Goal: Task Accomplishment & Management: Complete application form

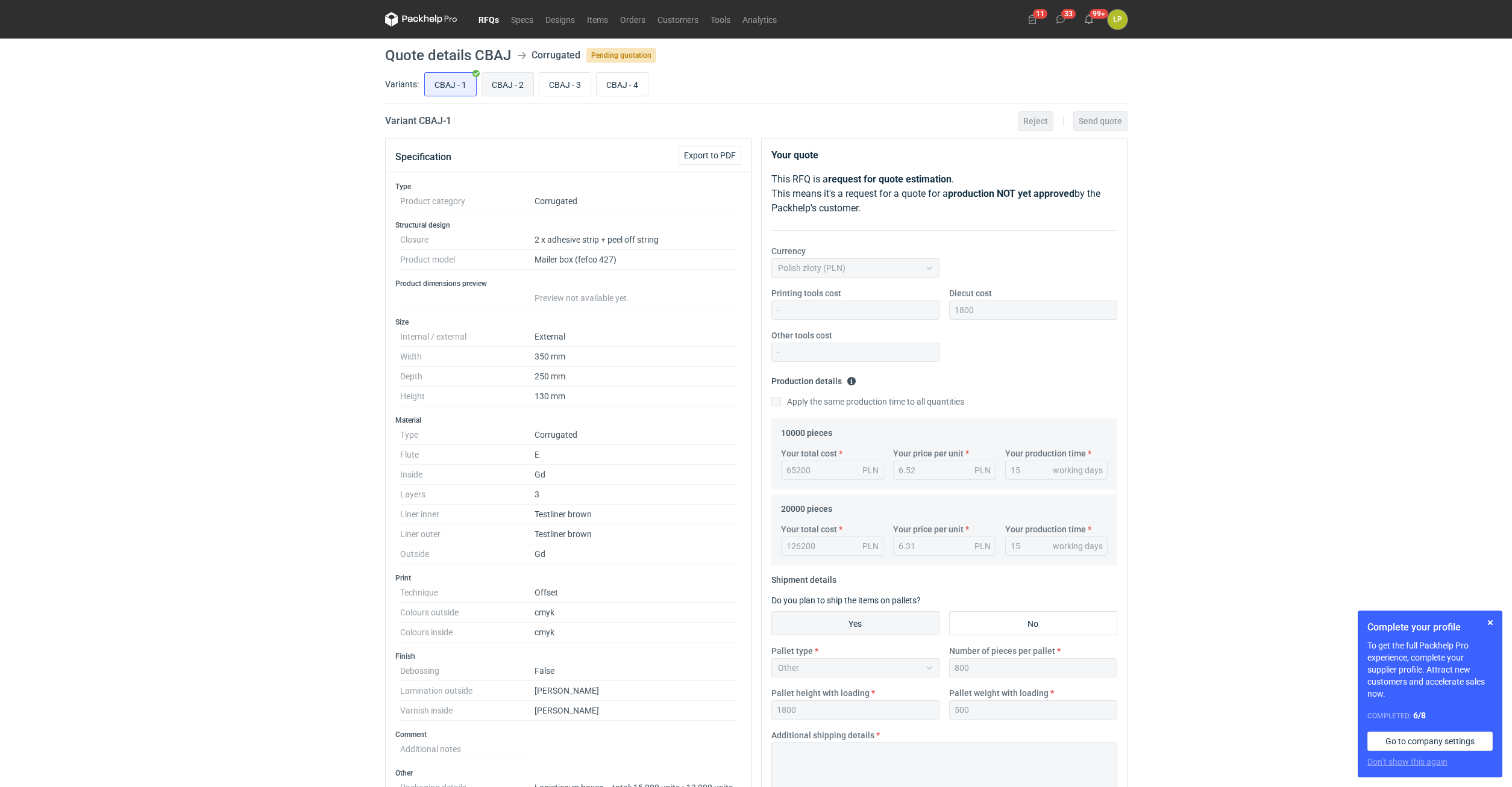
click at [511, 91] on input "CBAJ - 2" at bounding box center [507, 84] width 51 height 23
radio input "true"
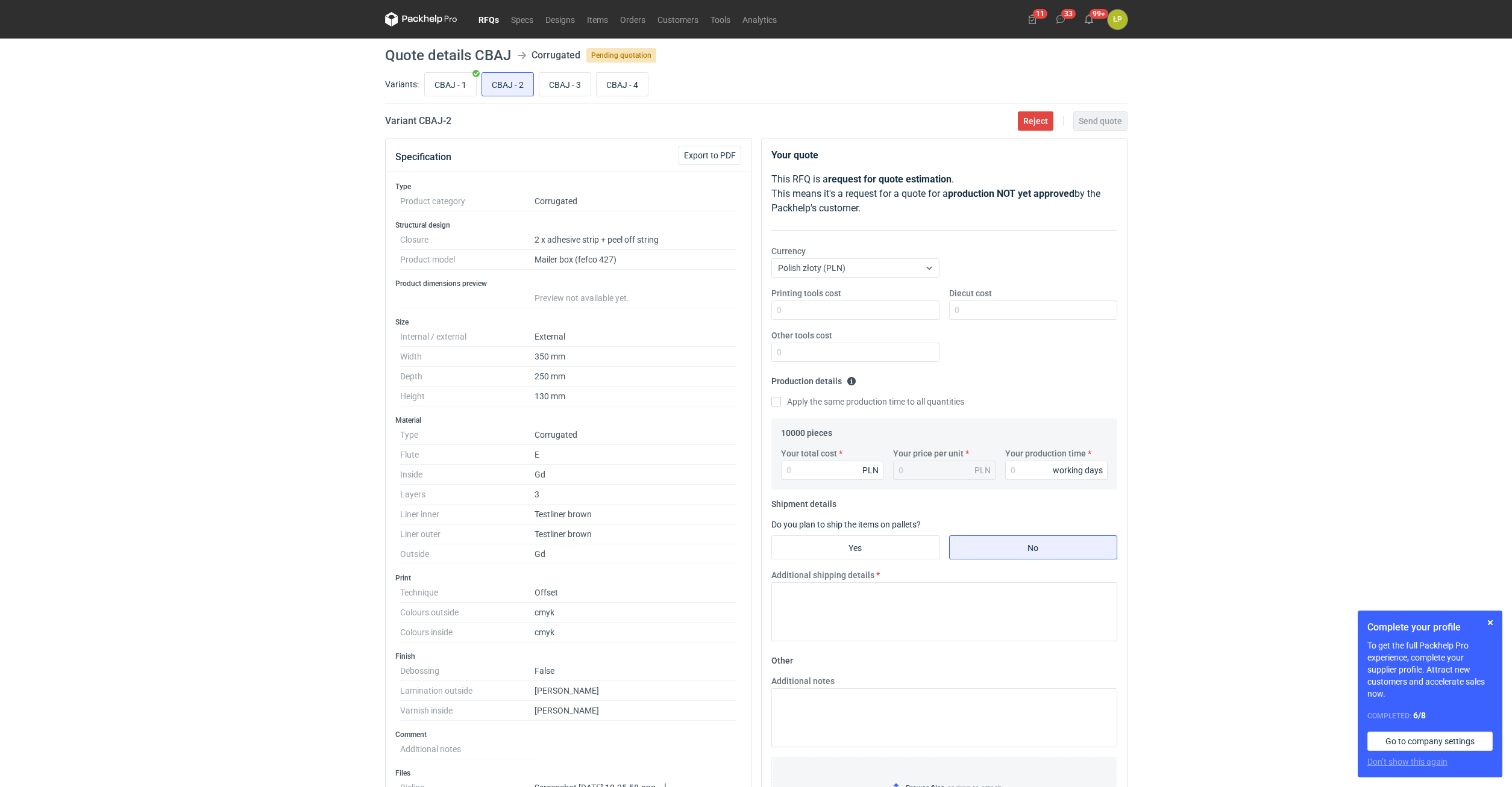
scroll to position [205, 0]
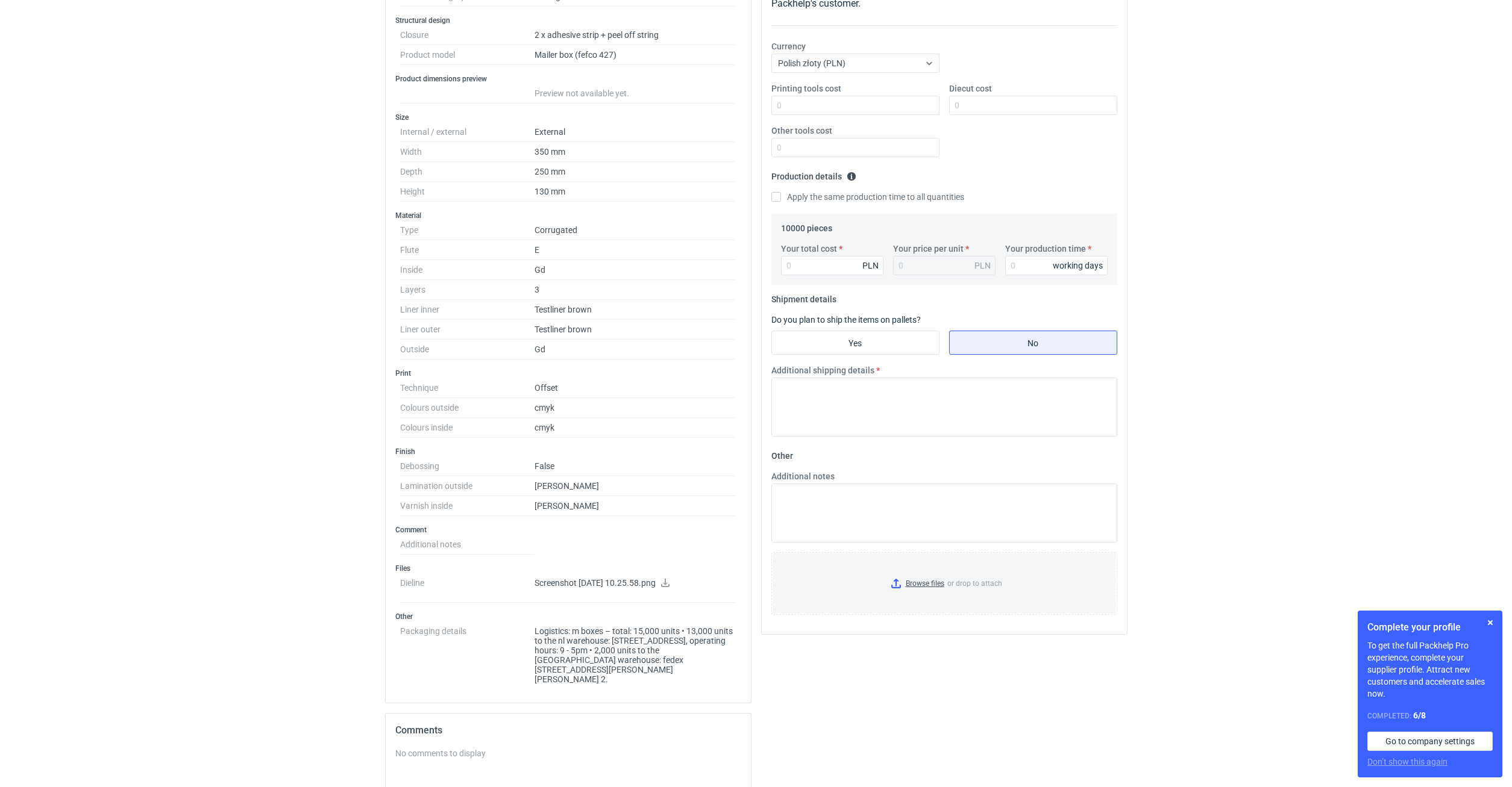
click at [670, 584] on icon at bounding box center [665, 583] width 10 height 9
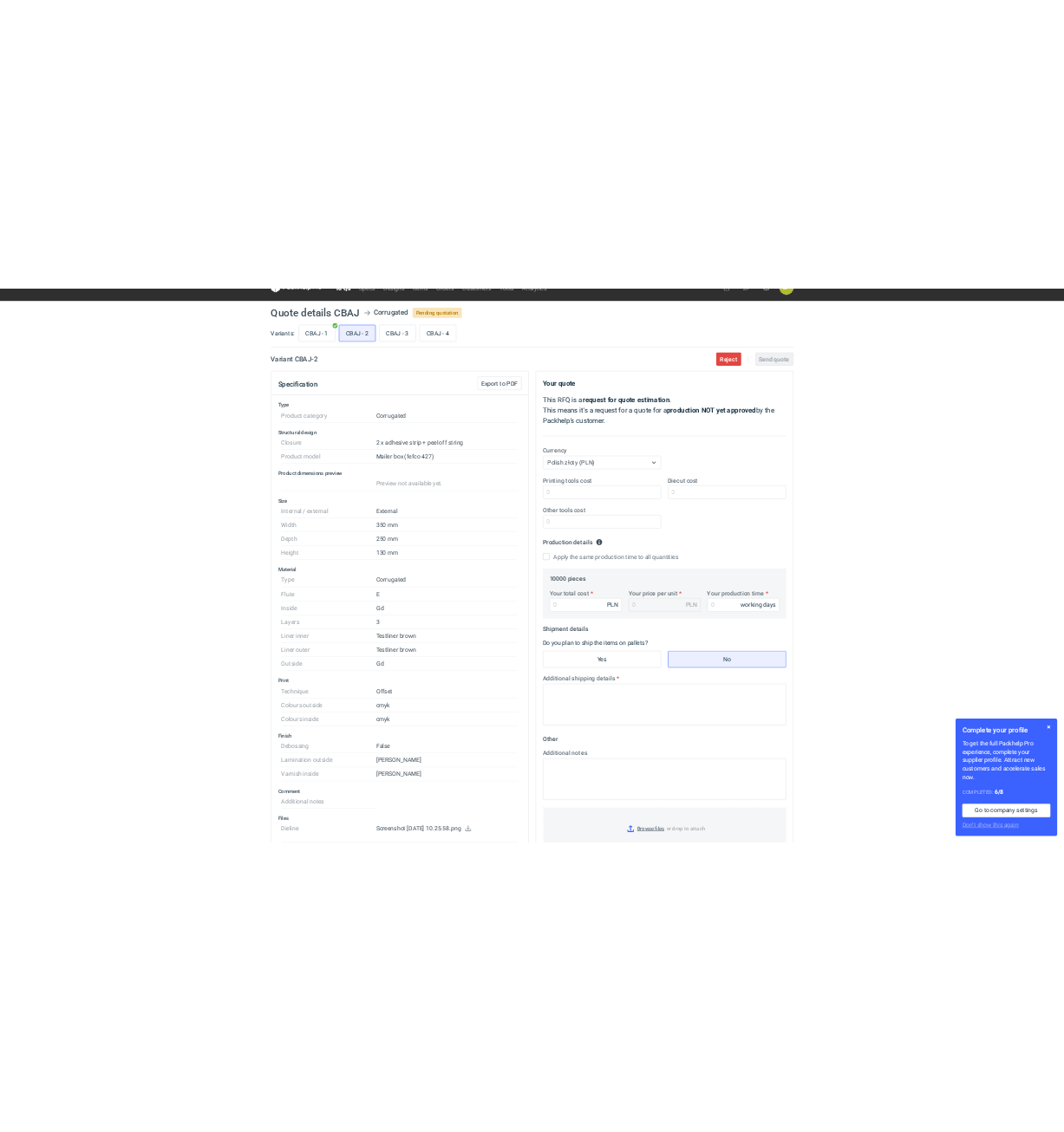
scroll to position [0, 0]
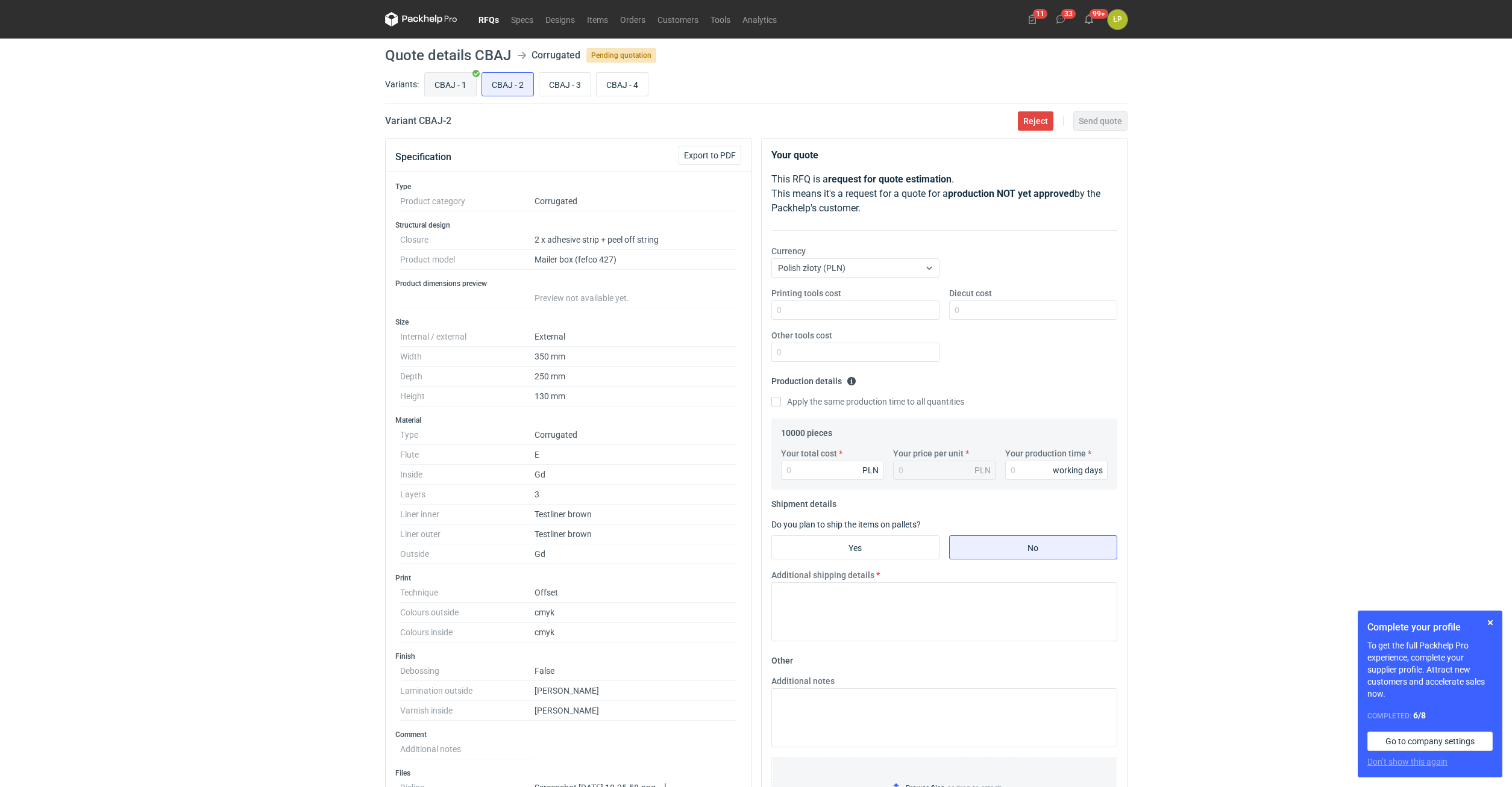
click at [455, 85] on input "CBAJ - 1" at bounding box center [450, 84] width 51 height 23
radio input "true"
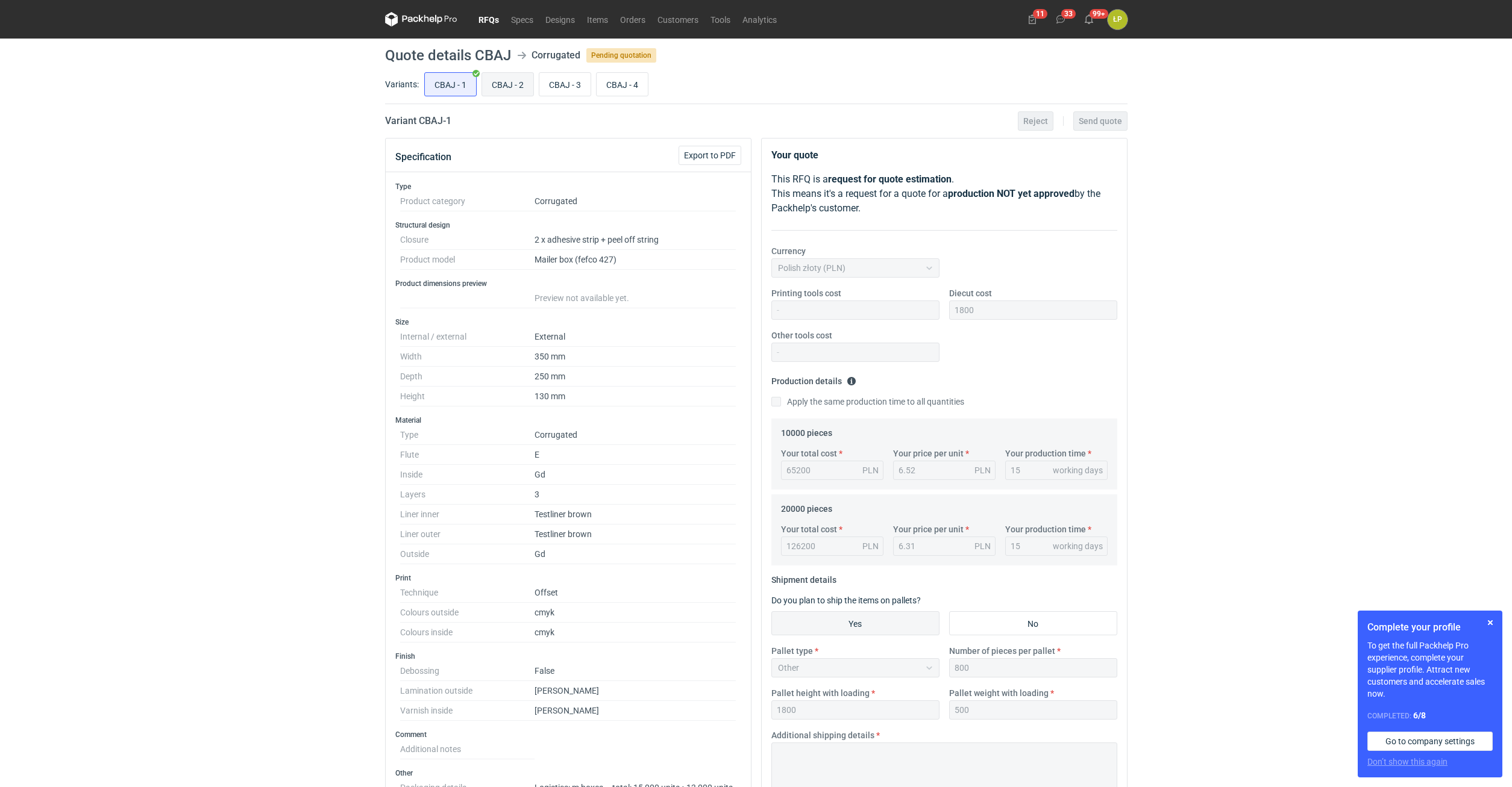
click at [504, 83] on input "CBAJ - 2" at bounding box center [507, 84] width 51 height 23
radio input "true"
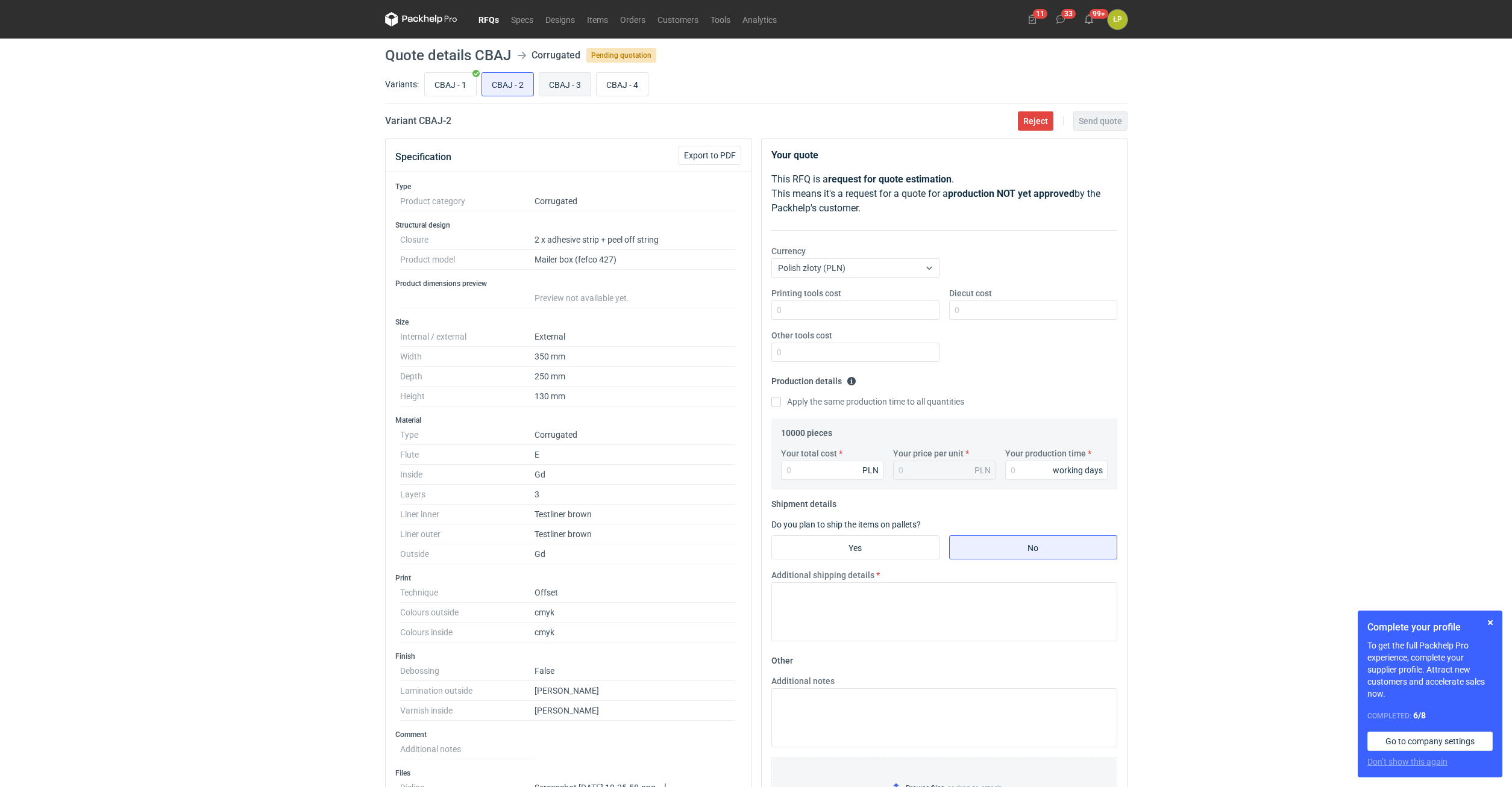
click at [553, 81] on input "CBAJ - 3" at bounding box center [565, 84] width 51 height 23
radio input "true"
click at [614, 82] on input "CBAJ - 4" at bounding box center [622, 84] width 51 height 23
radio input "true"
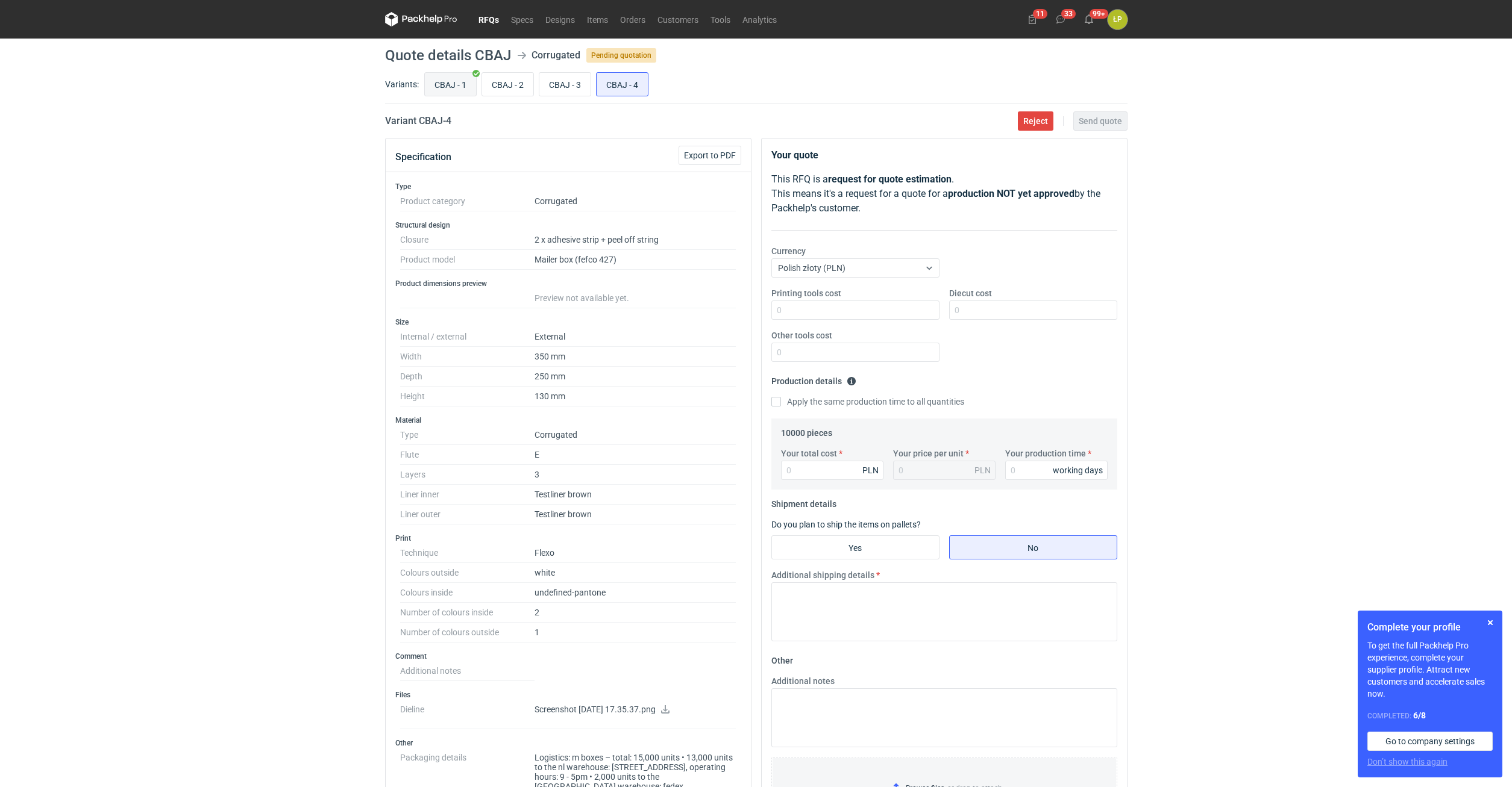
click at [458, 87] on input "CBAJ - 1" at bounding box center [450, 84] width 51 height 23
radio input "true"
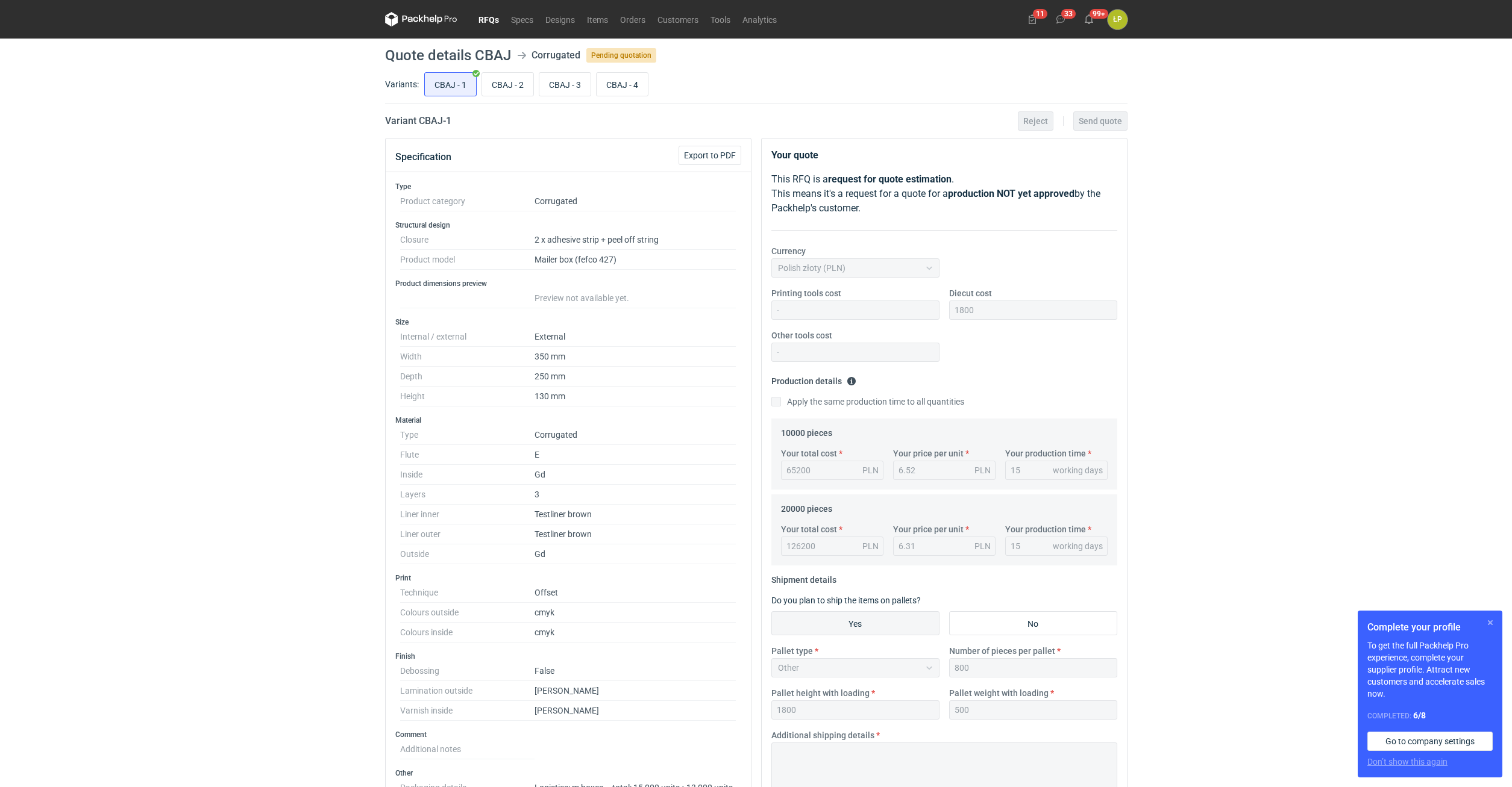
click at [1487, 623] on button "button" at bounding box center [1491, 623] width 15 height 15
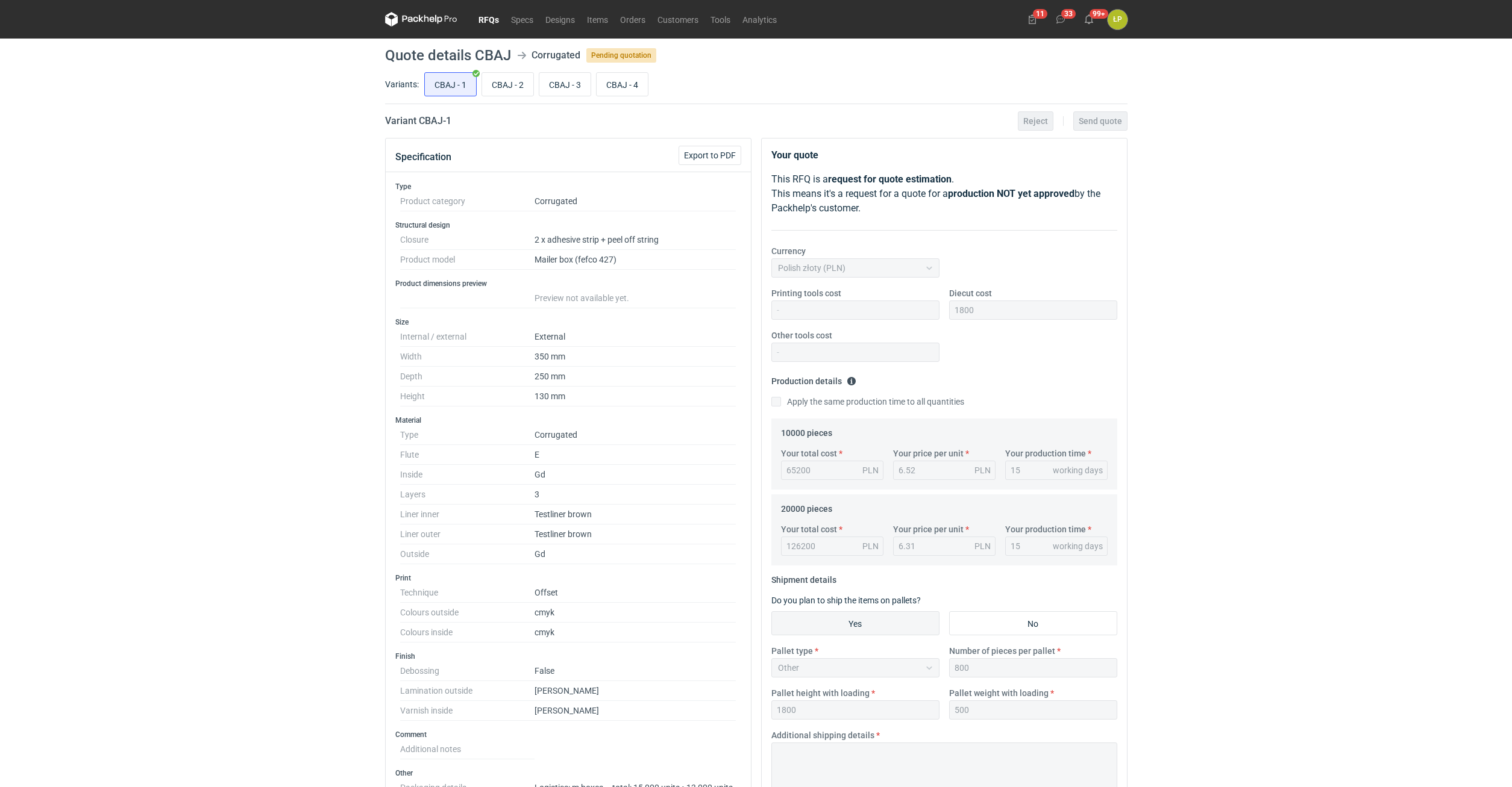
click at [1397, 576] on div "RFQs Specs Designs Items Orders Customers Tools Analytics 11 33 99+ ŁP Łukasz P…" at bounding box center [756, 394] width 1512 height 787
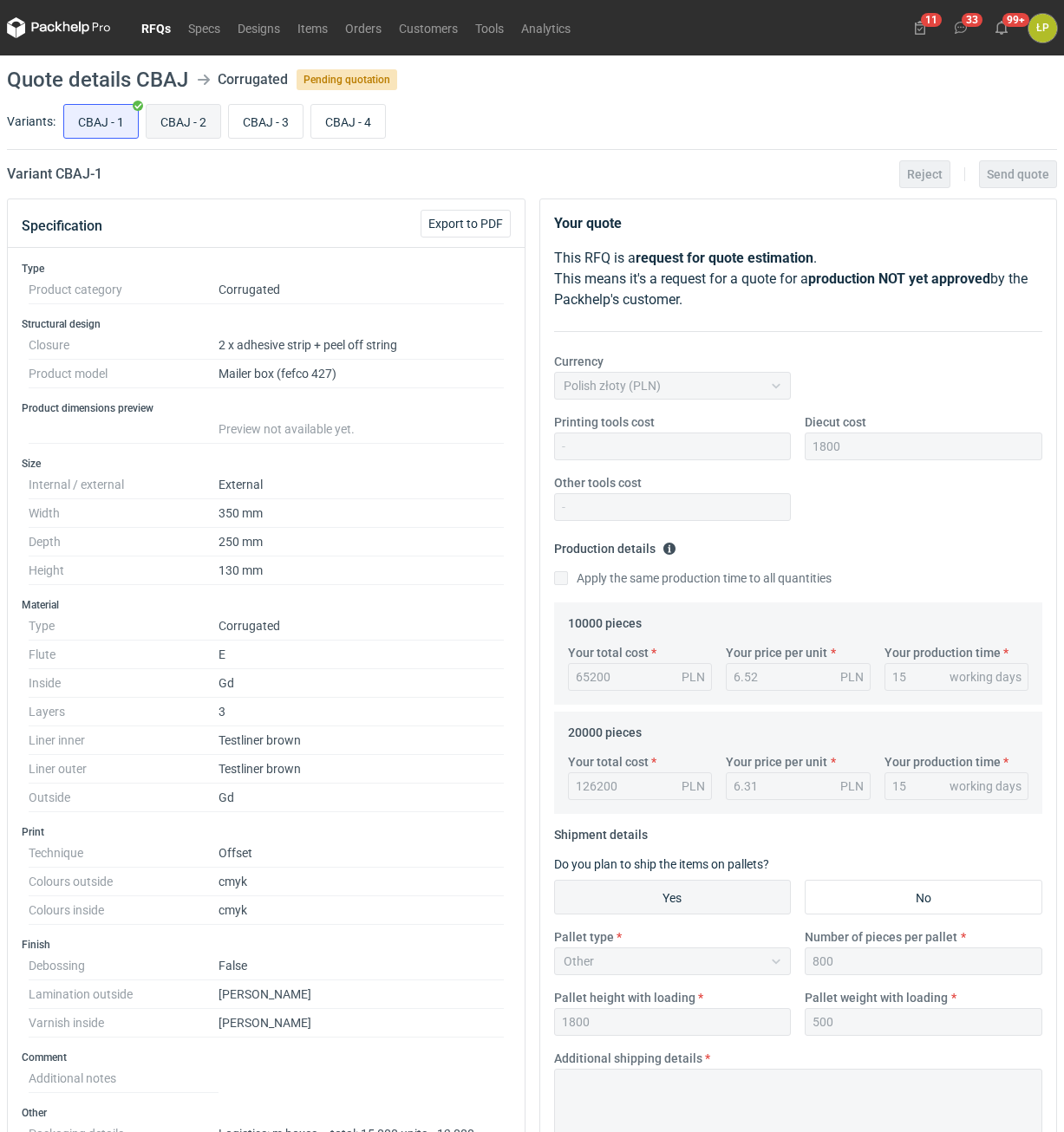
click at [169, 114] on input "CBAJ - 2" at bounding box center [183, 121] width 73 height 33
radio input "true"
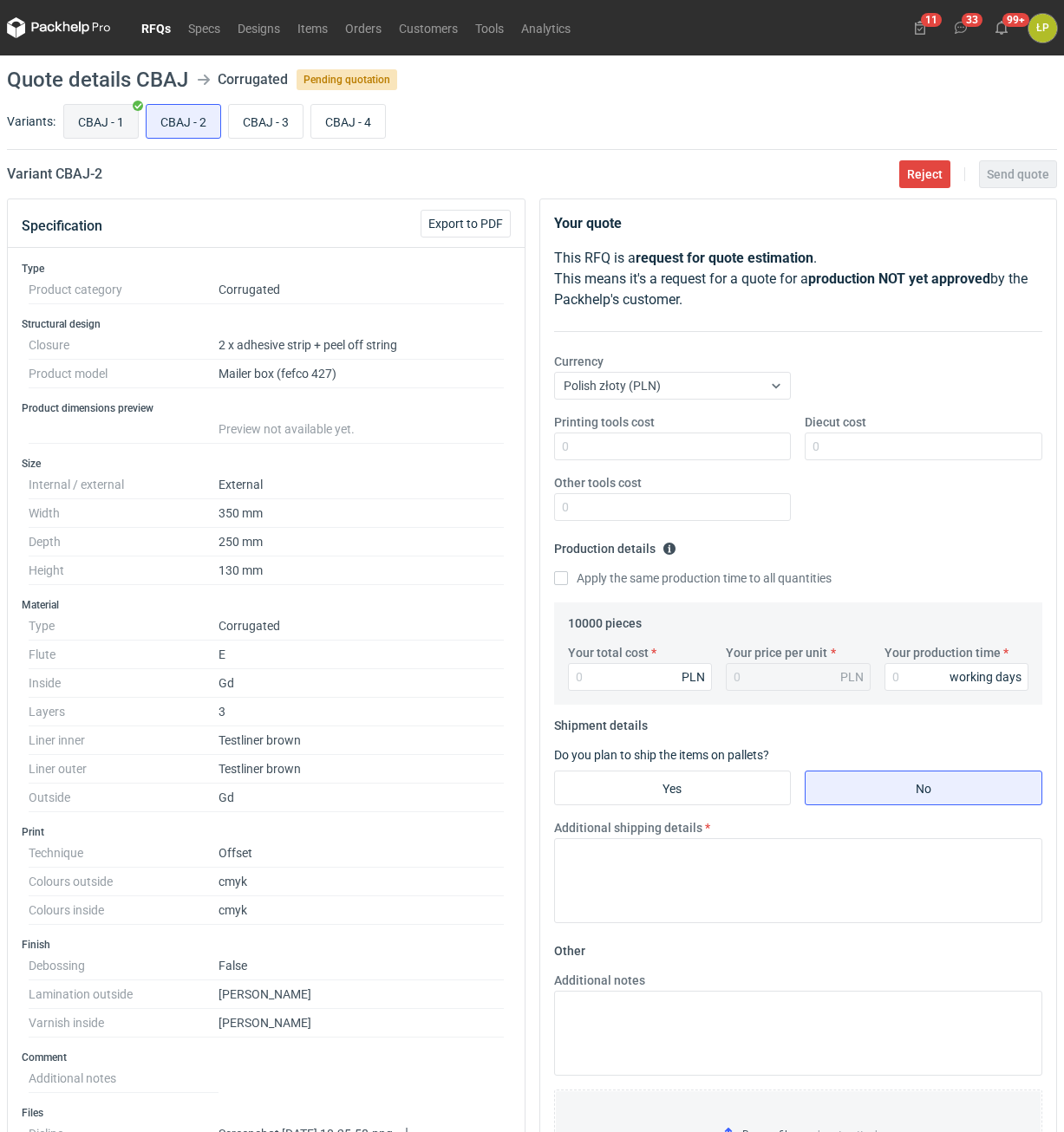
click at [126, 117] on input "CBAJ - 1" at bounding box center [100, 121] width 73 height 33
radio input "true"
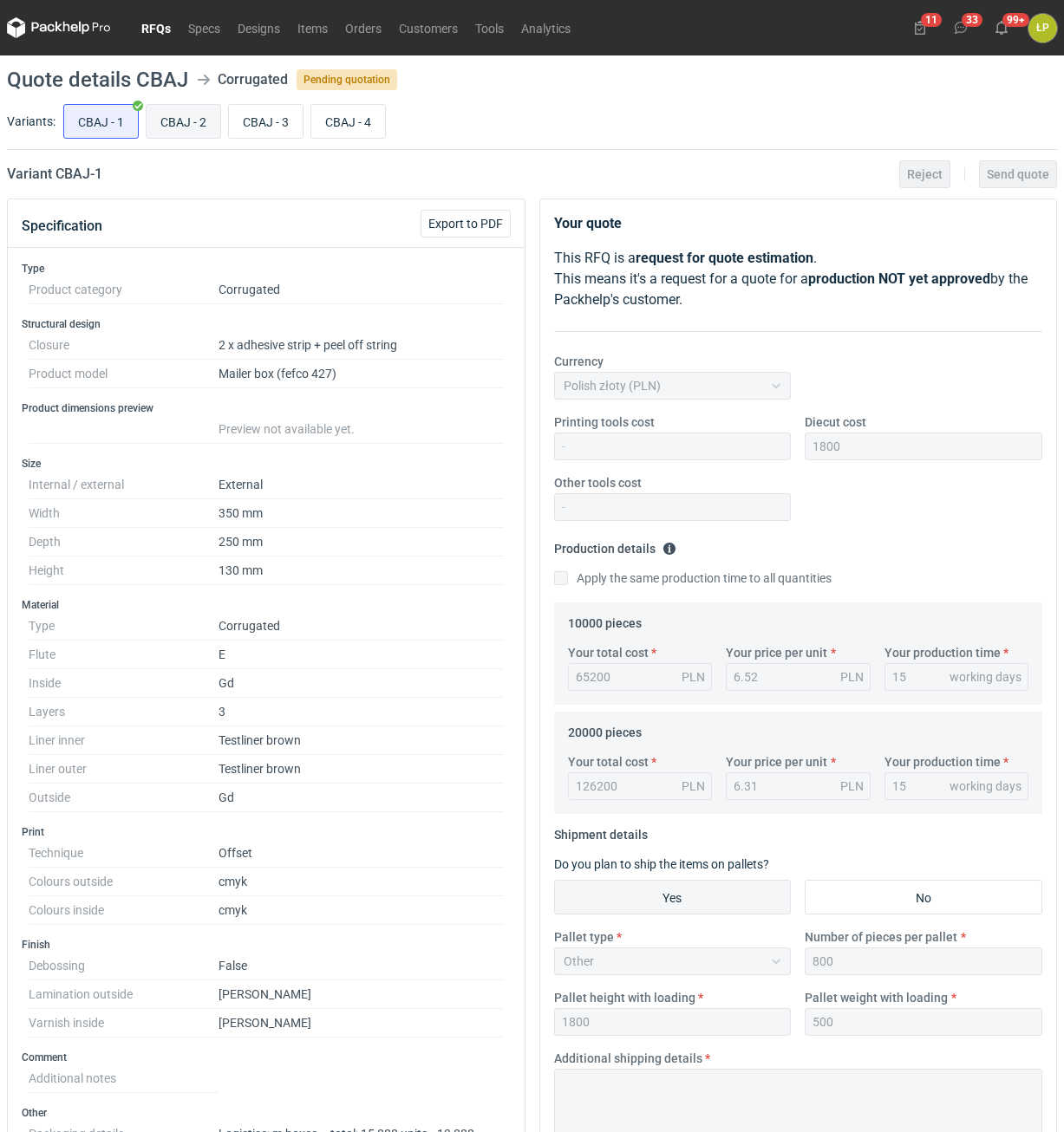
click at [183, 115] on input "CBAJ - 2" at bounding box center [183, 121] width 73 height 33
radio input "true"
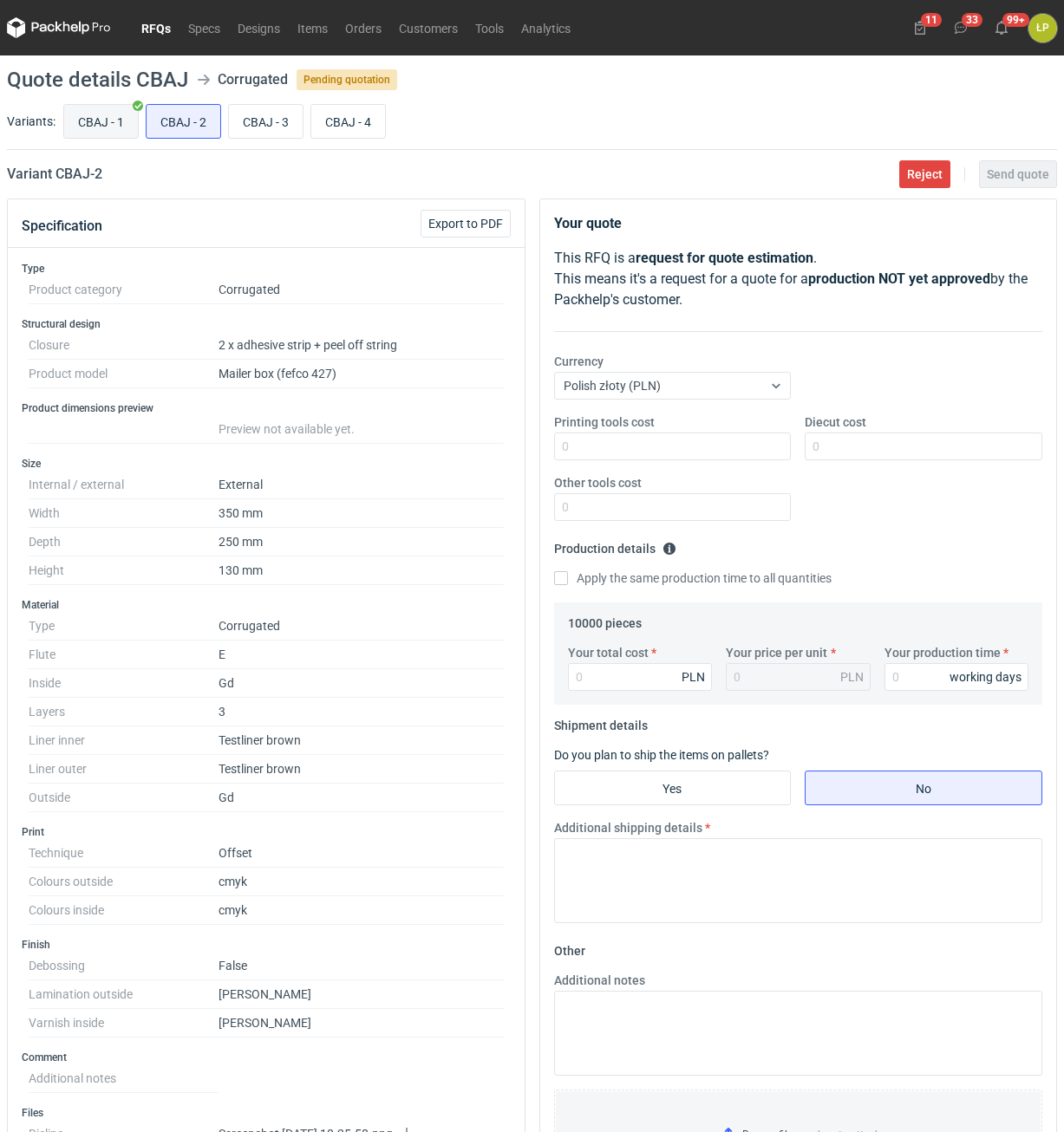
click at [110, 128] on input "CBAJ - 1" at bounding box center [100, 121] width 73 height 33
radio input "true"
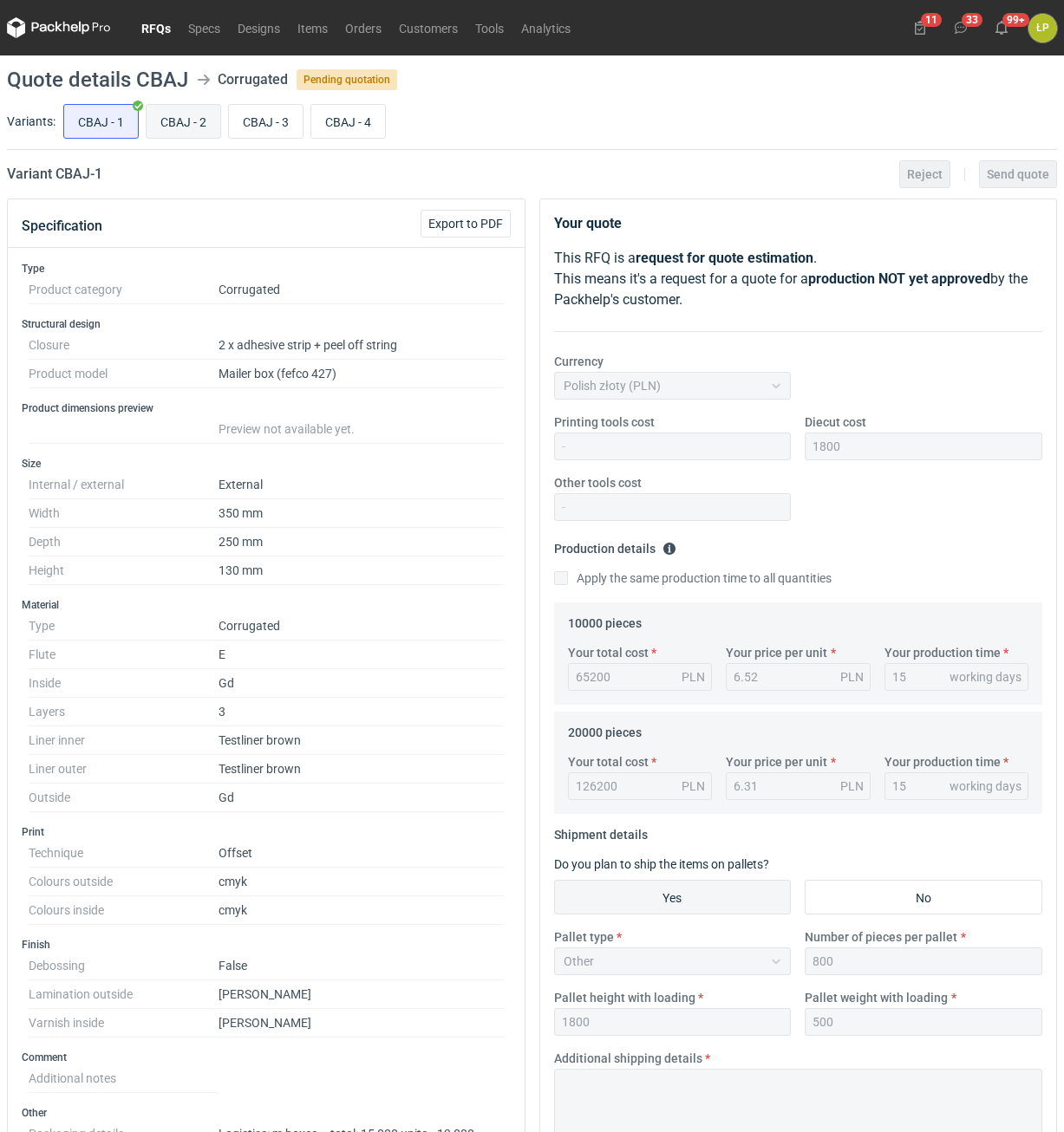
click at [174, 123] on input "CBAJ - 2" at bounding box center [183, 121] width 73 height 33
radio input "true"
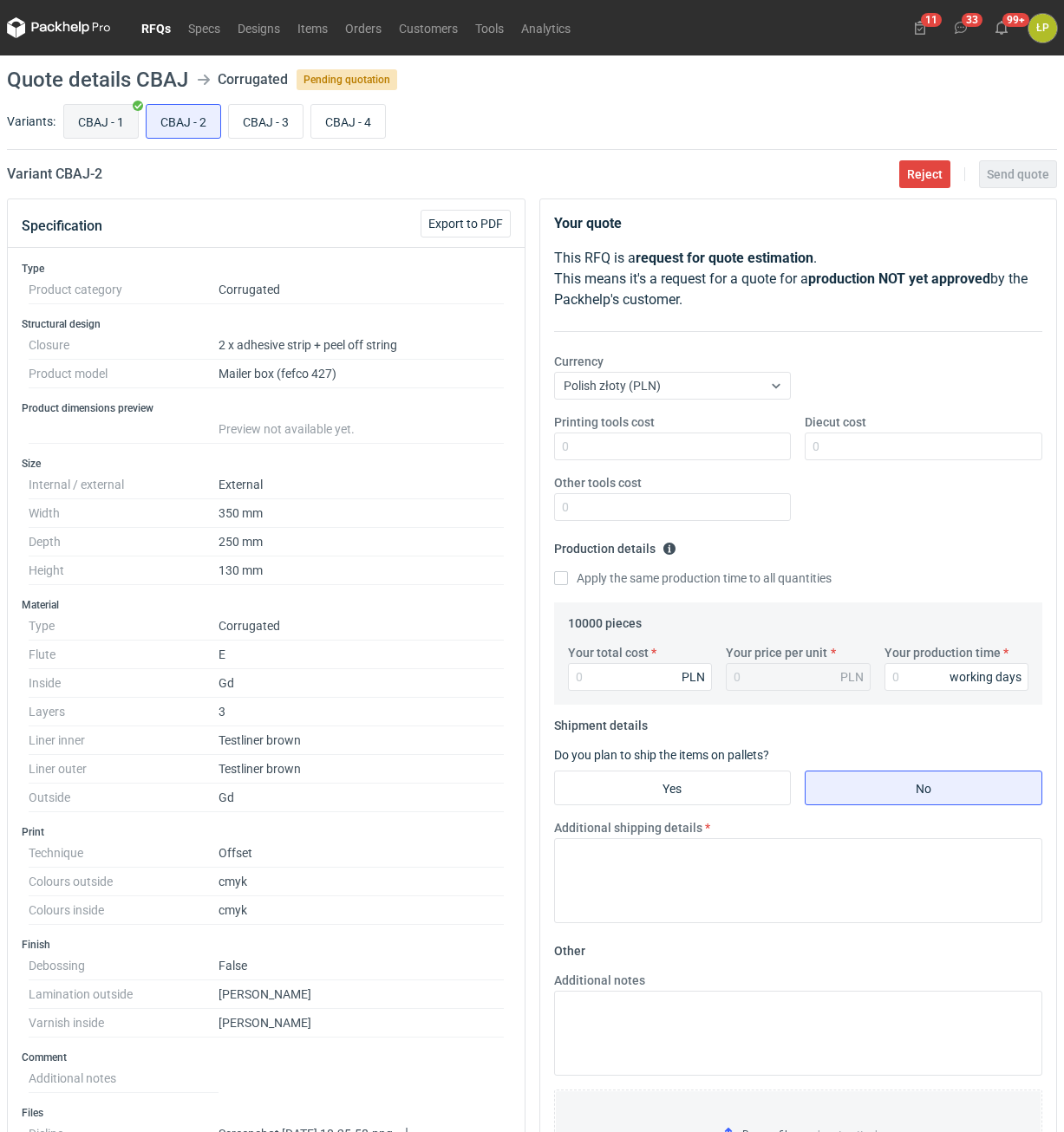
click at [101, 125] on input "CBAJ - 1" at bounding box center [100, 121] width 73 height 33
radio input "true"
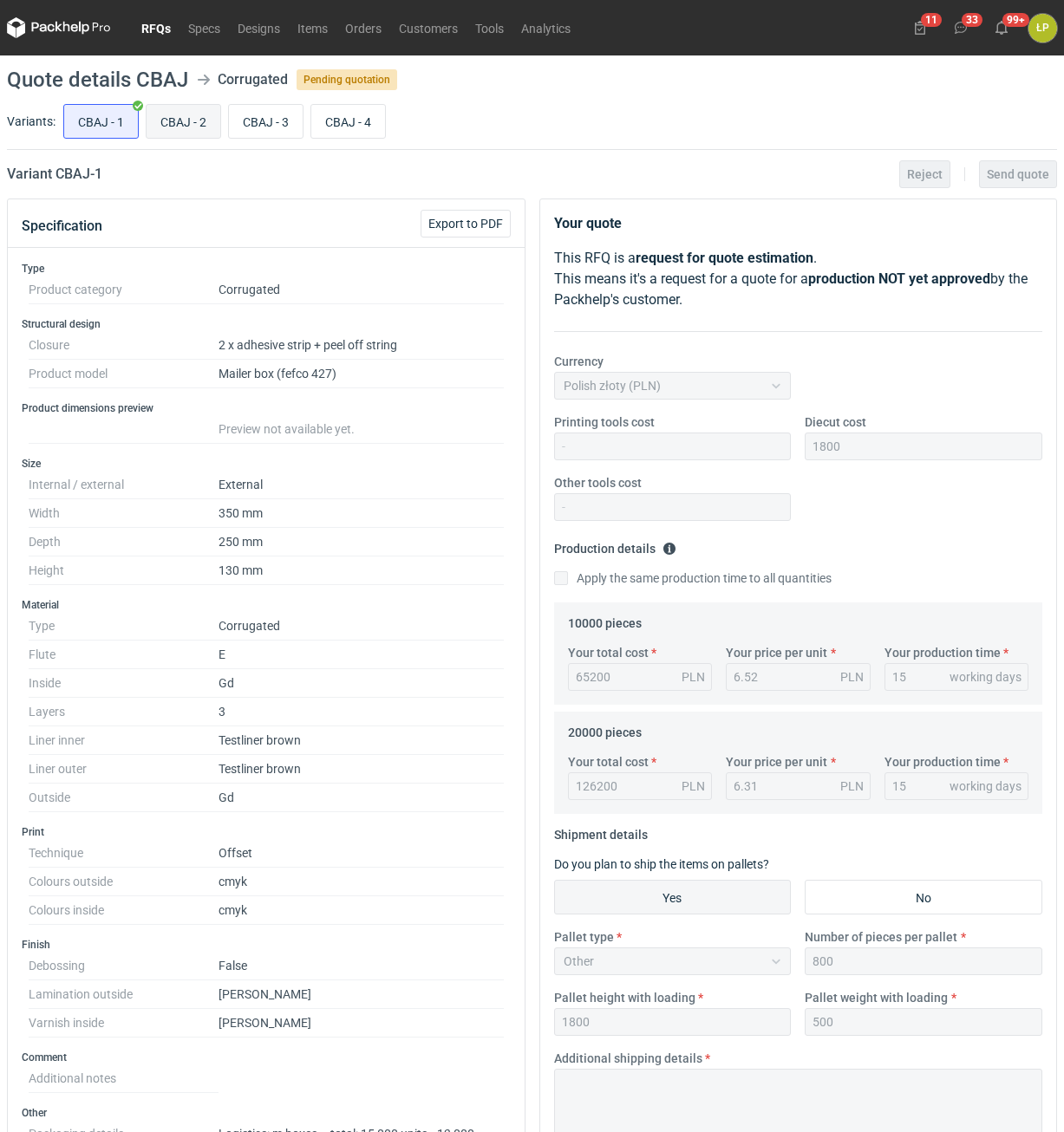
click at [164, 119] on input "CBAJ - 2" at bounding box center [183, 121] width 73 height 33
radio input "true"
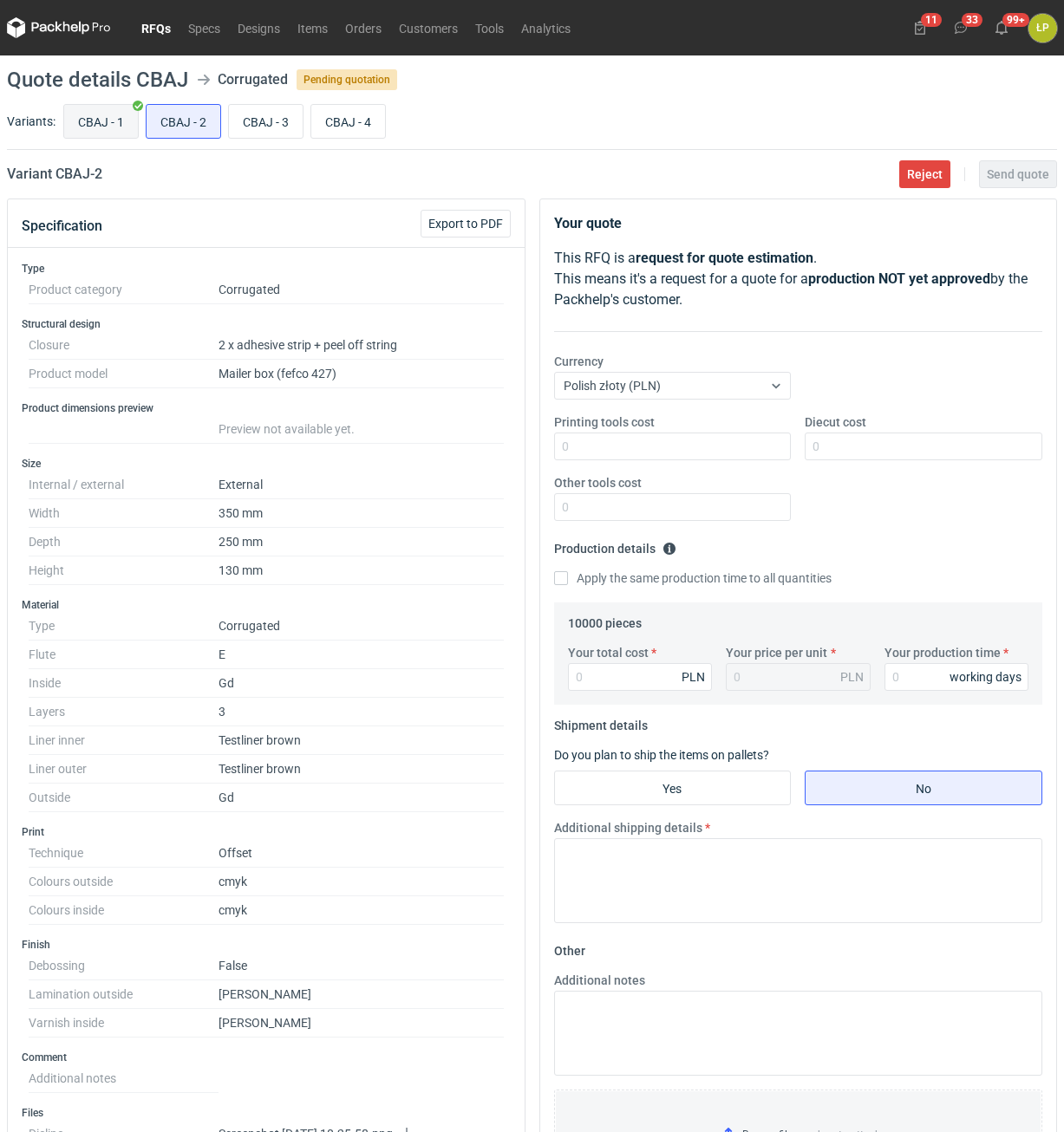
click at [105, 121] on input "CBAJ - 1" at bounding box center [100, 121] width 73 height 33
radio input "true"
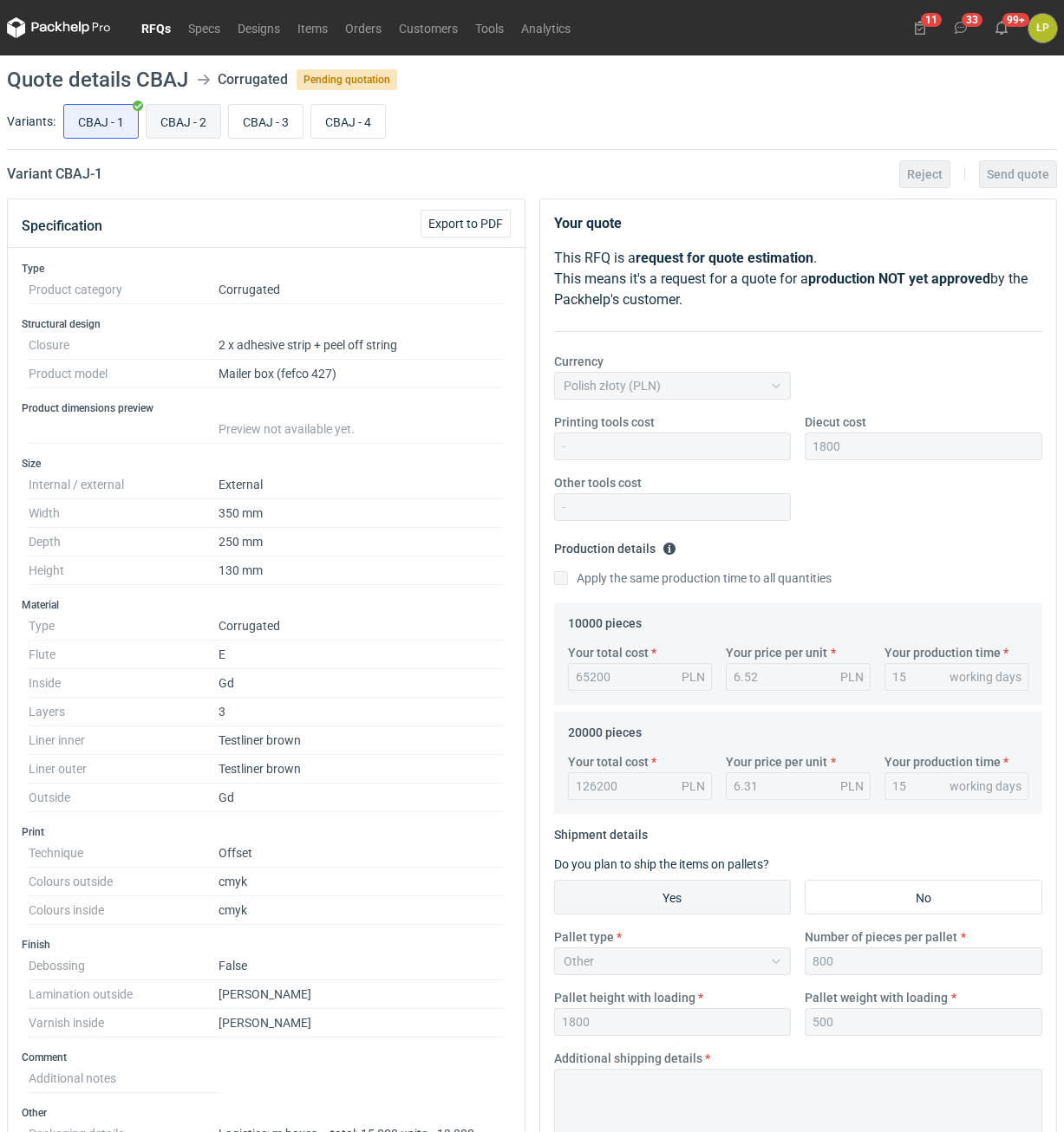
click at [191, 128] on input "CBAJ - 2" at bounding box center [183, 121] width 73 height 33
radio input "true"
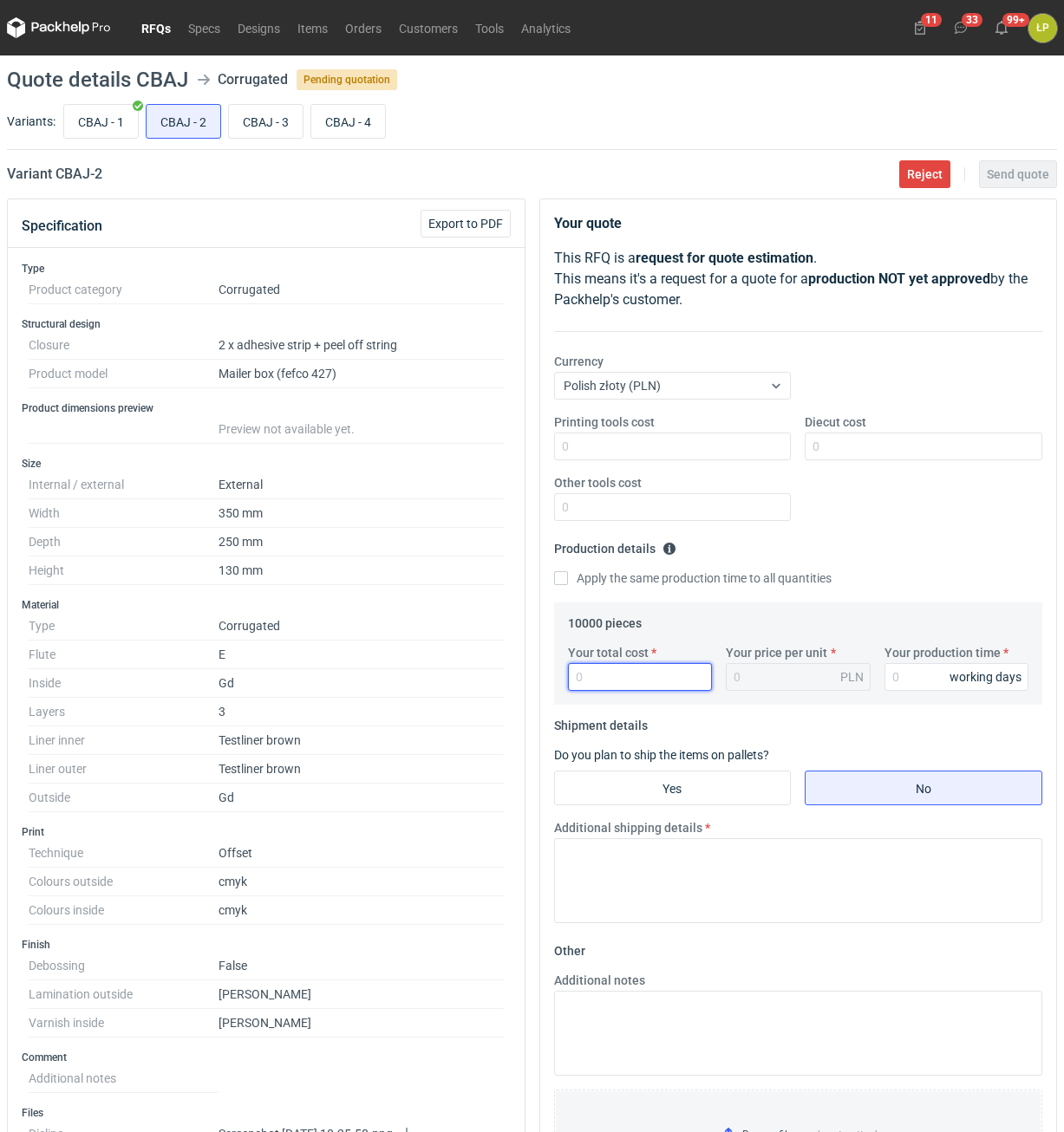
click at [593, 674] on input "Your total cost" at bounding box center [641, 677] width 145 height 28
type input "65200"
type input "6.52"
type input "65200"
click at [109, 119] on input "CBAJ - 1" at bounding box center [100, 121] width 73 height 33
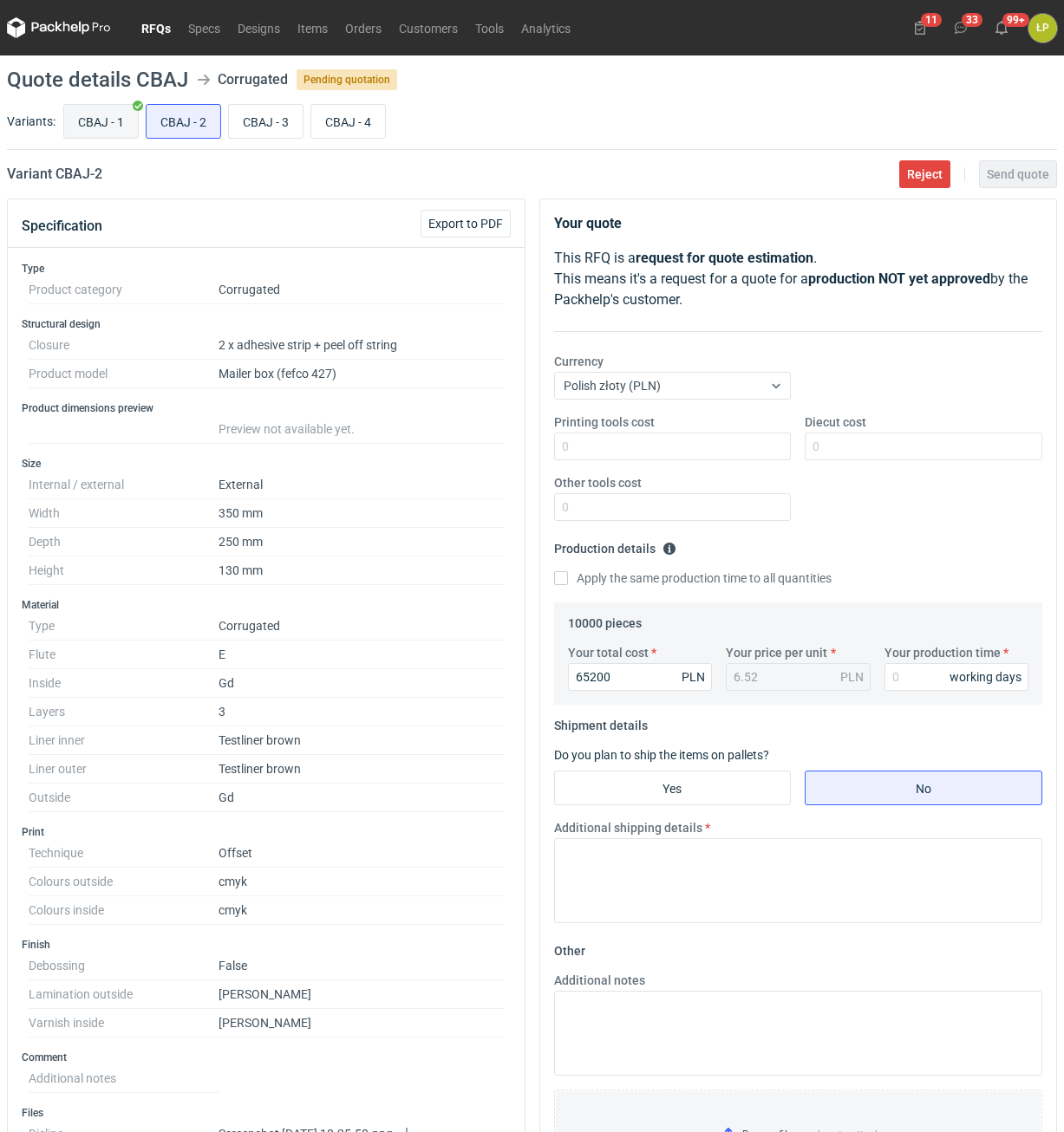
radio input "true"
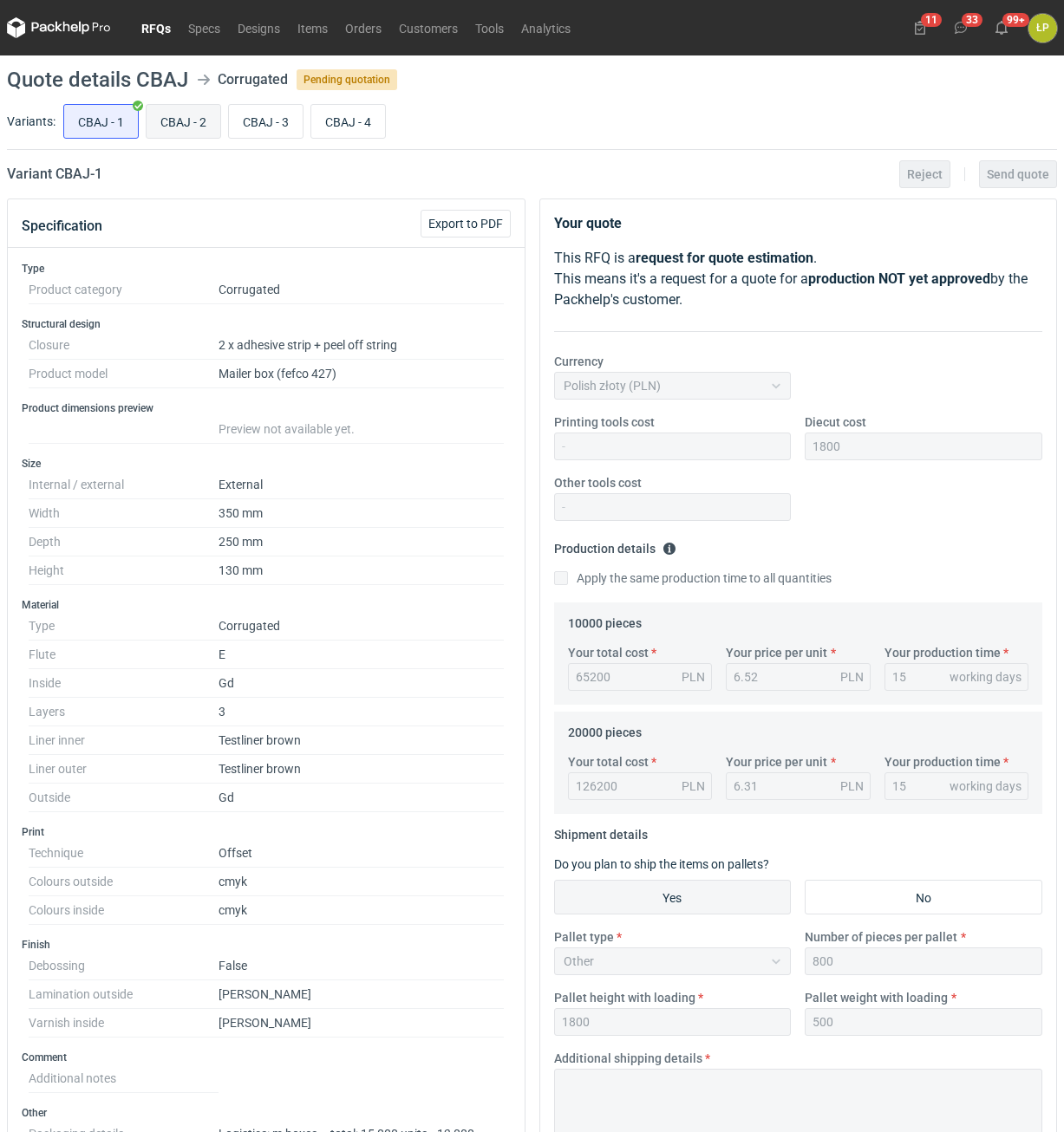
click at [199, 118] on input "CBAJ - 2" at bounding box center [183, 121] width 73 height 33
radio input "true"
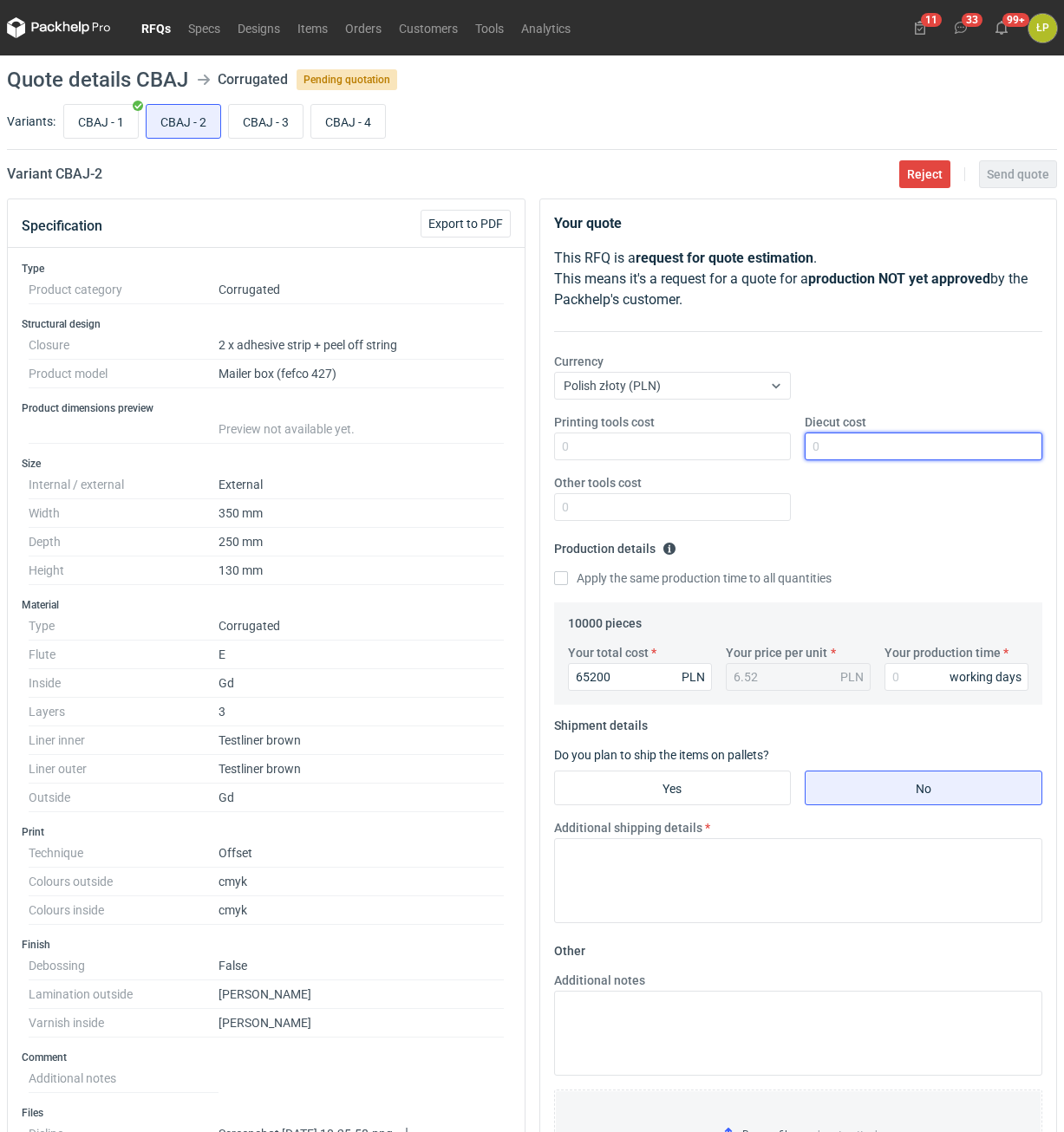
click at [853, 446] on input "Diecut cost" at bounding box center [923, 446] width 237 height 28
type input "1800"
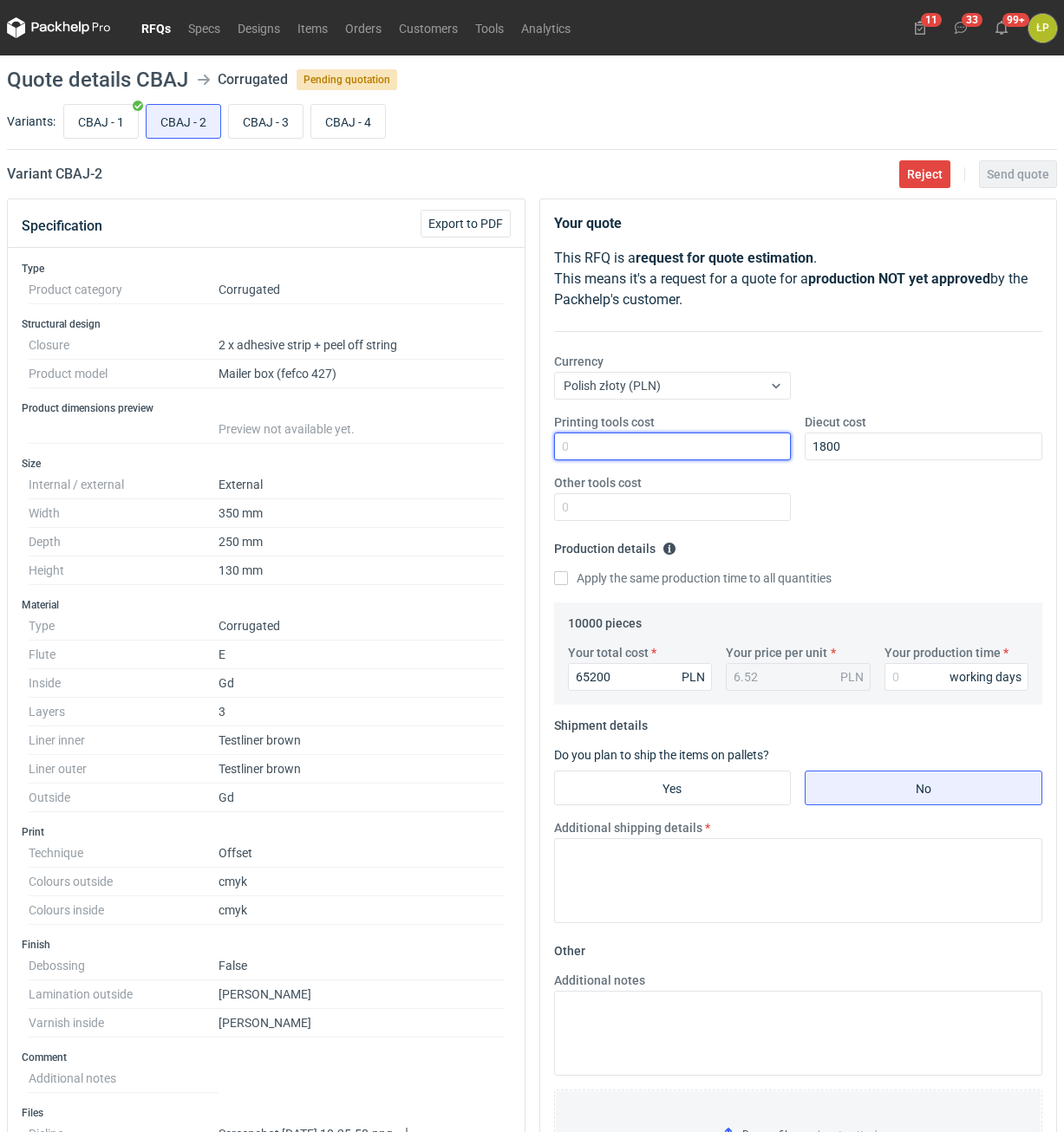
click at [718, 456] on input "Printing tools cost" at bounding box center [672, 446] width 237 height 28
type input "0"
click at [724, 510] on input "Other tools cost" at bounding box center [672, 506] width 237 height 28
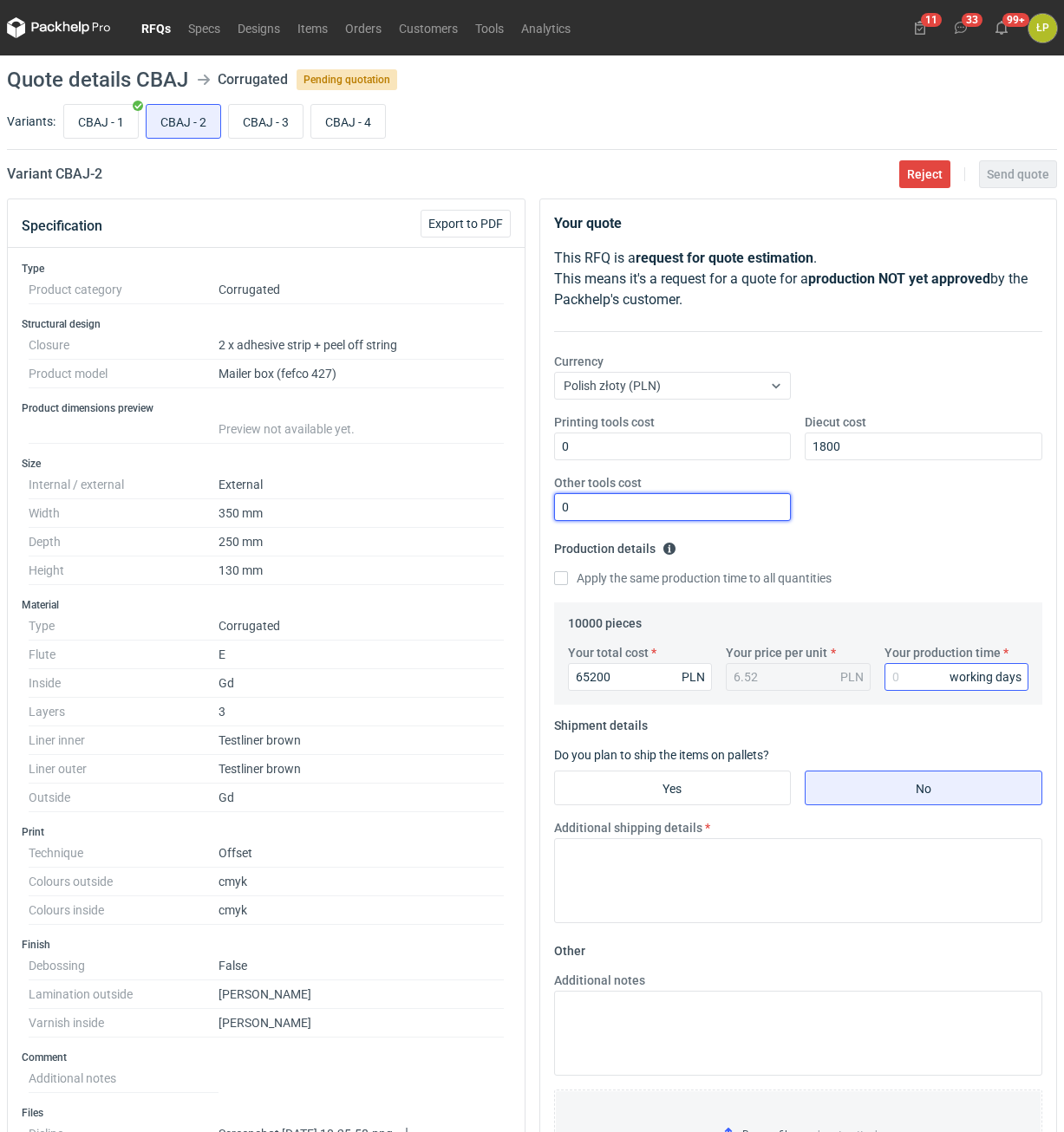
type input "0"
click at [911, 666] on input "Your production time" at bounding box center [956, 677] width 145 height 28
type input "15"
click at [738, 770] on fieldset "Shipment details Do you plan to ship the items on pallets? Yes No Additional sh…" at bounding box center [798, 824] width 489 height 225
click at [733, 784] on input "Yes" at bounding box center [672, 788] width 235 height 33
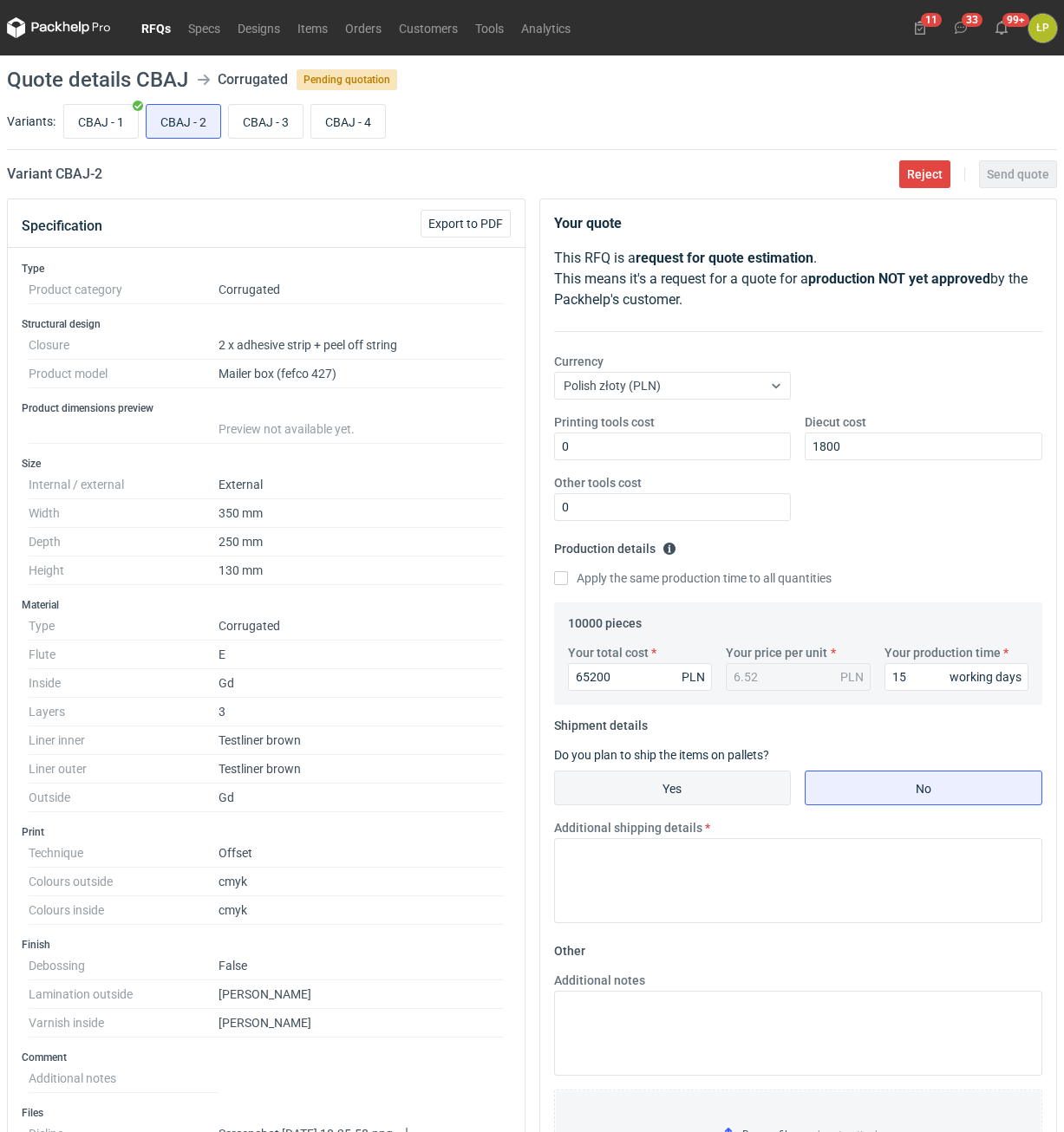
radio input "true"
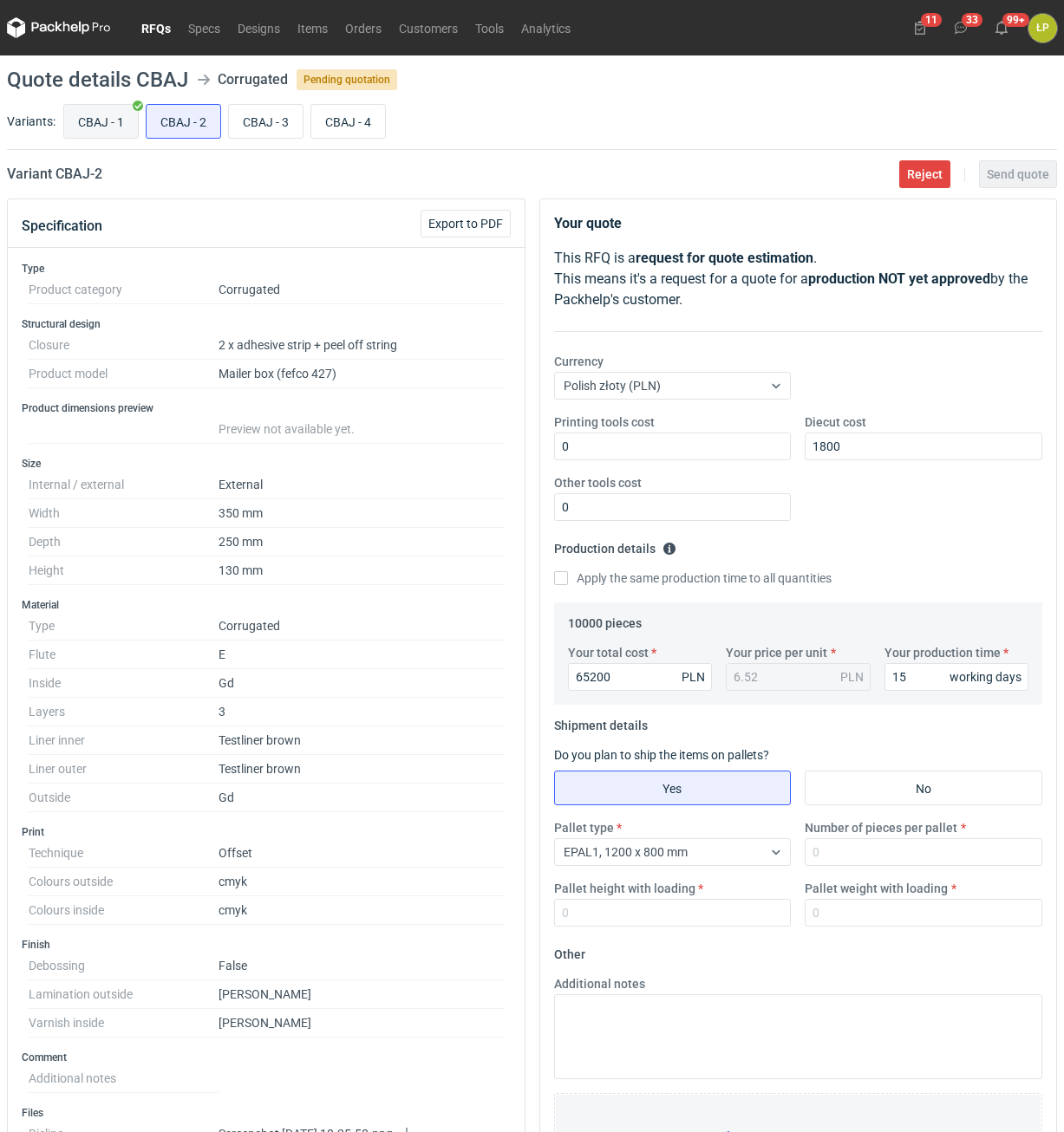
click at [102, 112] on input "CBAJ - 1" at bounding box center [100, 121] width 73 height 33
radio input "true"
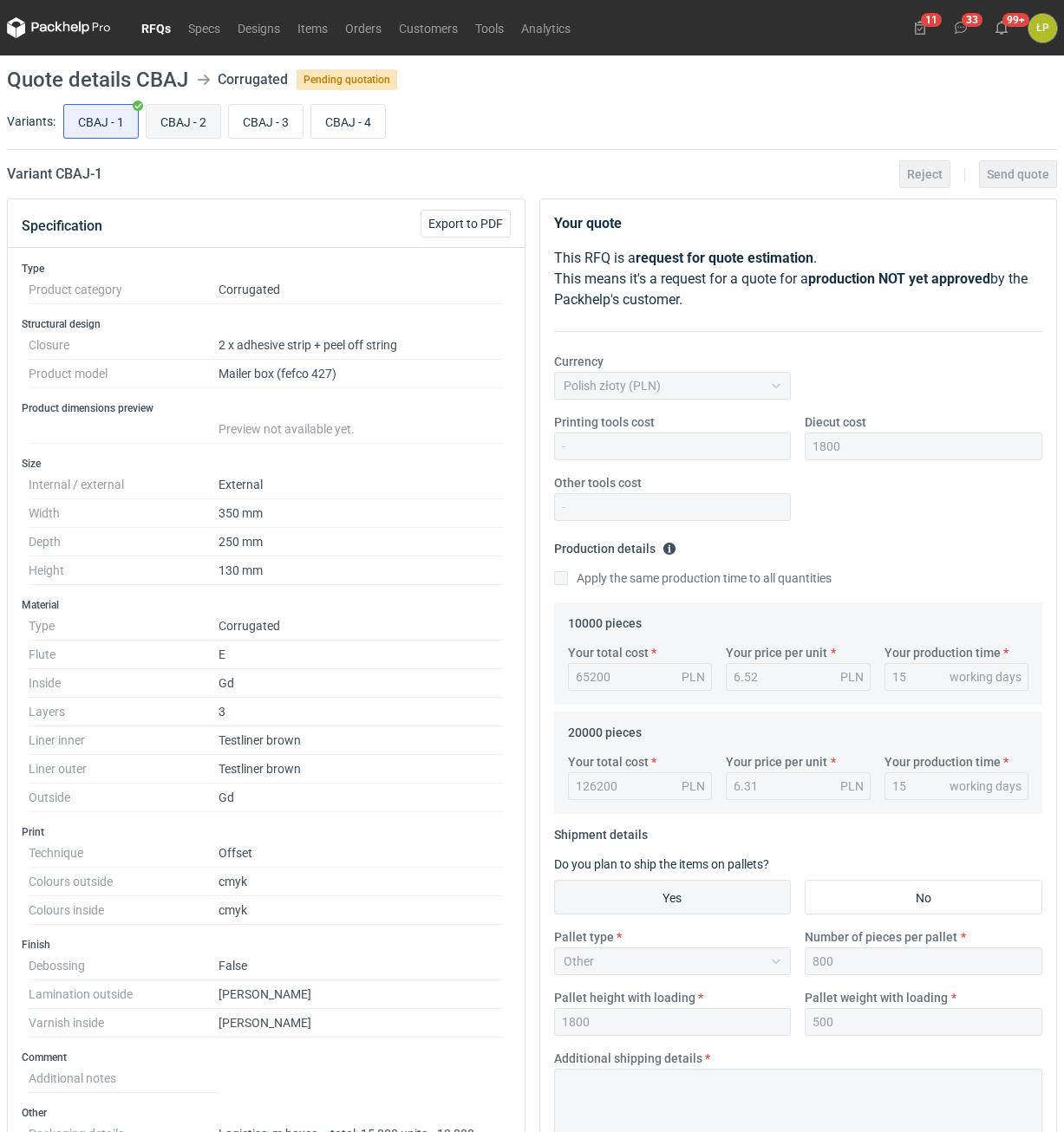
click at [176, 113] on input "CBAJ - 2" at bounding box center [183, 121] width 73 height 33
radio input "true"
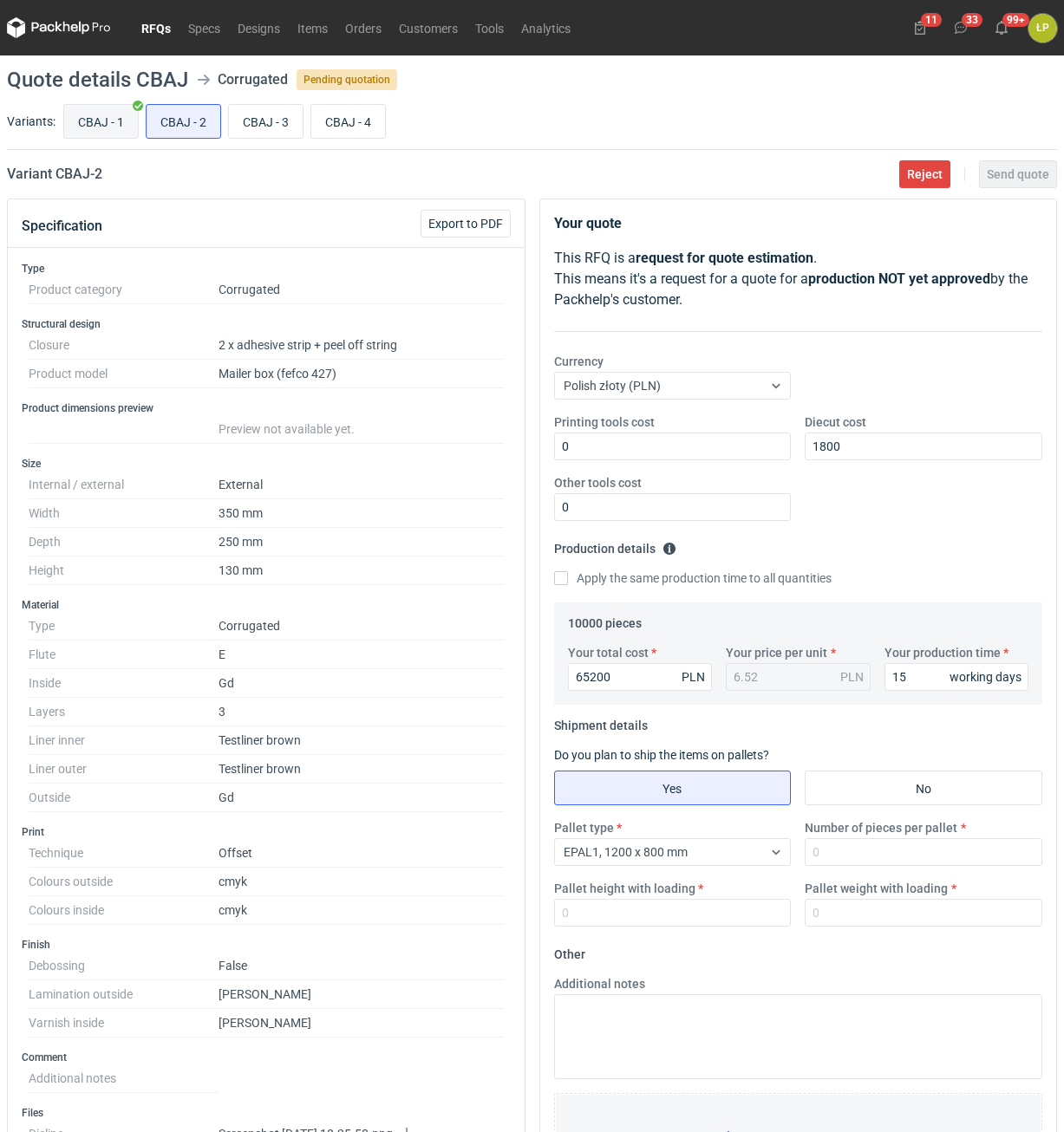
click at [120, 115] on input "CBAJ - 1" at bounding box center [100, 121] width 73 height 33
radio input "true"
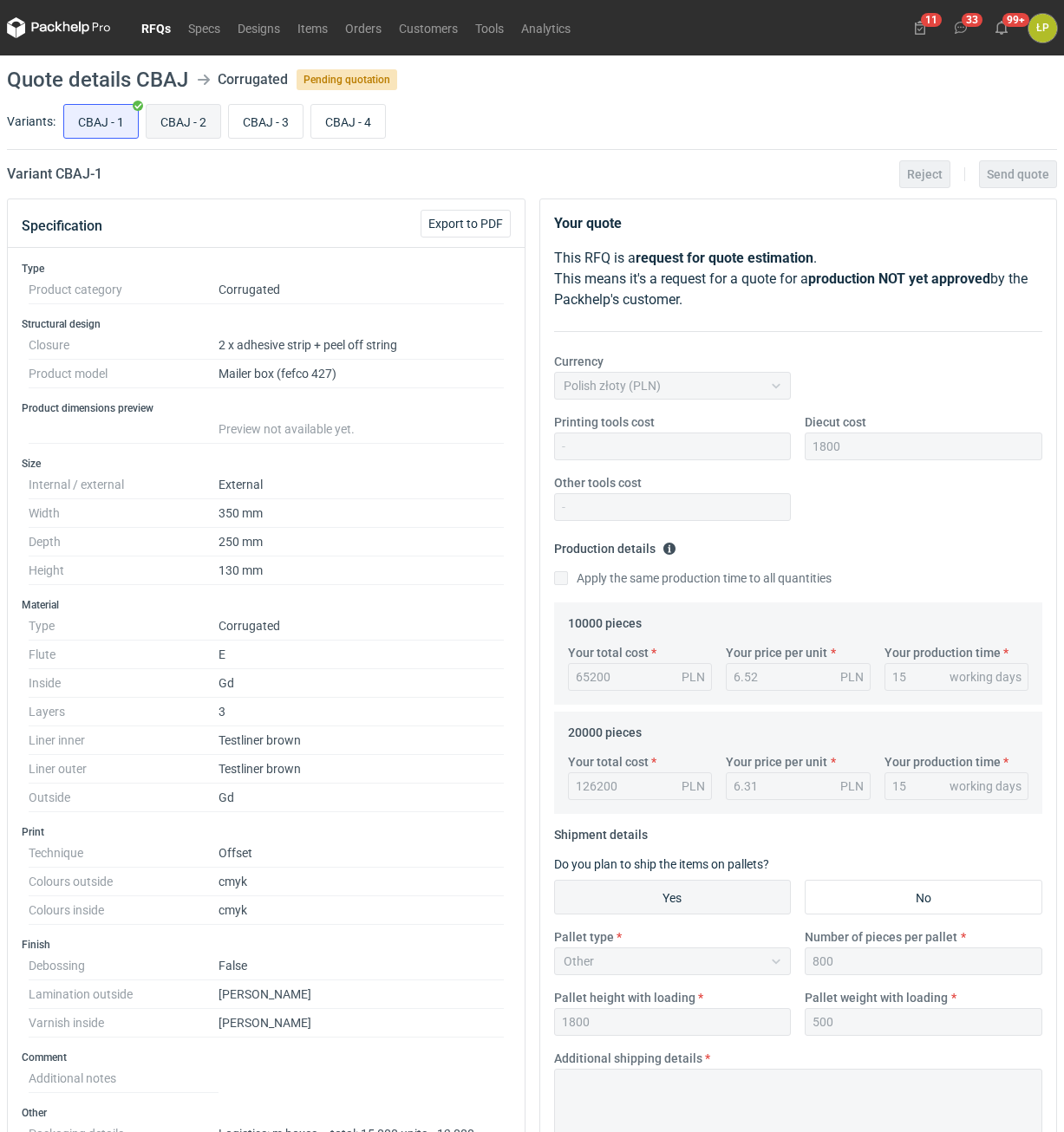
click at [188, 114] on input "CBAJ - 2" at bounding box center [183, 121] width 73 height 33
radio input "true"
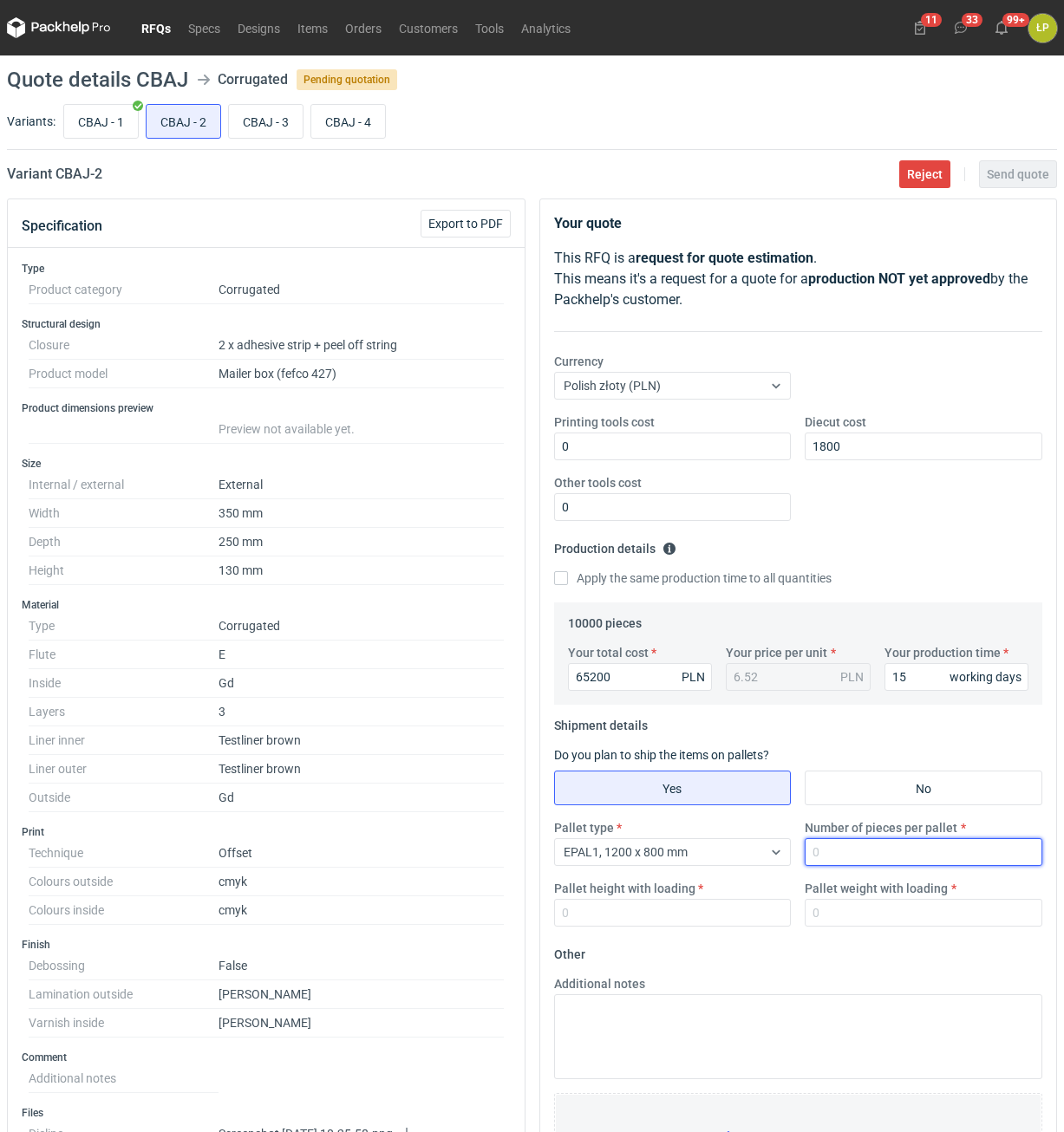
click at [884, 855] on input "Number of pieces per pallet" at bounding box center [923, 852] width 237 height 28
type input "800"
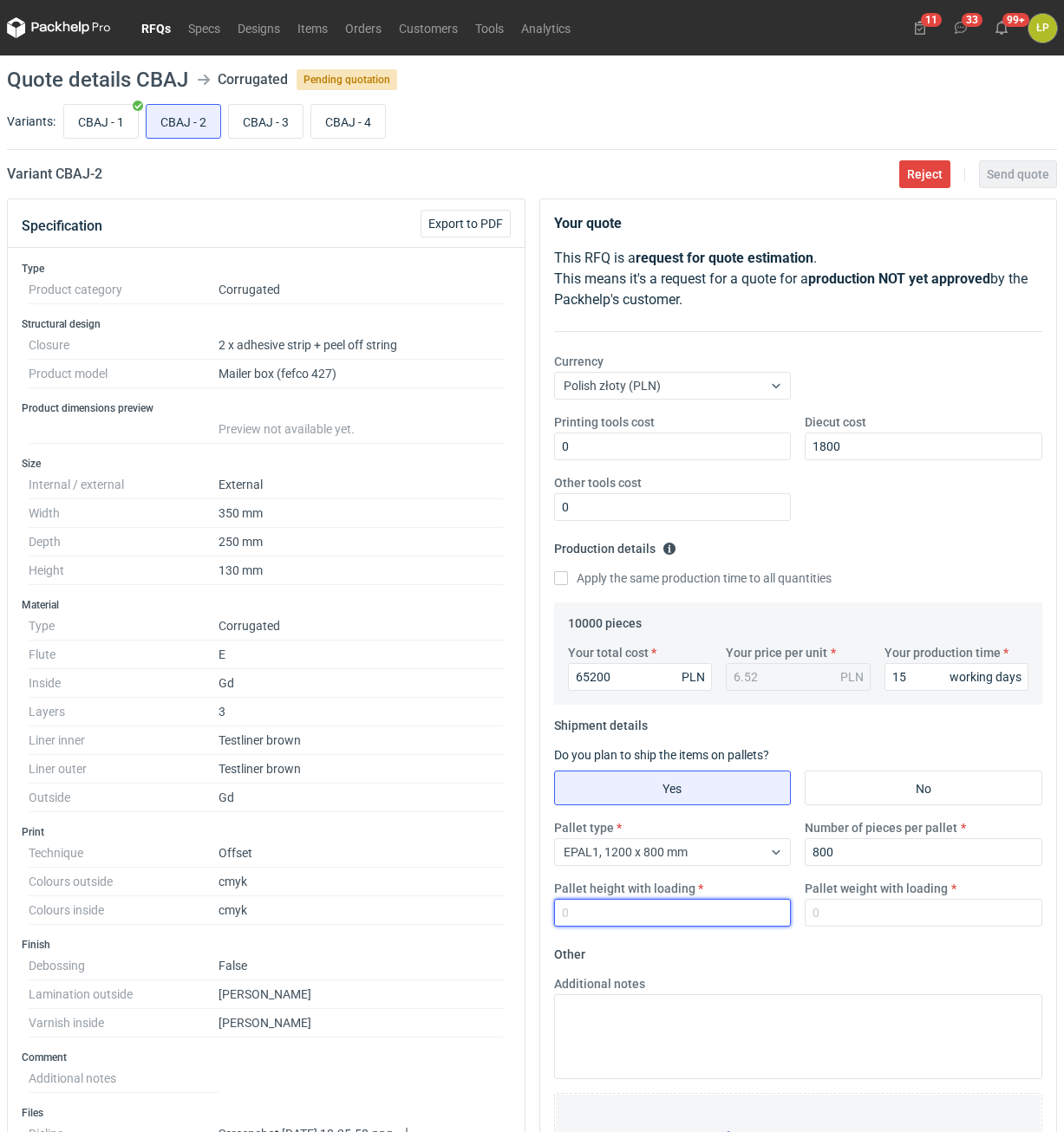
click at [712, 907] on input "Pallet height with loading" at bounding box center [672, 913] width 237 height 28
type input "1800"
click at [115, 138] on div "CBAJ - 1 CBAJ - 2 CBAJ - 3 CBAJ - 4" at bounding box center [559, 121] width 997 height 42
click at [128, 134] on input "CBAJ - 1" at bounding box center [100, 121] width 73 height 33
radio input "true"
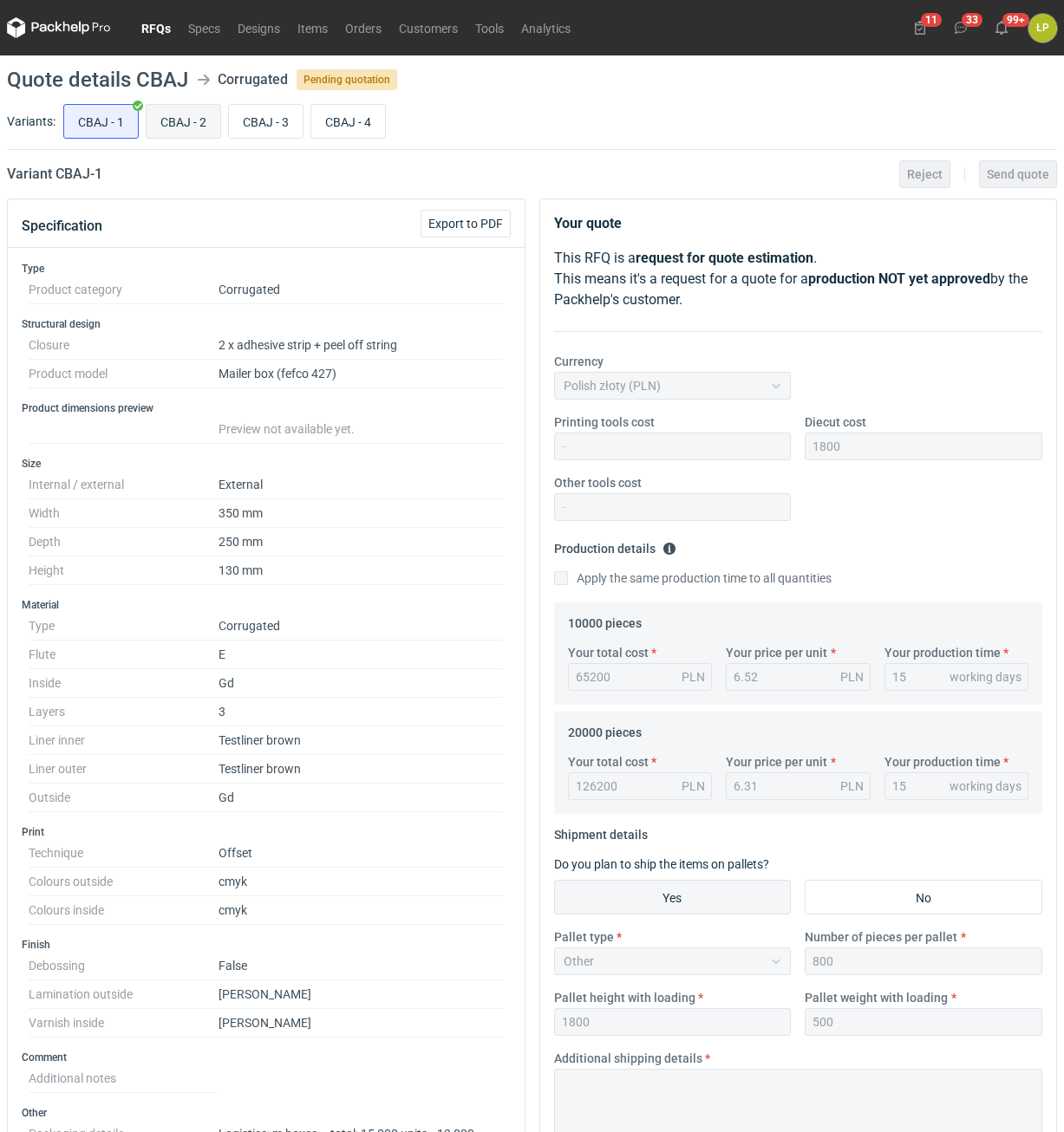
click at [165, 126] on input "CBAJ - 2" at bounding box center [183, 121] width 73 height 33
radio input "true"
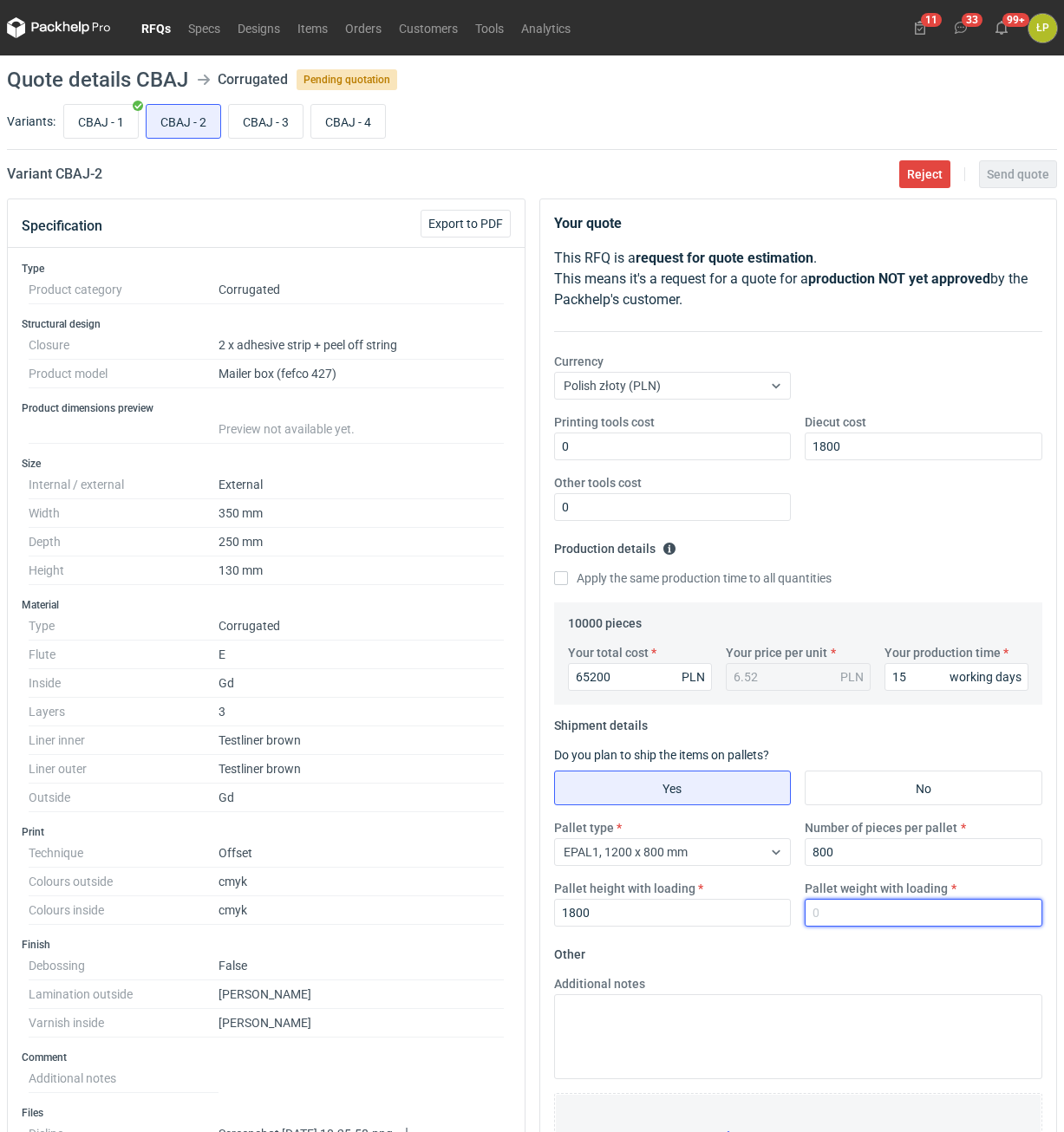
click at [845, 918] on input "Pallet weight with loading" at bounding box center [923, 913] width 237 height 28
type input "500"
click at [999, 191] on main "Quote details CBAJ Corrugated Pending quotation Variants: CBAJ - 1 CBAJ - 2 CBA…" at bounding box center [532, 896] width 1064 height 1682
click at [1000, 179] on span "Send quote" at bounding box center [1017, 174] width 62 height 12
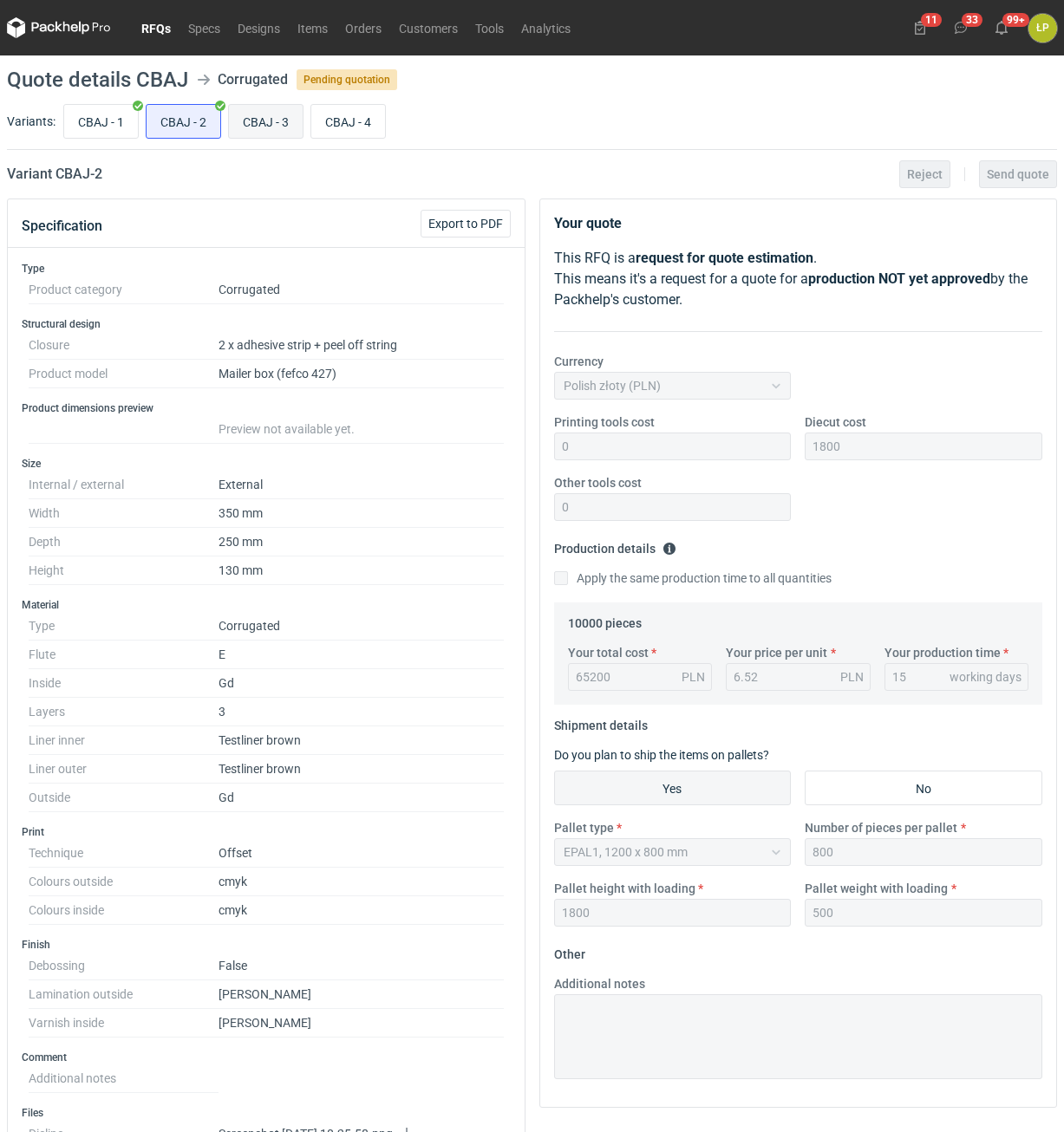
click at [261, 122] on input "CBAJ - 3" at bounding box center [265, 121] width 73 height 33
radio input "true"
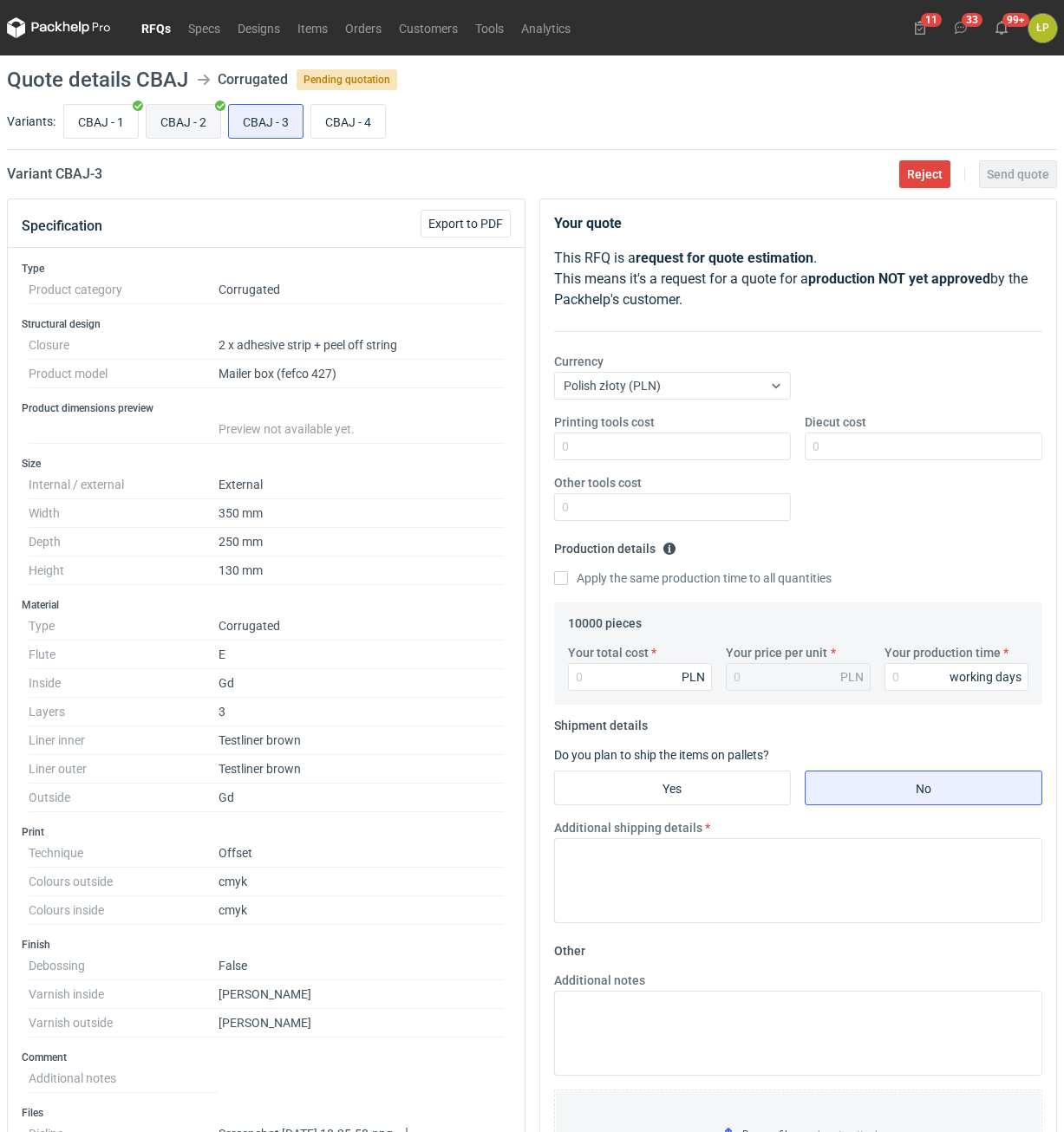
click at [204, 121] on input "CBAJ - 2" at bounding box center [183, 121] width 73 height 33
radio input "true"
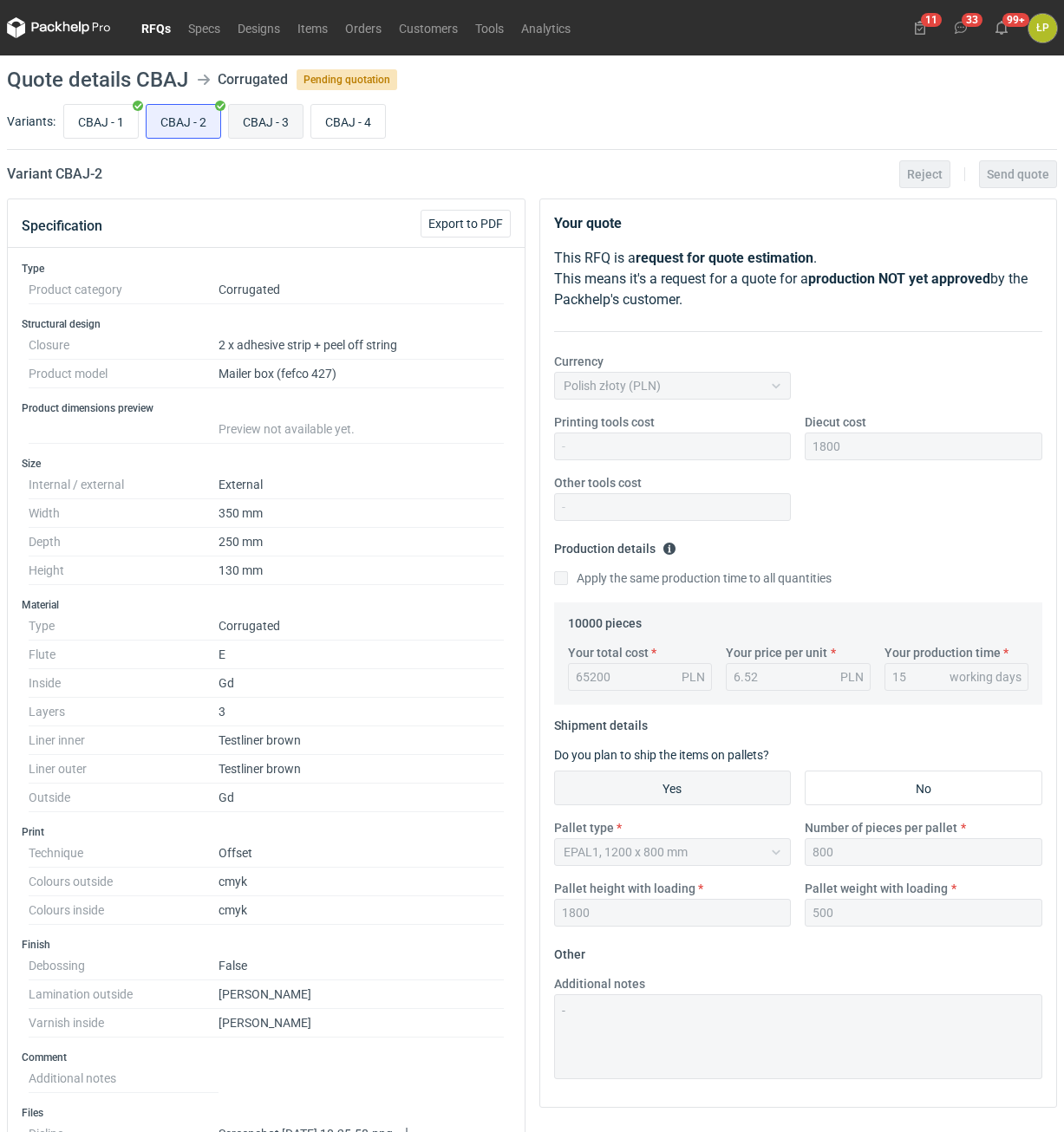
click at [263, 111] on input "CBAJ - 3" at bounding box center [265, 121] width 73 height 33
radio input "true"
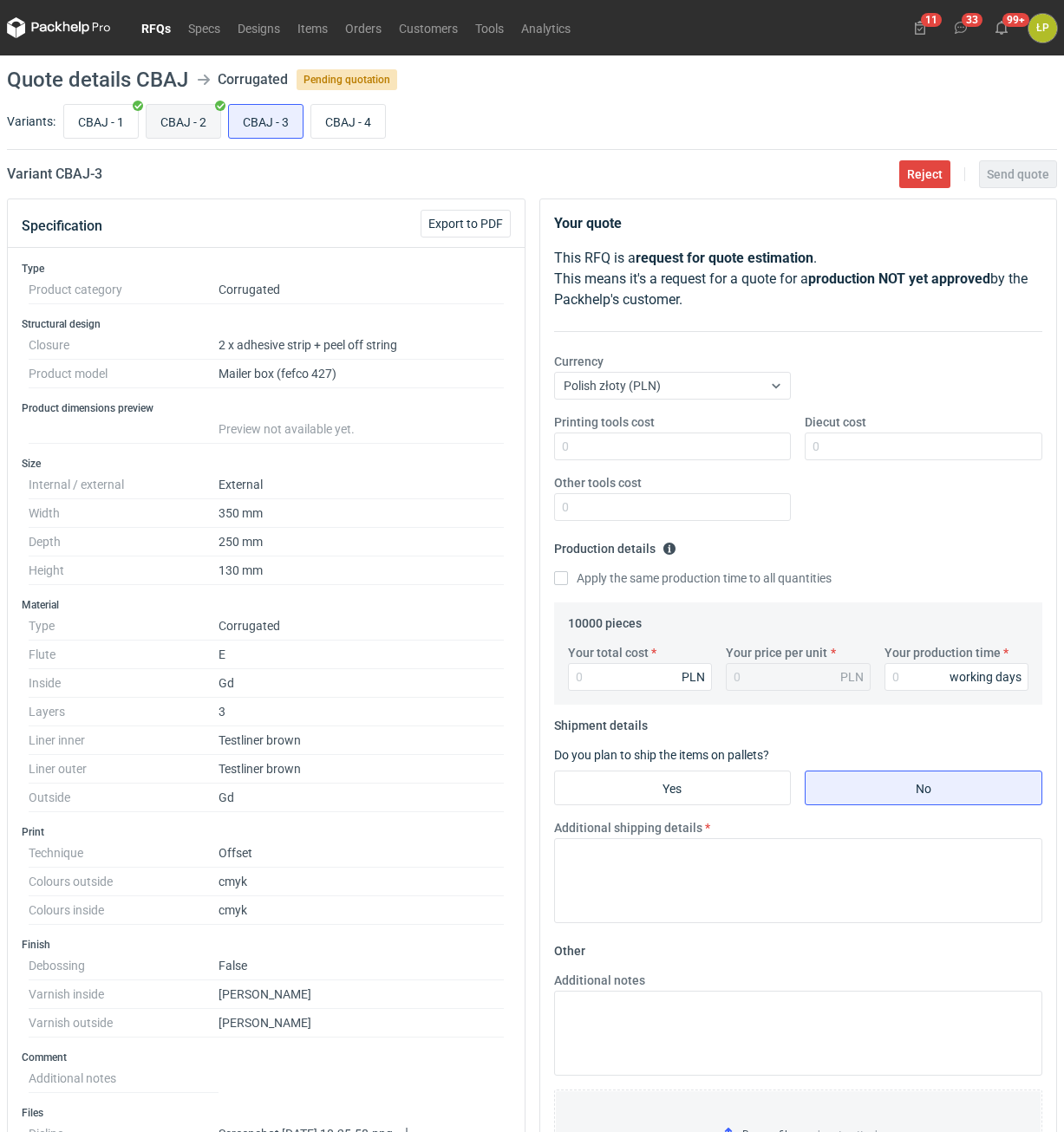
click at [207, 113] on input "CBAJ - 2" at bounding box center [183, 121] width 73 height 33
radio input "true"
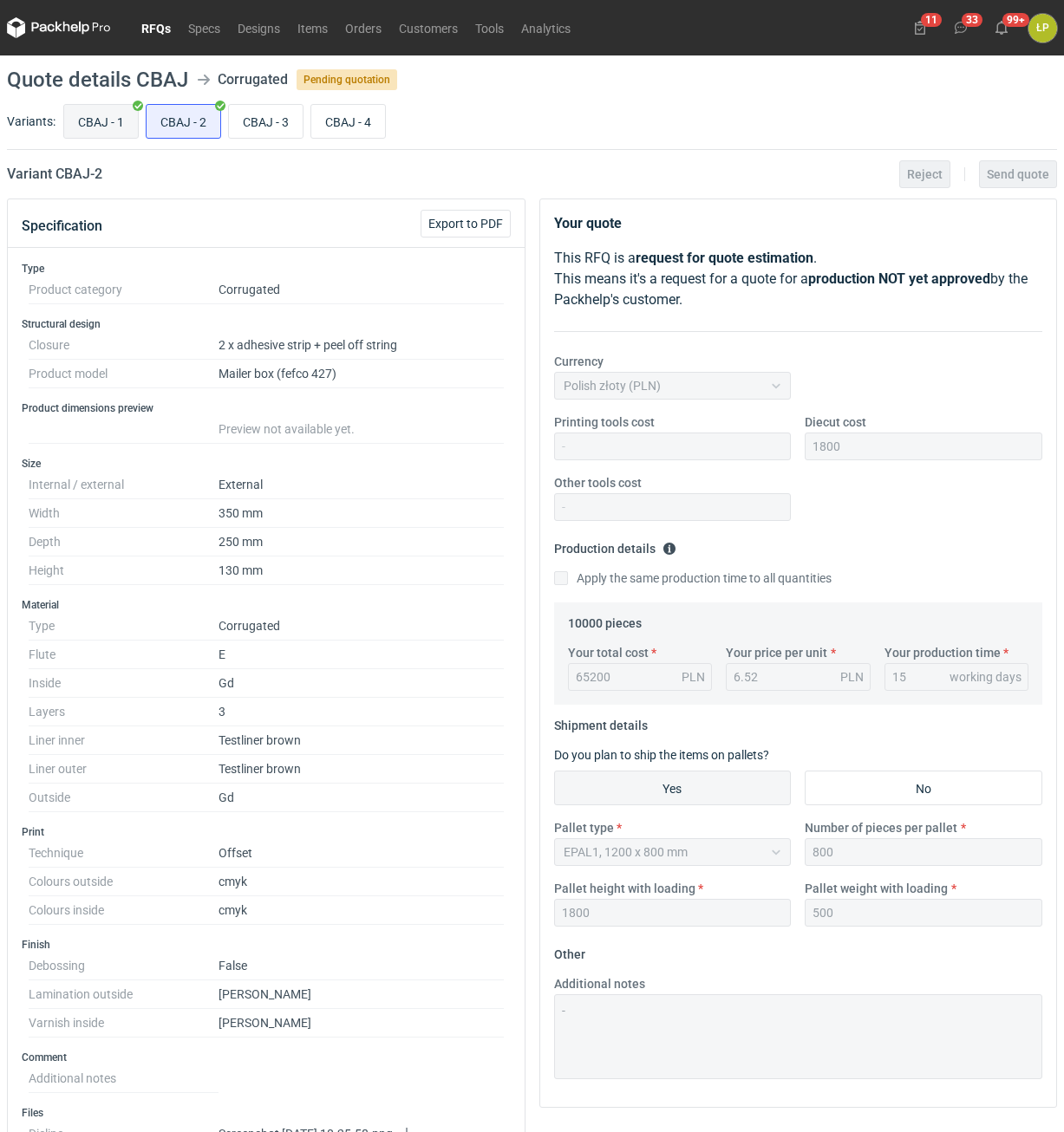
click at [110, 122] on input "CBAJ - 1" at bounding box center [100, 121] width 73 height 33
radio input "true"
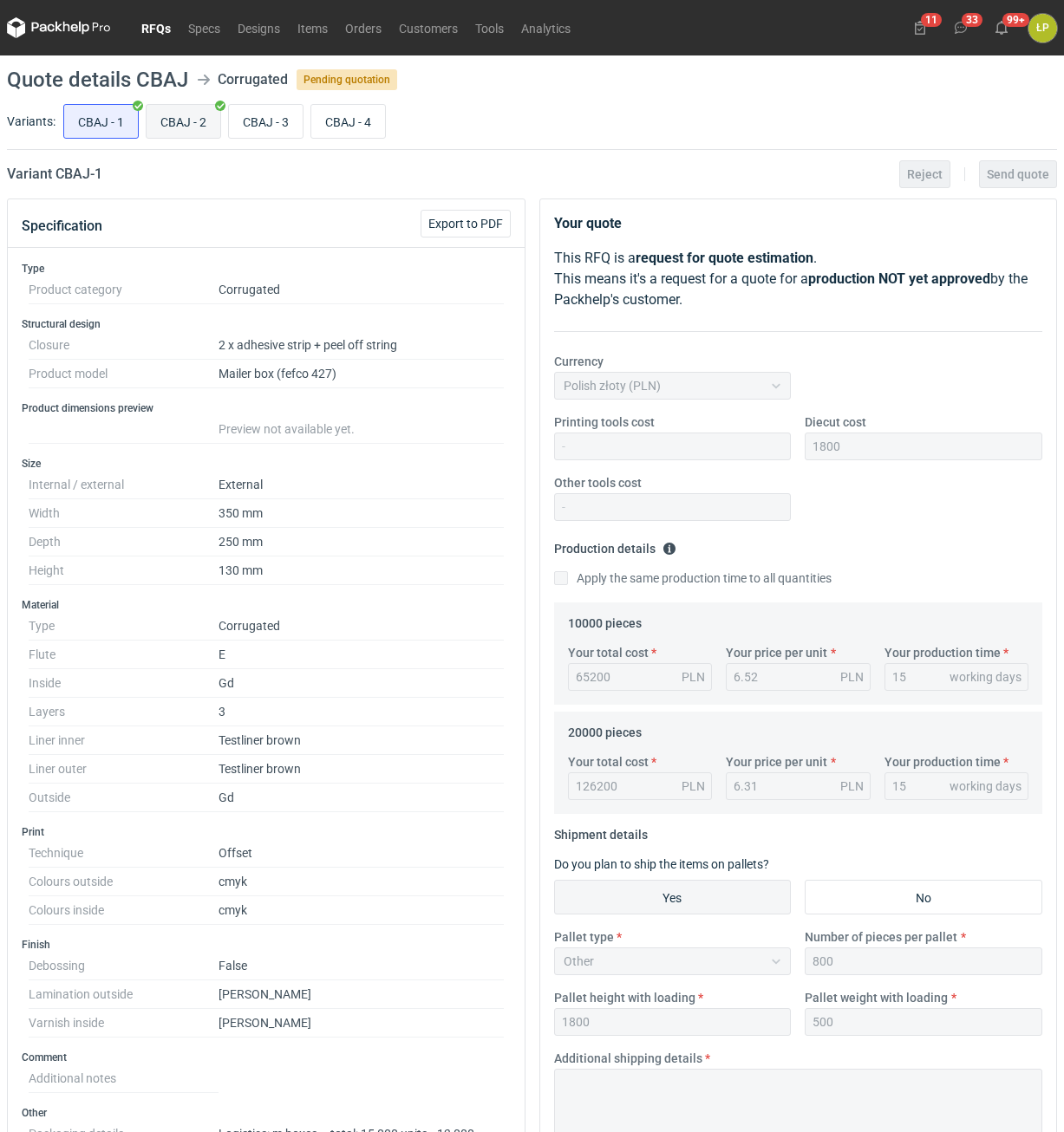
click at [181, 119] on input "CBAJ - 2" at bounding box center [183, 121] width 73 height 33
radio input "true"
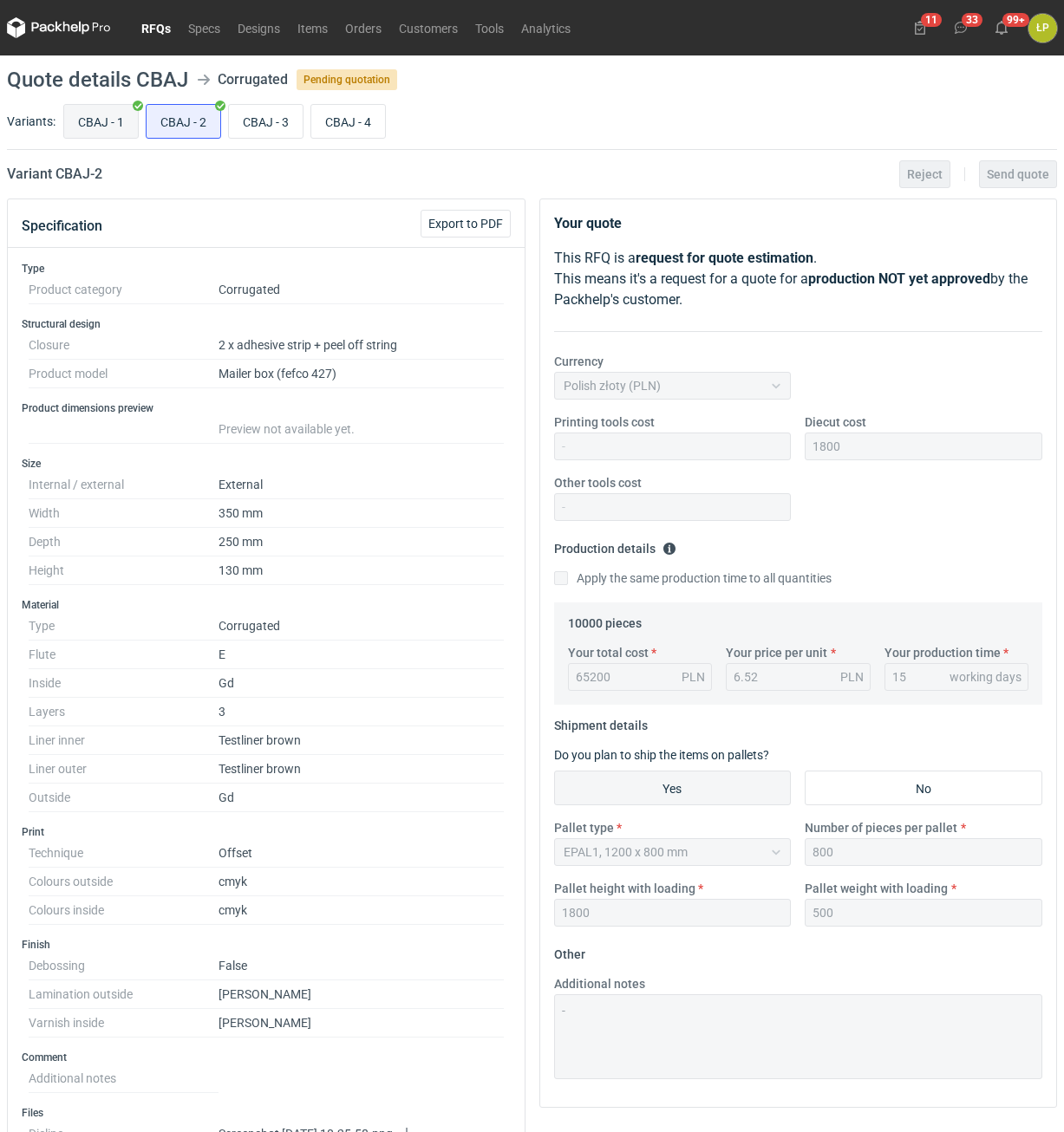
click at [123, 128] on input "CBAJ - 1" at bounding box center [100, 121] width 73 height 33
radio input "true"
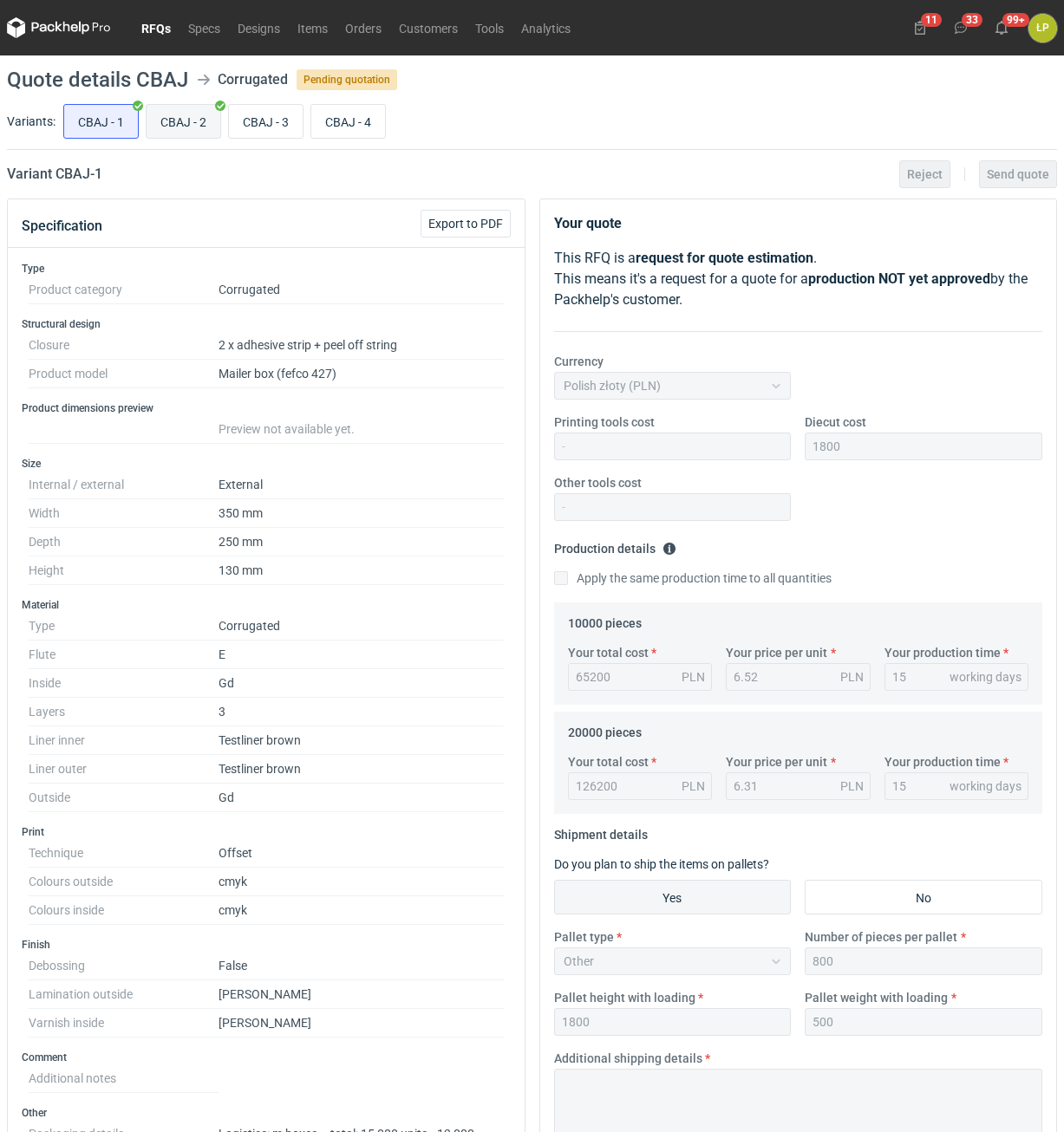
click at [190, 121] on input "CBAJ - 2" at bounding box center [183, 121] width 73 height 33
radio input "true"
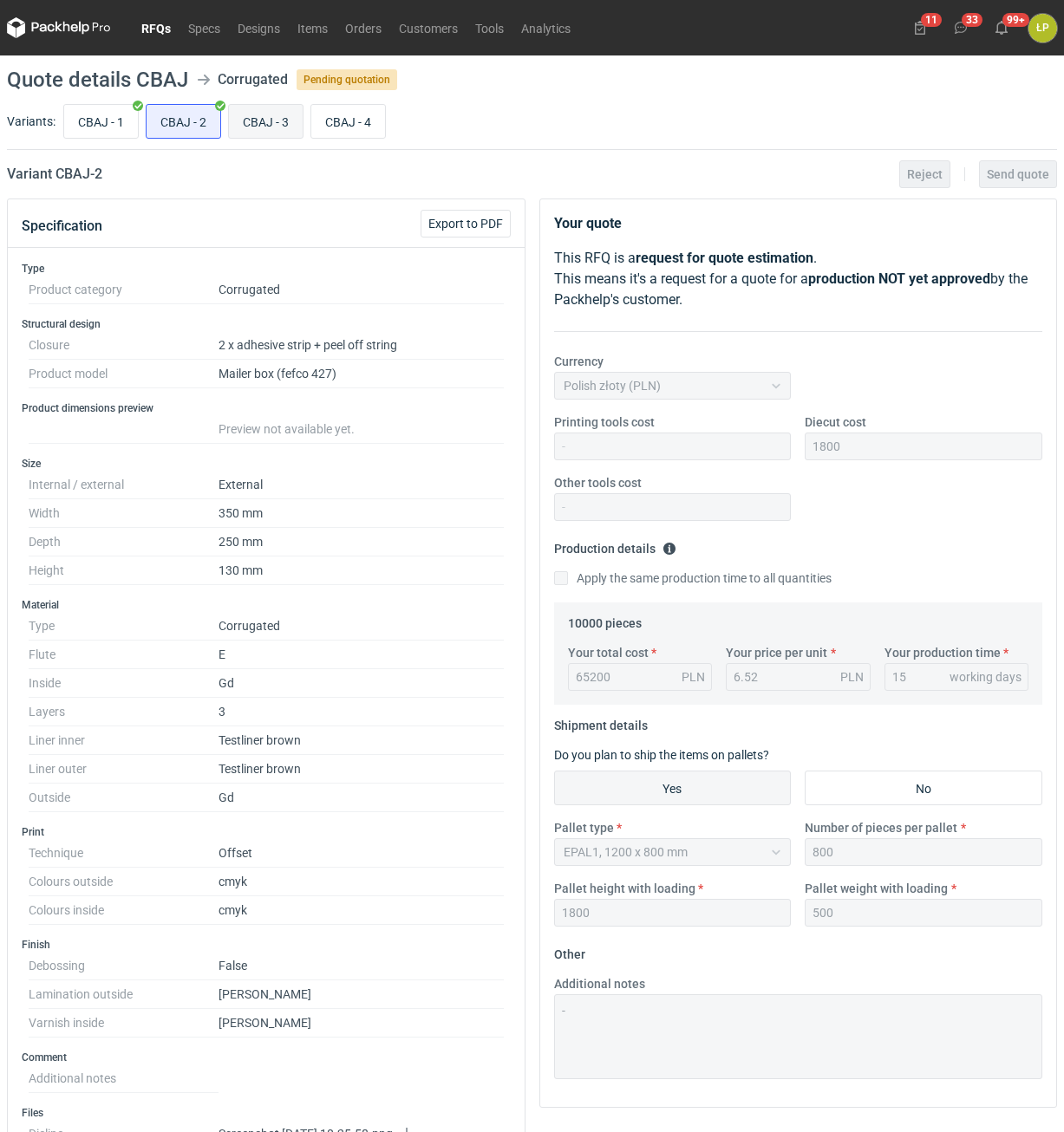
click at [272, 119] on input "CBAJ - 3" at bounding box center [265, 121] width 73 height 33
radio input "true"
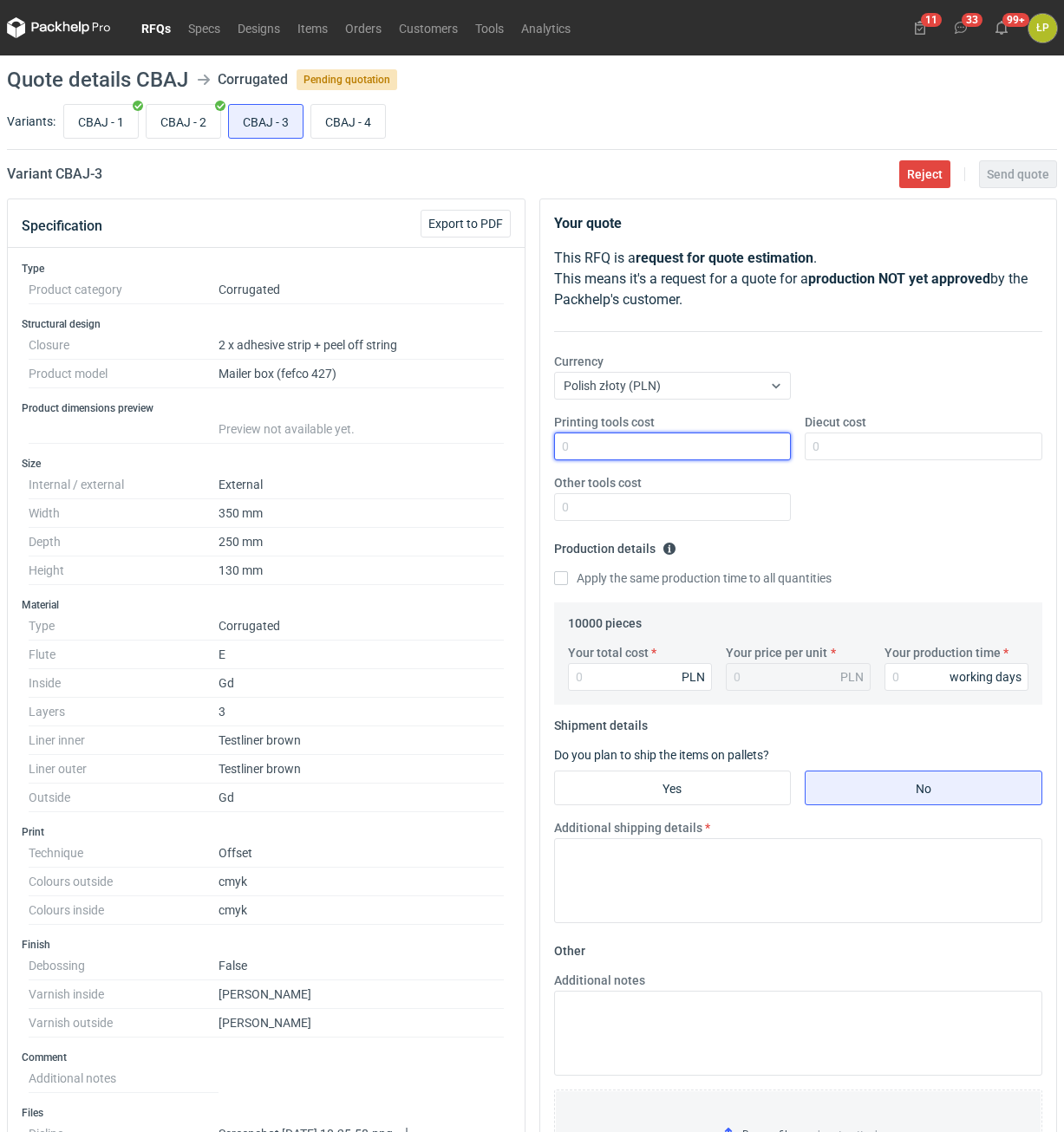
click at [724, 454] on input "Printing tools cost" at bounding box center [672, 446] width 237 height 28
type input "0"
click at [851, 444] on input "Diecut cost" at bounding box center [923, 446] width 237 height 28
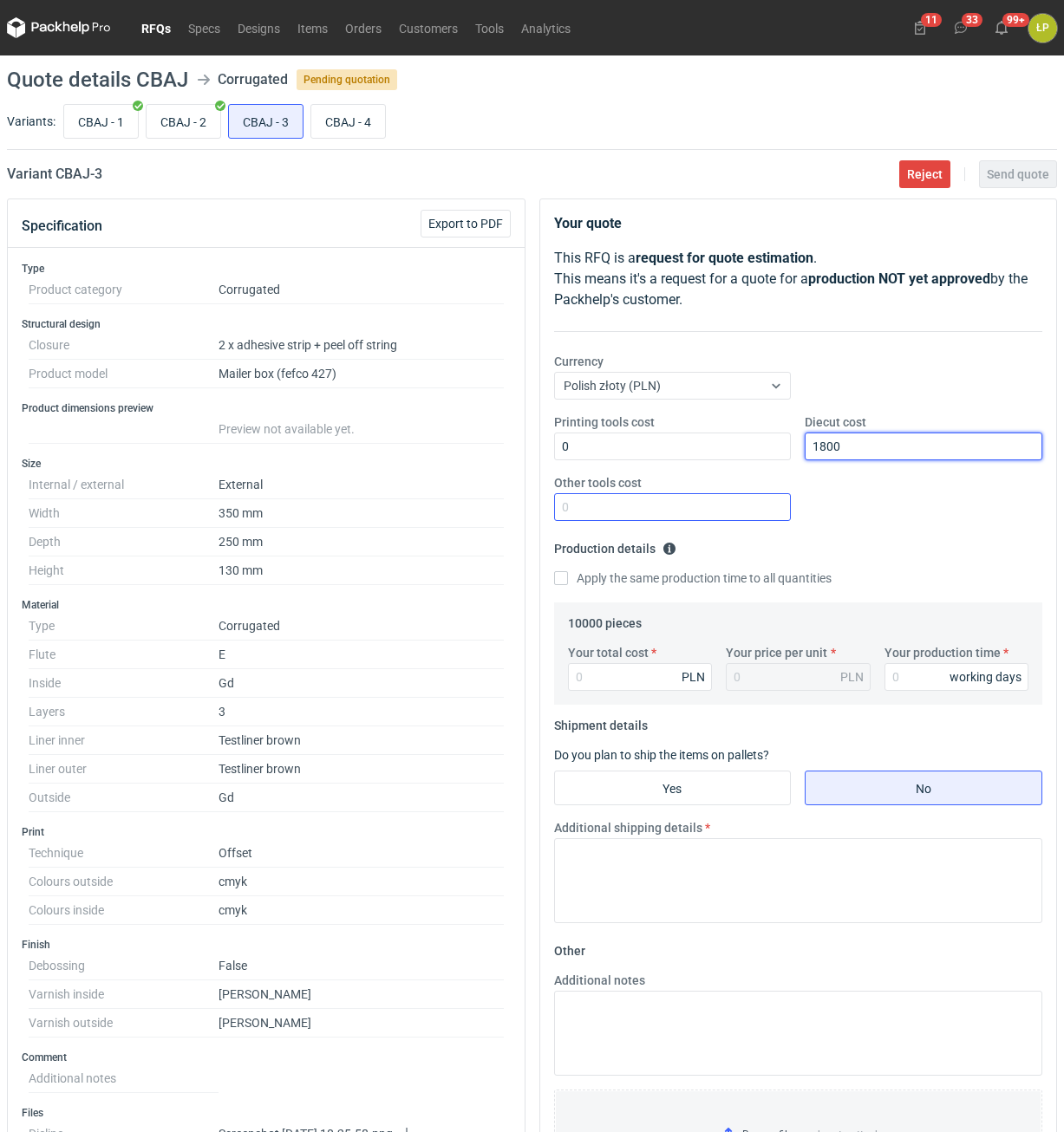
type input "1800"
click at [744, 516] on input "Other tools cost" at bounding box center [672, 506] width 237 height 28
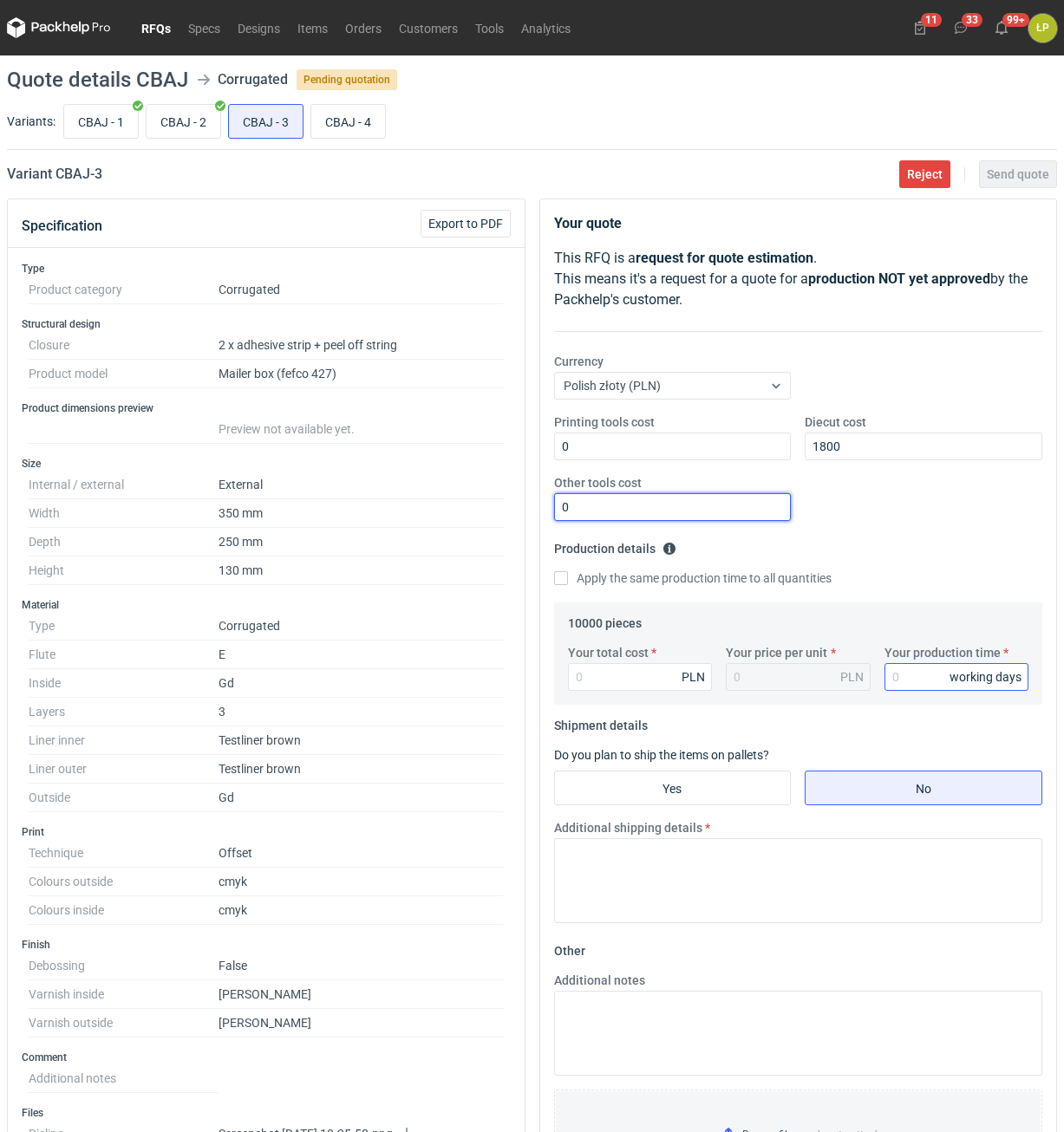
type input "0"
click at [905, 678] on input "Your production time" at bounding box center [956, 677] width 145 height 28
type input "15"
click at [681, 663] on div "Your total cost PLN" at bounding box center [640, 668] width 158 height 47
click at [673, 673] on input "Your total cost" at bounding box center [641, 677] width 145 height 28
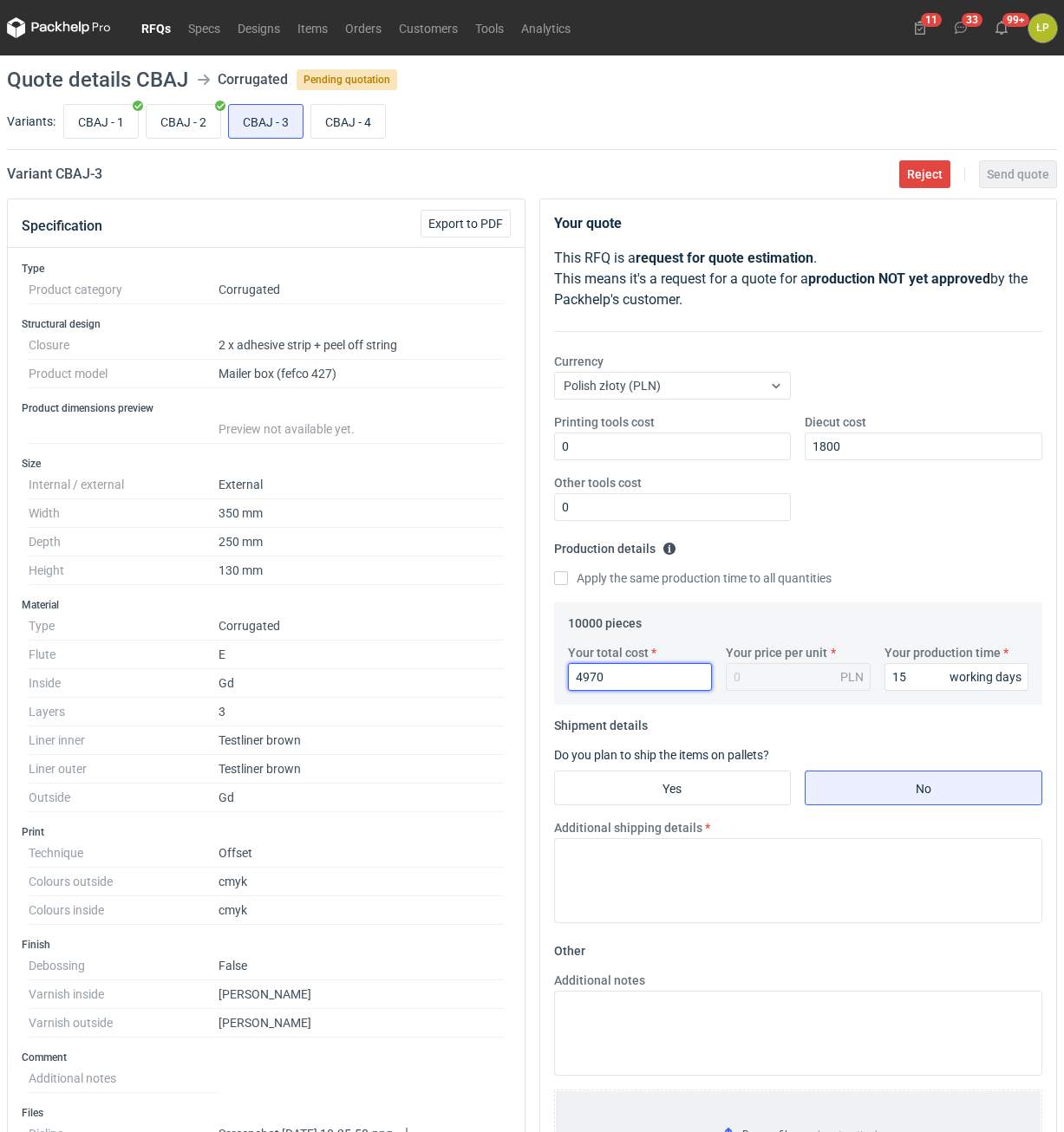
type input "49700"
type input "4.97"
type input "49700"
click at [749, 801] on input "Yes" at bounding box center [672, 788] width 235 height 33
radio input "true"
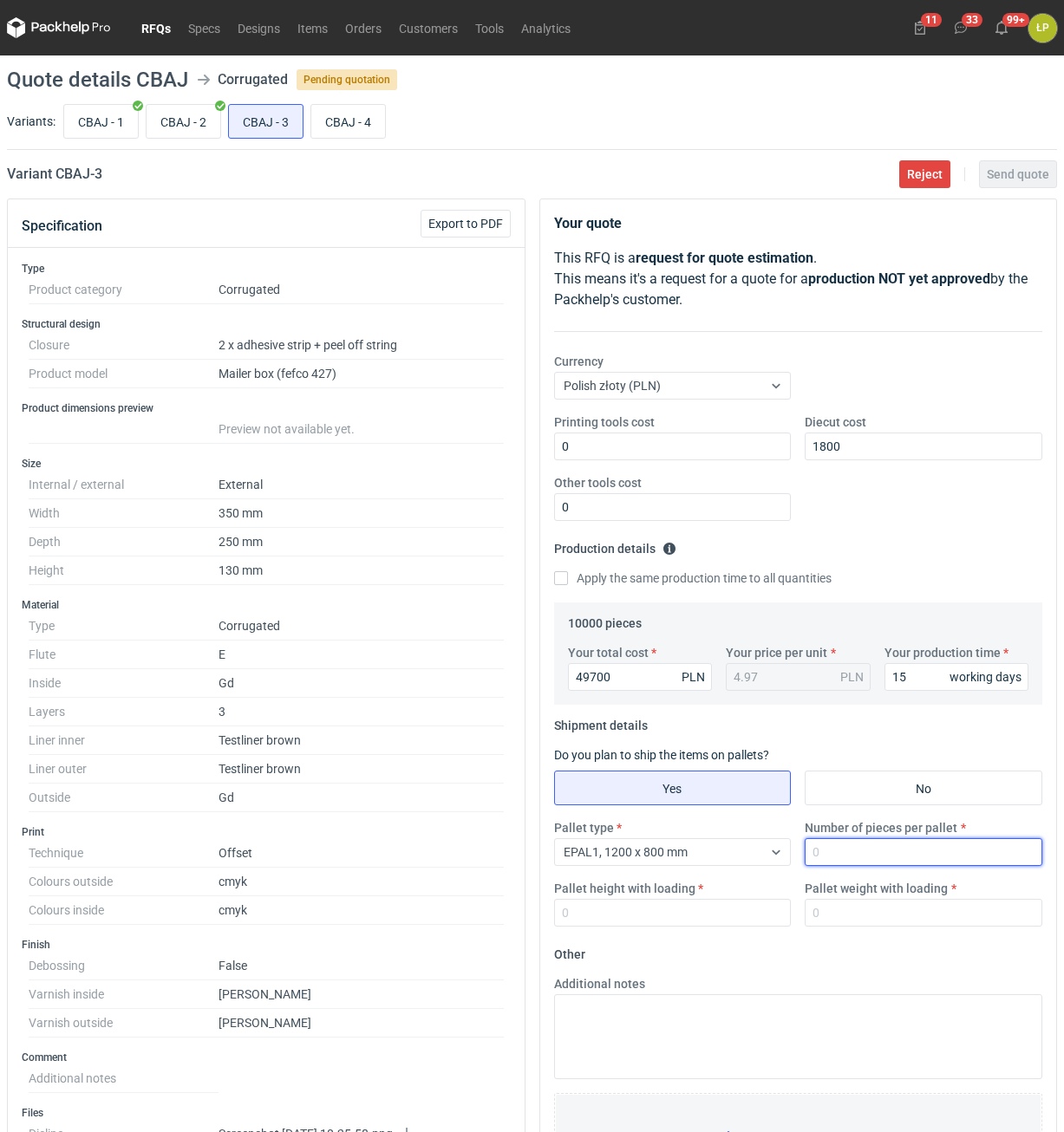
click at [849, 857] on input "Number of pieces per pallet" at bounding box center [923, 852] width 237 height 28
type input "800"
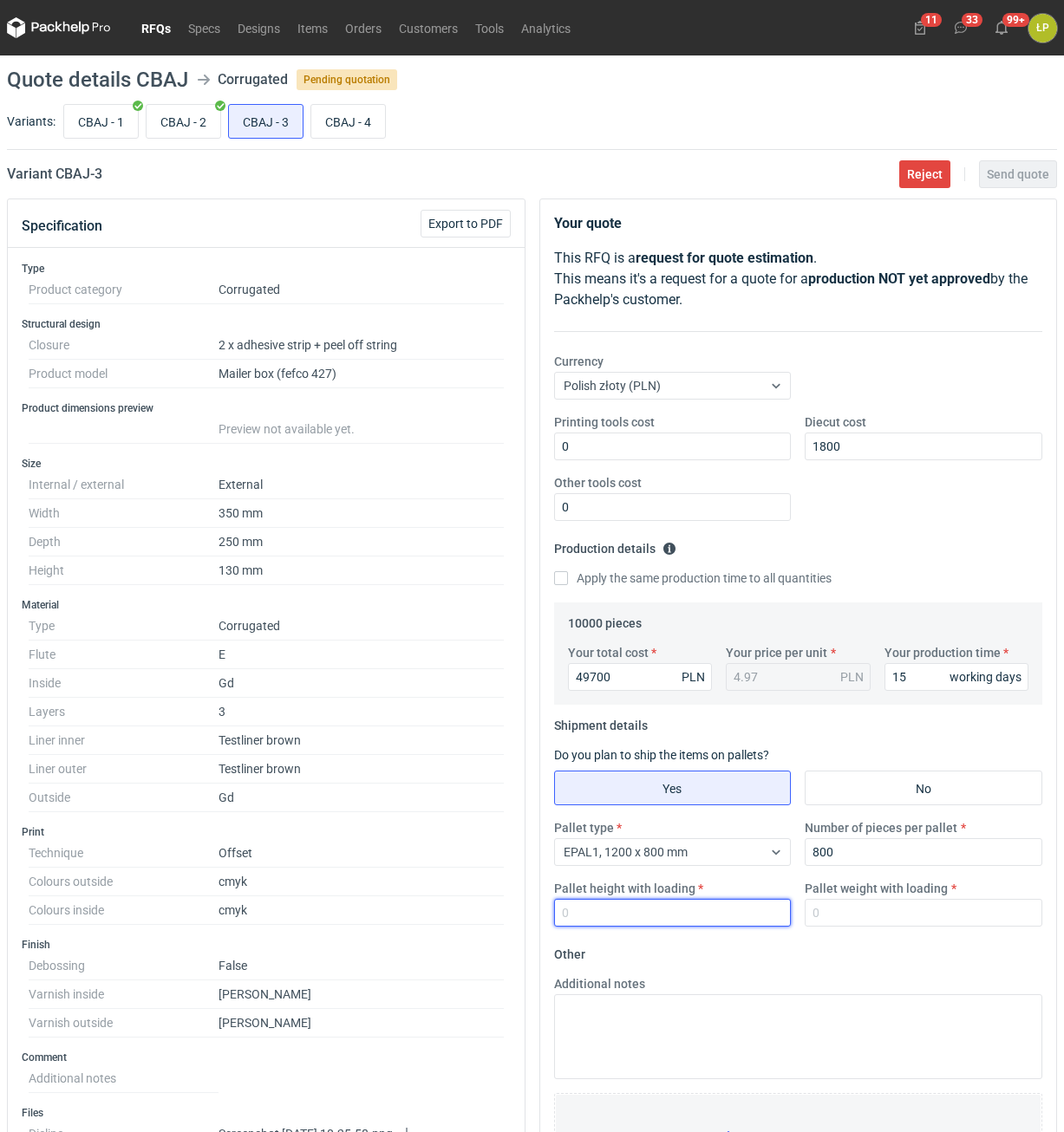
click at [715, 912] on input "Pallet height with loading" at bounding box center [672, 913] width 237 height 28
type input "1800"
click at [852, 913] on input "Pallet weight with loading" at bounding box center [923, 913] width 237 height 28
click at [105, 133] on input "CBAJ - 1" at bounding box center [100, 121] width 73 height 33
radio input "true"
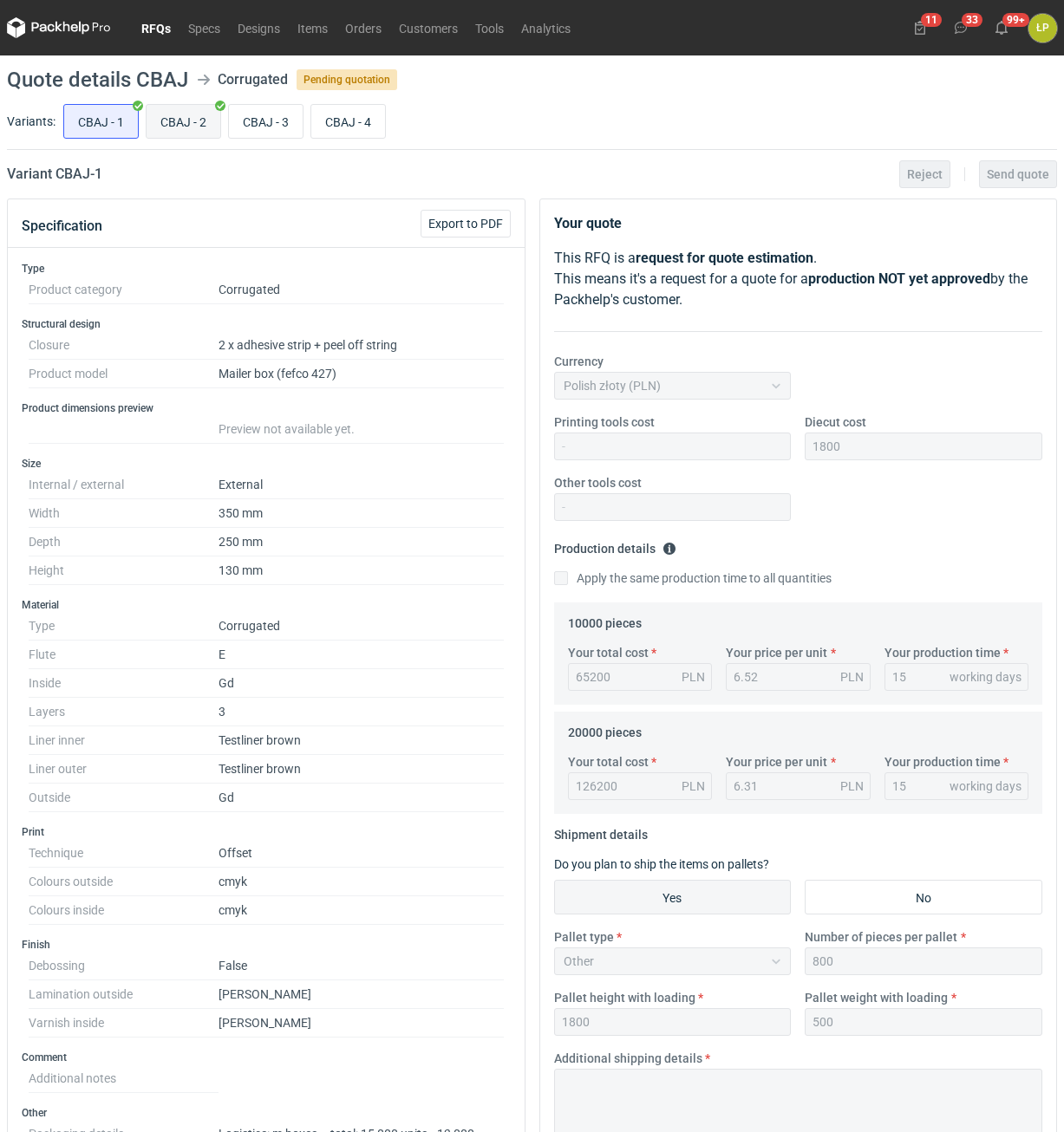
click at [168, 119] on input "CBAJ - 2" at bounding box center [183, 121] width 73 height 33
radio input "true"
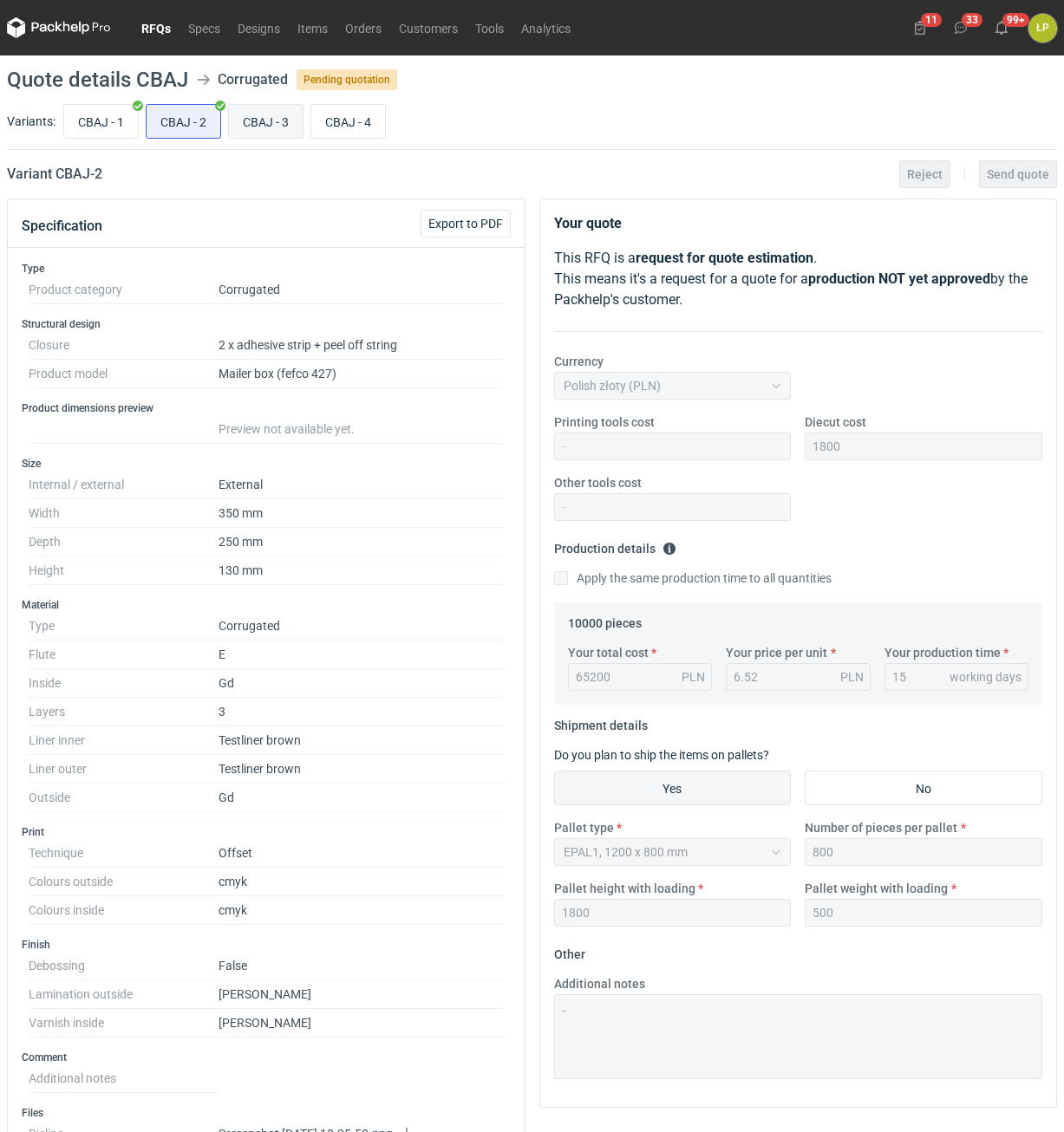
click at [255, 128] on input "CBAJ - 3" at bounding box center [265, 121] width 73 height 33
radio input "true"
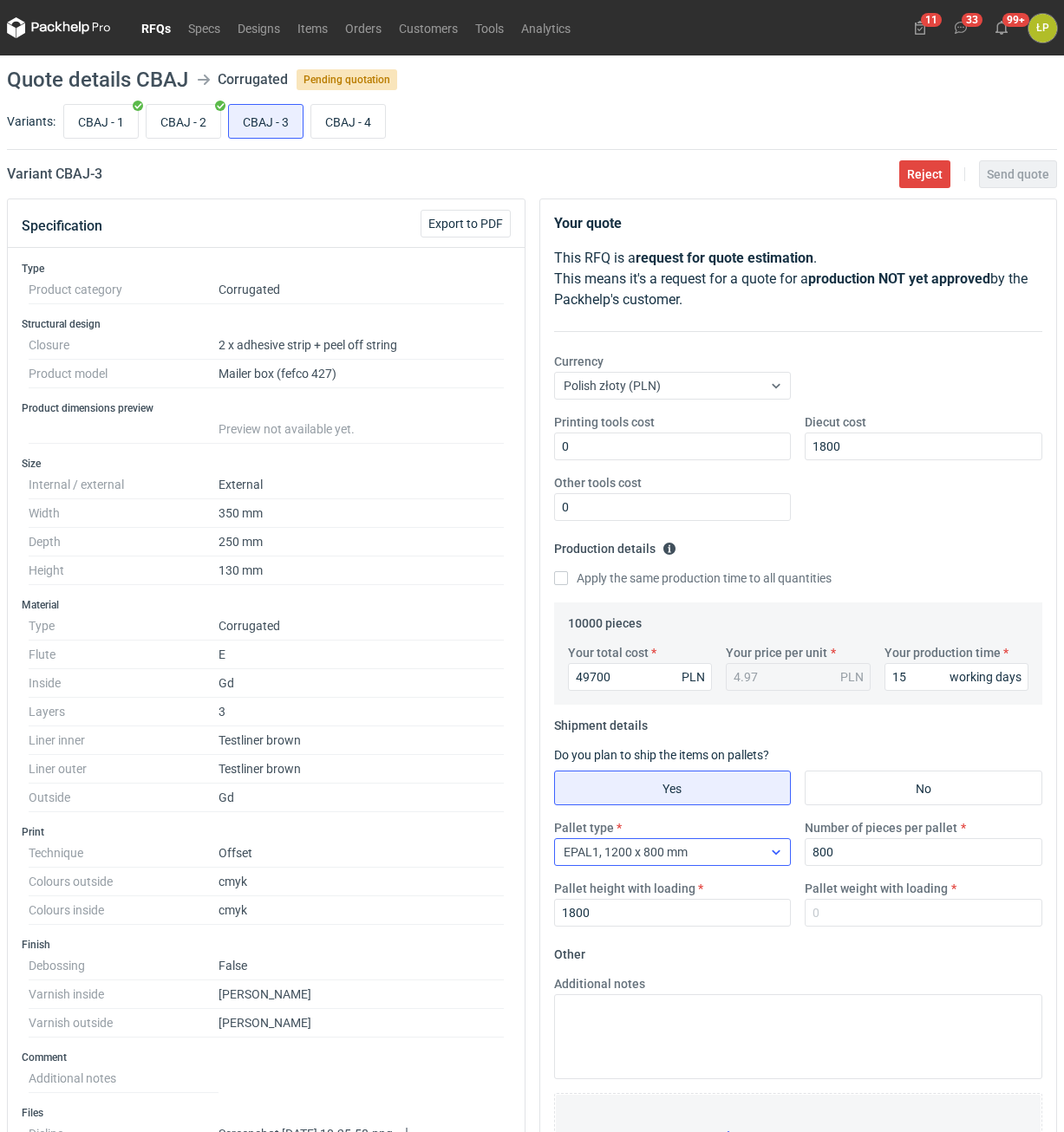
click at [737, 840] on div "EPAL1, 1200 x 800 mm" at bounding box center [672, 852] width 237 height 28
click at [734, 845] on div "EPAL1, 1200 x 800 mm" at bounding box center [659, 852] width 208 height 24
click at [727, 859] on div "EPAL1, 1200 x 800 mm" at bounding box center [659, 852] width 208 height 24
click at [696, 931] on div "EPAL2, 1200 x 1000 mm" at bounding box center [672, 920] width 224 height 24
click at [838, 912] on input "Pallet weight with loading" at bounding box center [923, 913] width 237 height 28
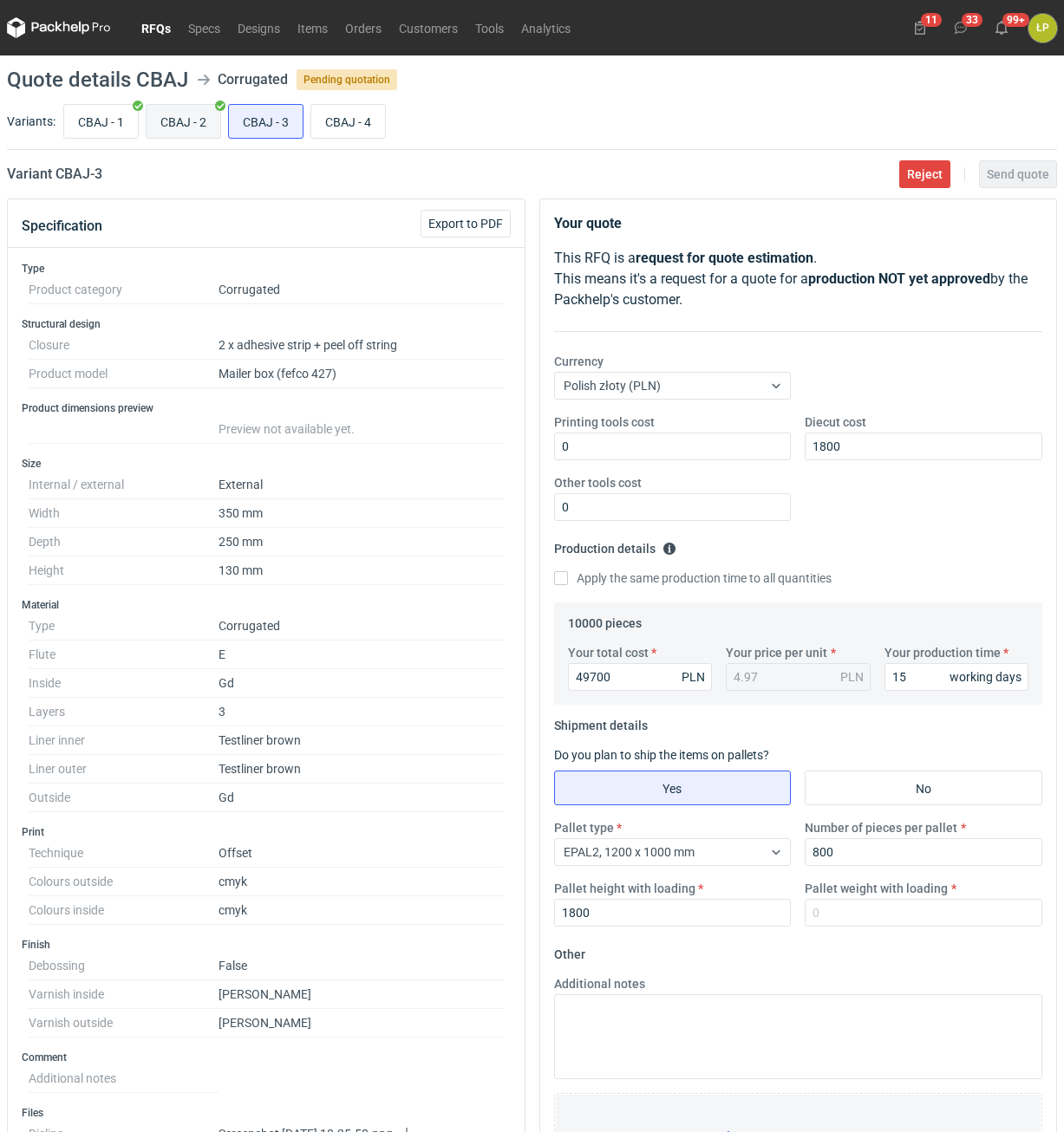
click at [176, 127] on input "CBAJ - 2" at bounding box center [183, 121] width 73 height 33
radio input "true"
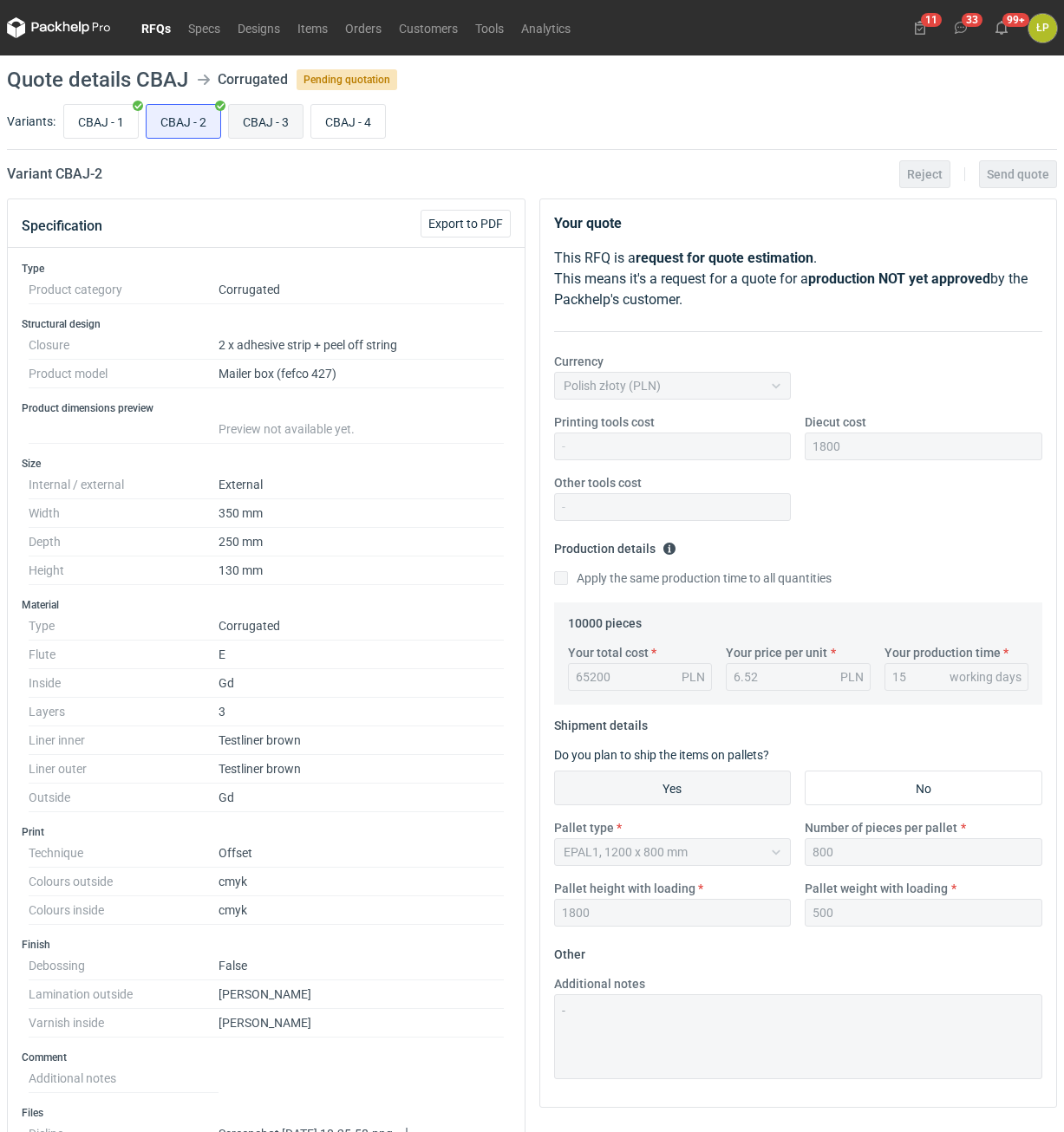
click at [256, 123] on input "CBAJ - 3" at bounding box center [265, 121] width 73 height 33
radio input "true"
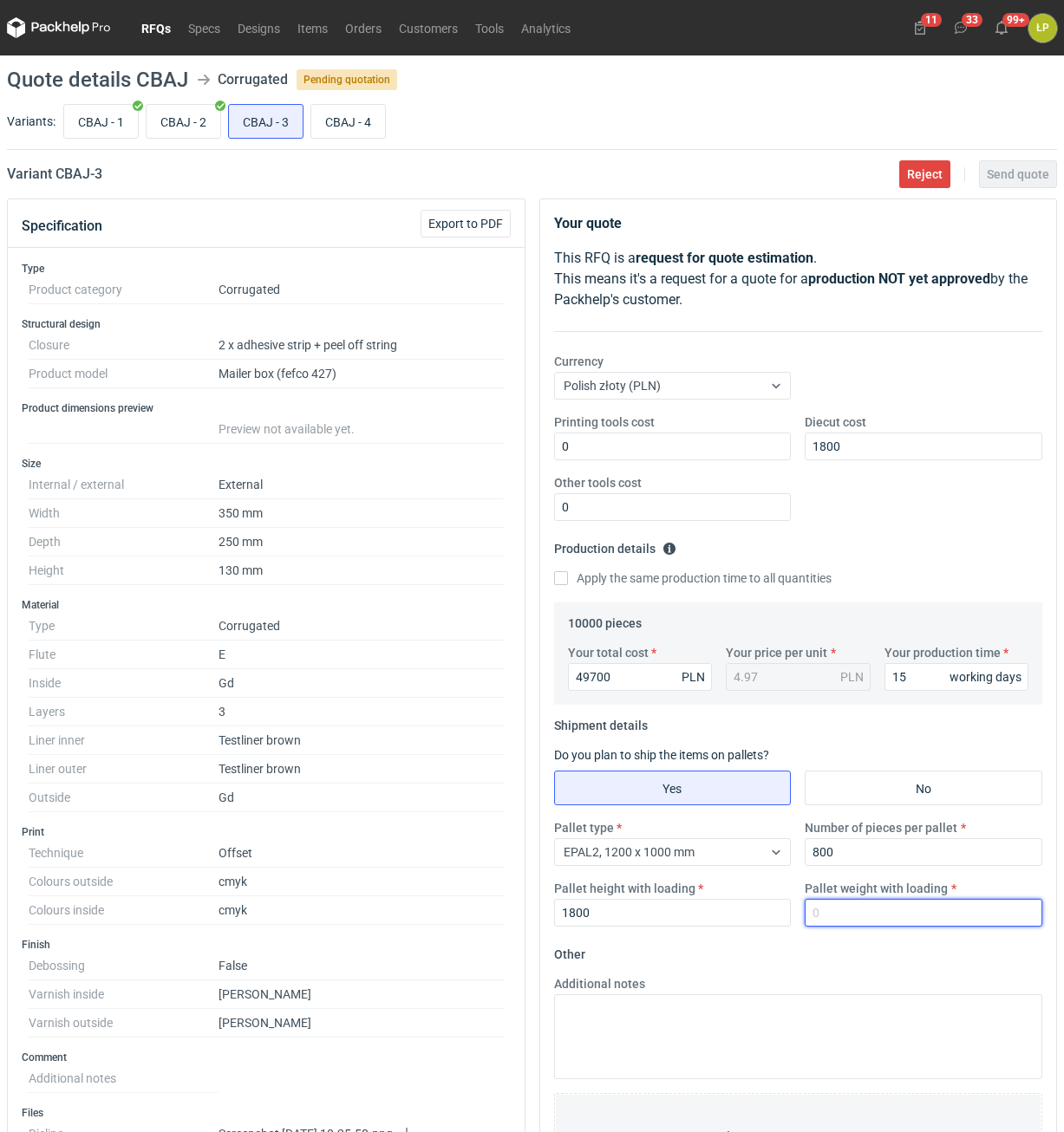
click at [831, 902] on input "Pallet weight with loading" at bounding box center [923, 913] width 237 height 28
type input "500"
click at [837, 969] on fieldset "Other Additional notes Browse files or drop to attach" at bounding box center [798, 1068] width 489 height 257
click at [1007, 189] on main "Quote details CBAJ Corrugated Pending quotation Variants: CBAJ - 1 CBAJ - 2 CBA…" at bounding box center [532, 896] width 1064 height 1682
click at [1010, 176] on span "Send quote" at bounding box center [1017, 174] width 62 height 12
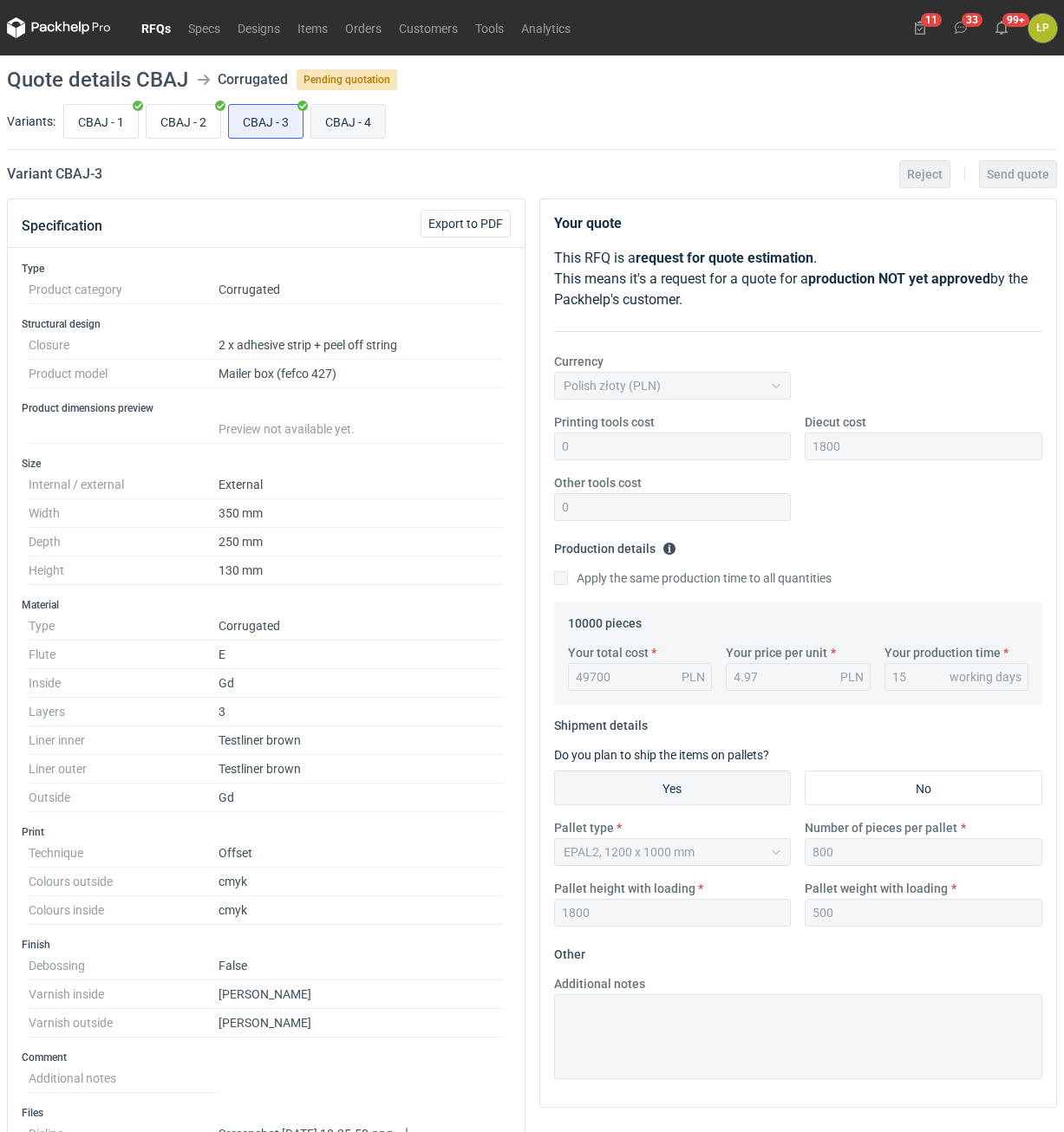
click at [356, 122] on input "CBAJ - 4" at bounding box center [347, 121] width 73 height 33
radio input "true"
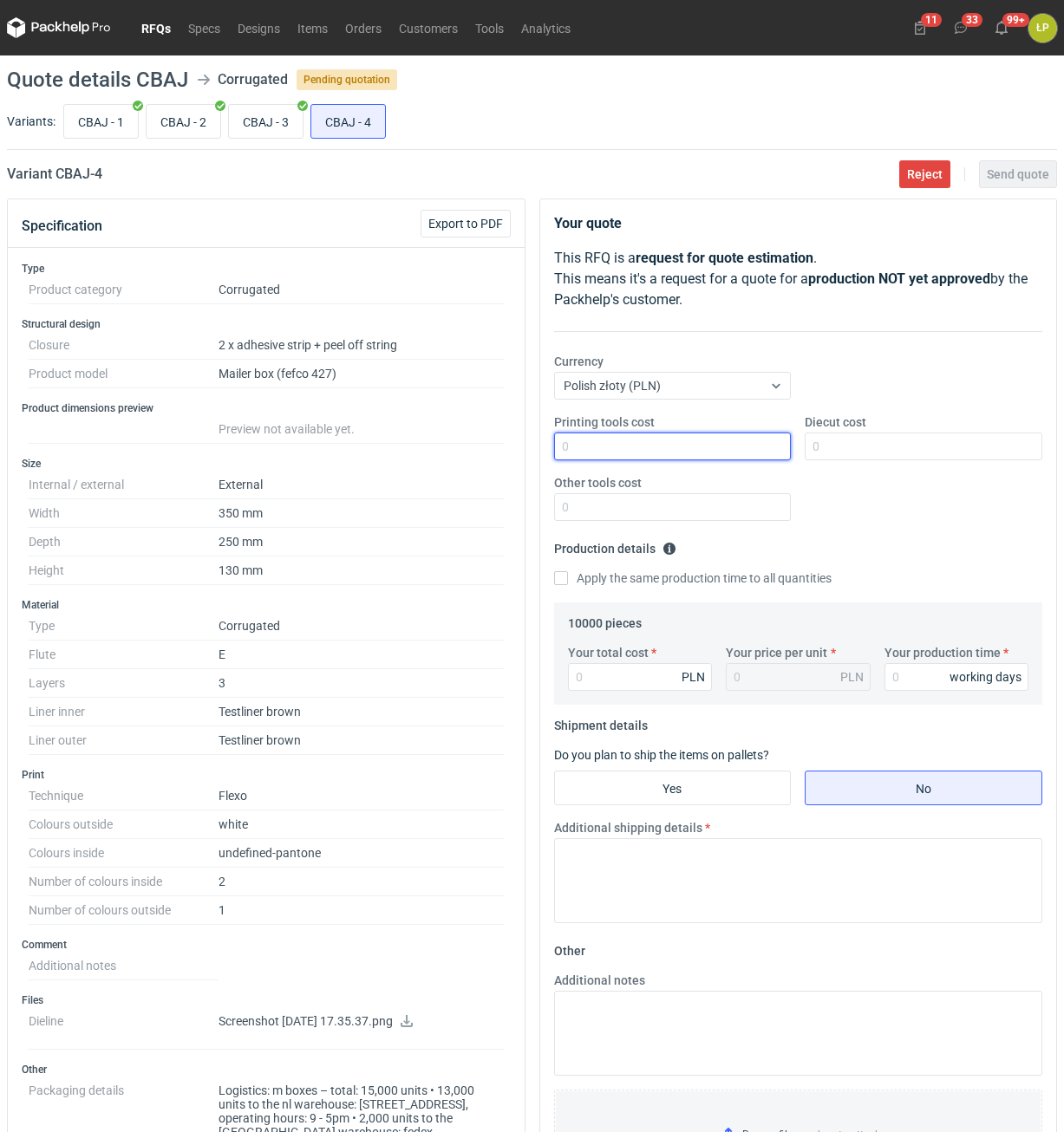
click at [665, 443] on input "Printing tools cost" at bounding box center [672, 446] width 237 height 28
type input "2500"
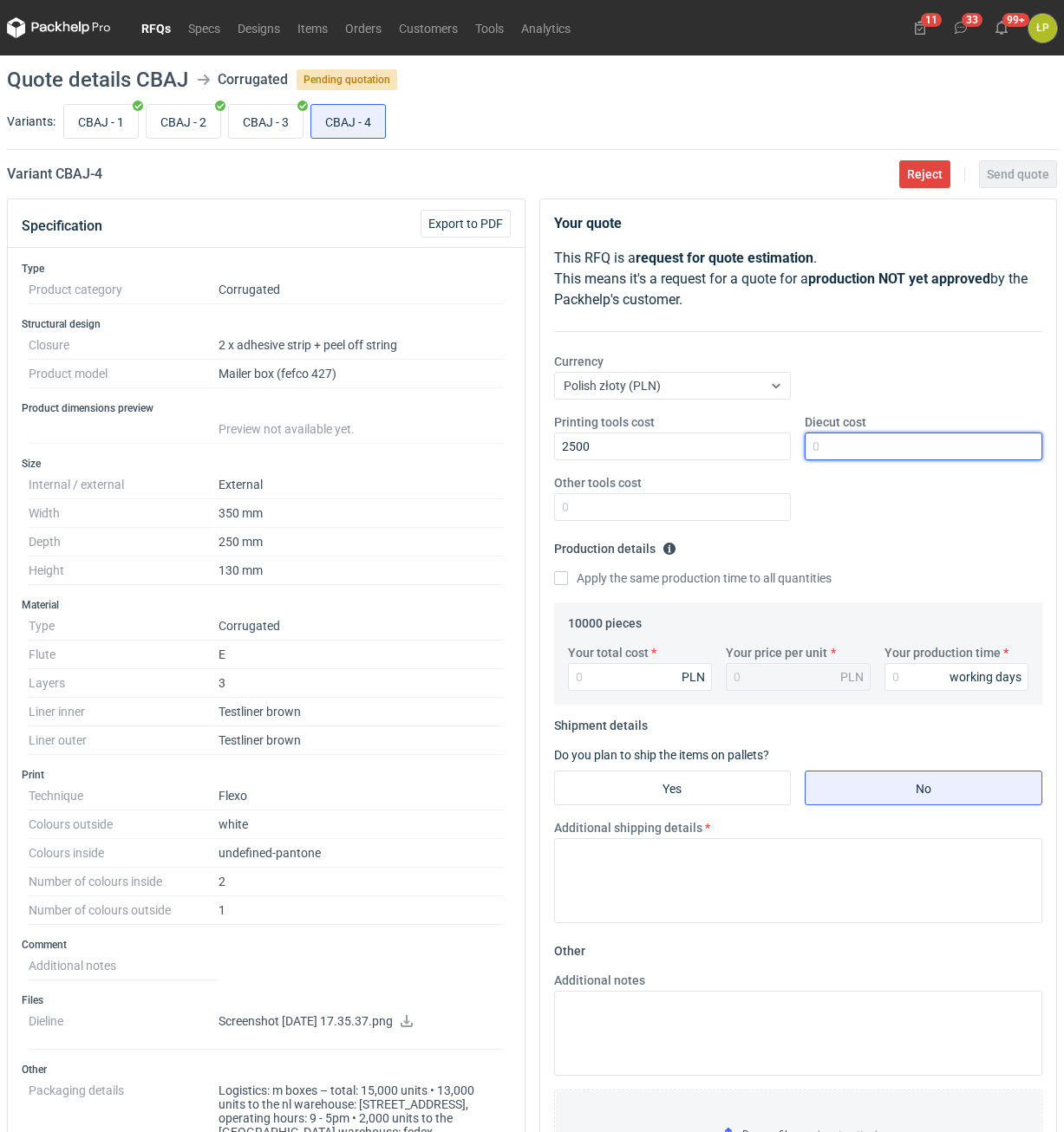
click at [852, 451] on input "Diecut cost" at bounding box center [923, 446] width 237 height 28
type input "1800"
click at [735, 510] on input "Other tools cost" at bounding box center [672, 506] width 237 height 28
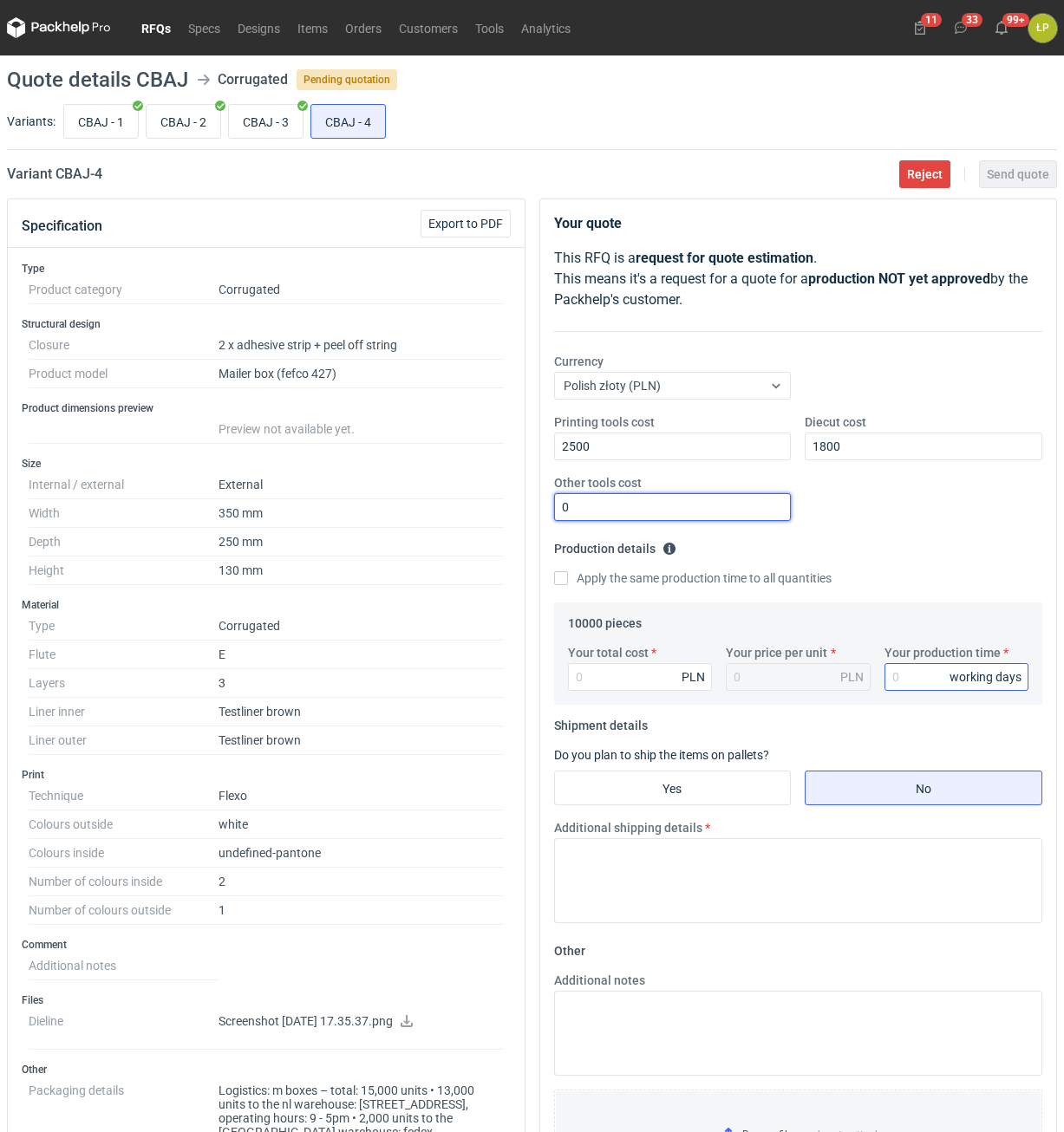
type input "0"
click at [927, 681] on input "Your production time" at bounding box center [956, 677] width 145 height 28
type input "15"
click at [671, 681] on div "PLN" at bounding box center [641, 677] width 145 height 28
click at [670, 689] on input "Your total cost" at bounding box center [641, 677] width 145 height 28
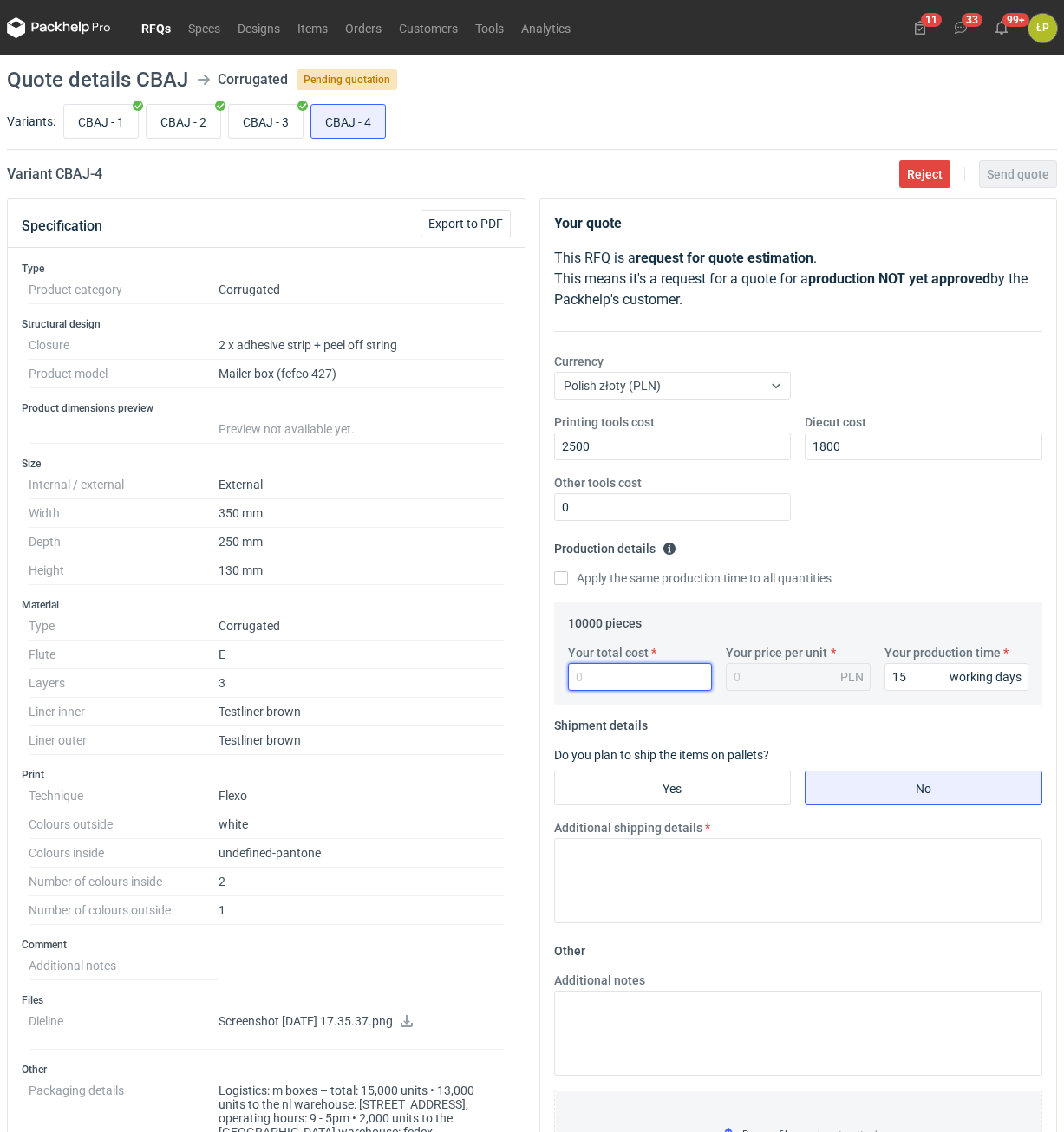
click at [659, 678] on input "Your total cost" at bounding box center [641, 677] width 145 height 28
type input "18200"
type input "1.82"
type input "18200"
drag, startPoint x: 731, startPoint y: 761, endPoint x: 734, endPoint y: 778, distance: 17.3
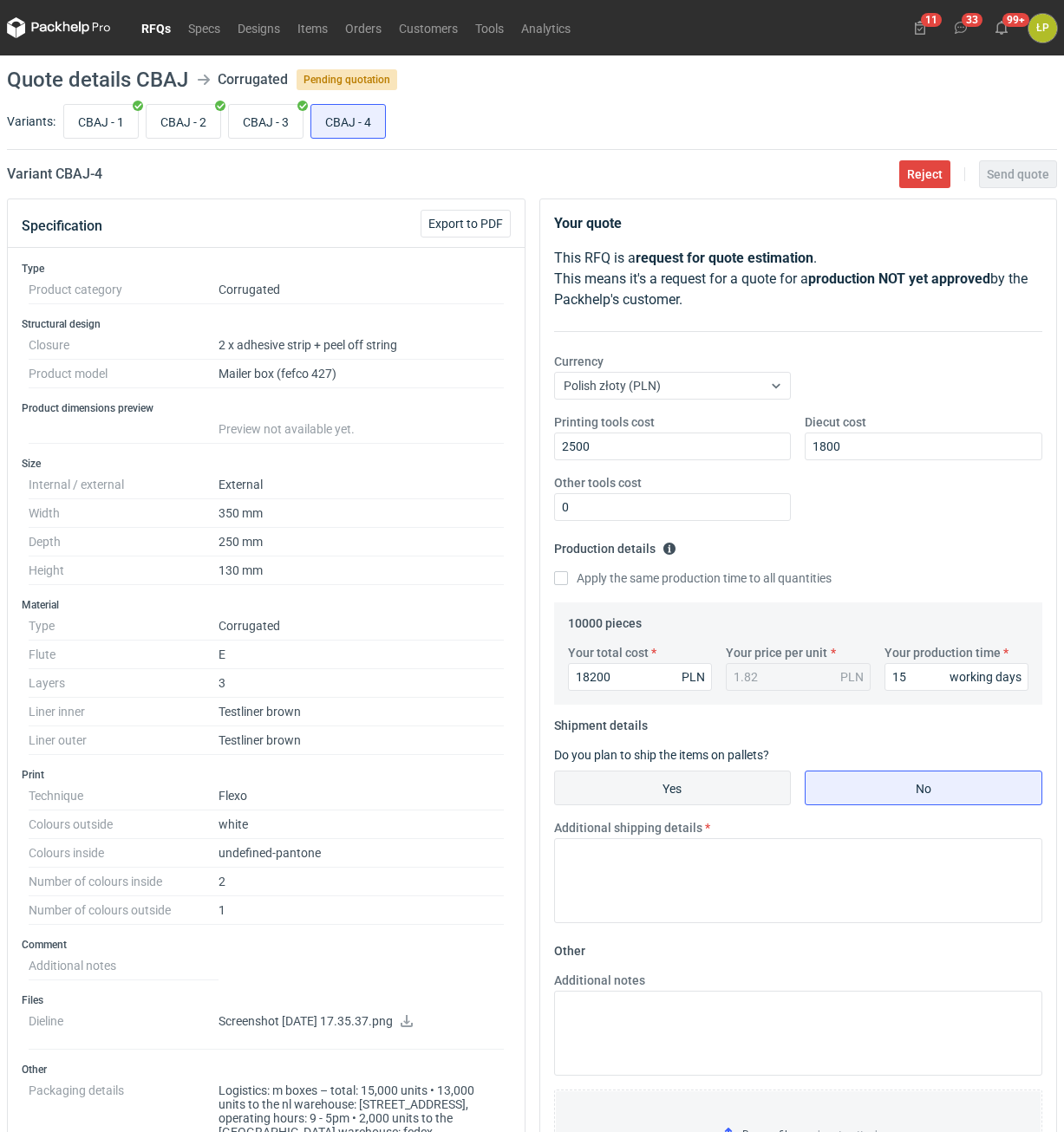
click at [731, 762] on label "Do you plan to ship the items on pallets?" at bounding box center [661, 755] width 215 height 14
click at [735, 781] on input "Yes" at bounding box center [672, 788] width 235 height 33
radio input "true"
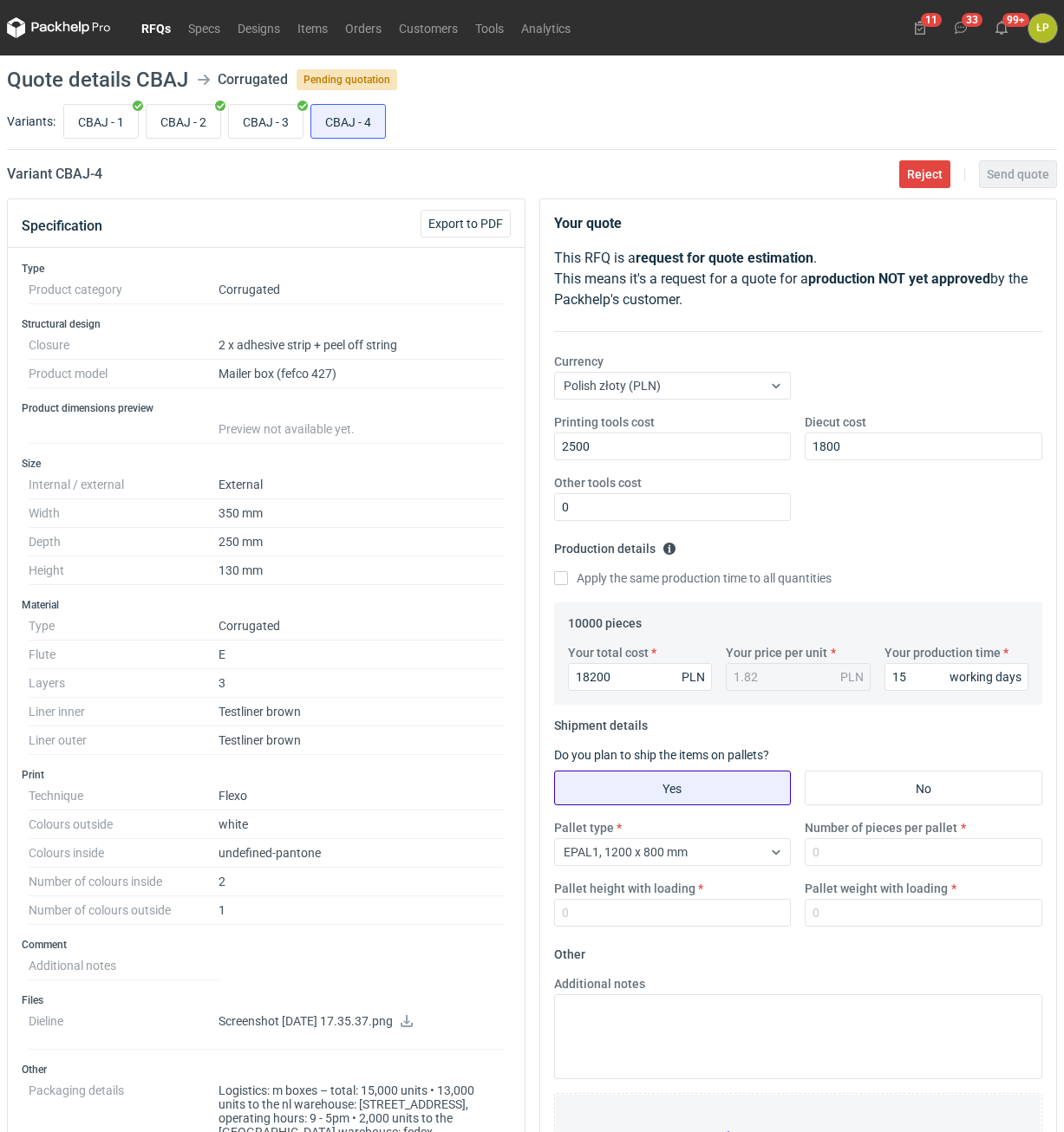
scroll to position [443, 0]
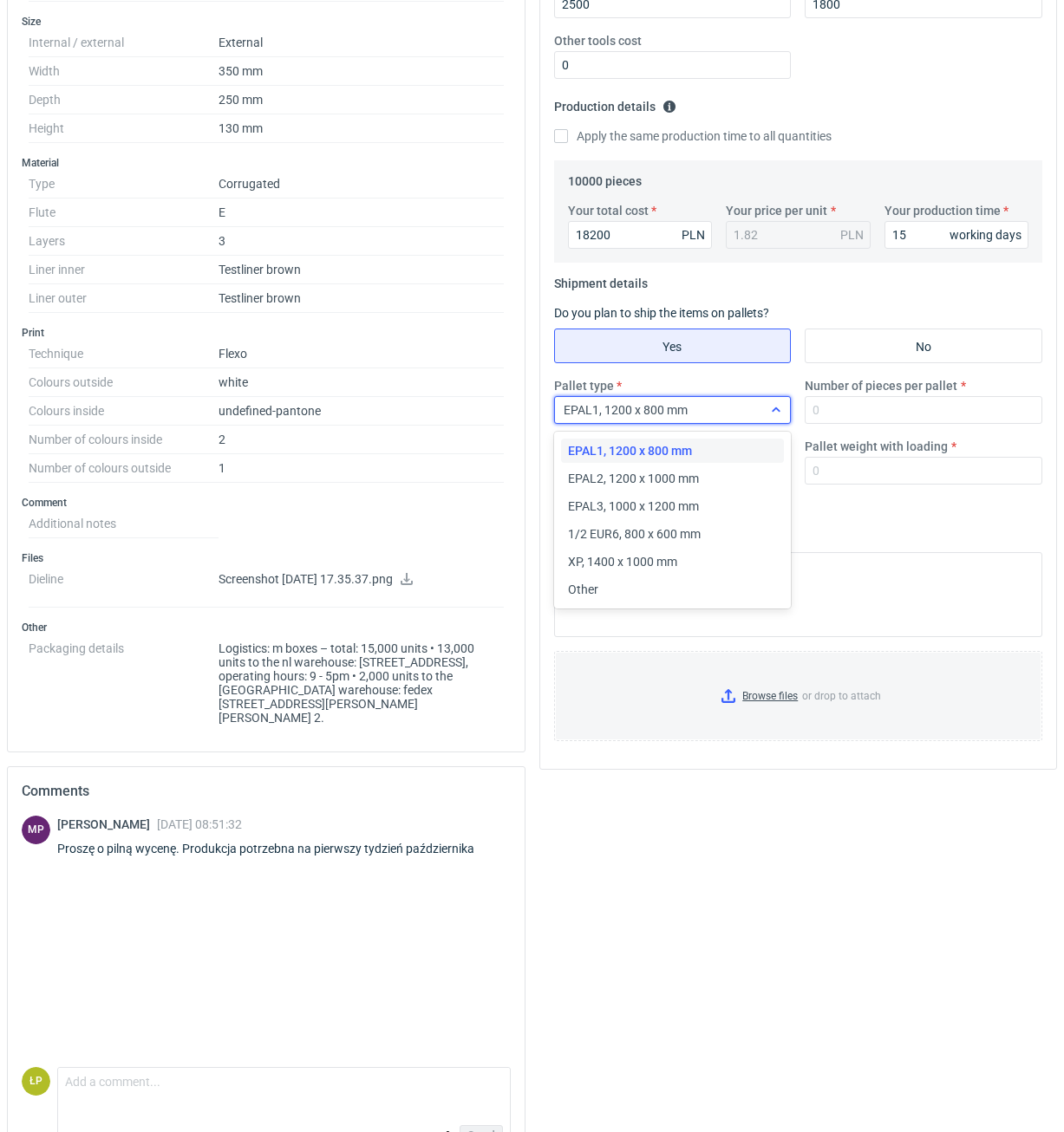
click at [739, 413] on div "EPAL1, 1200 x 800 mm" at bounding box center [659, 409] width 208 height 24
click at [695, 480] on span "EPAL2, 1200 x 1000 mm" at bounding box center [633, 479] width 131 height 17
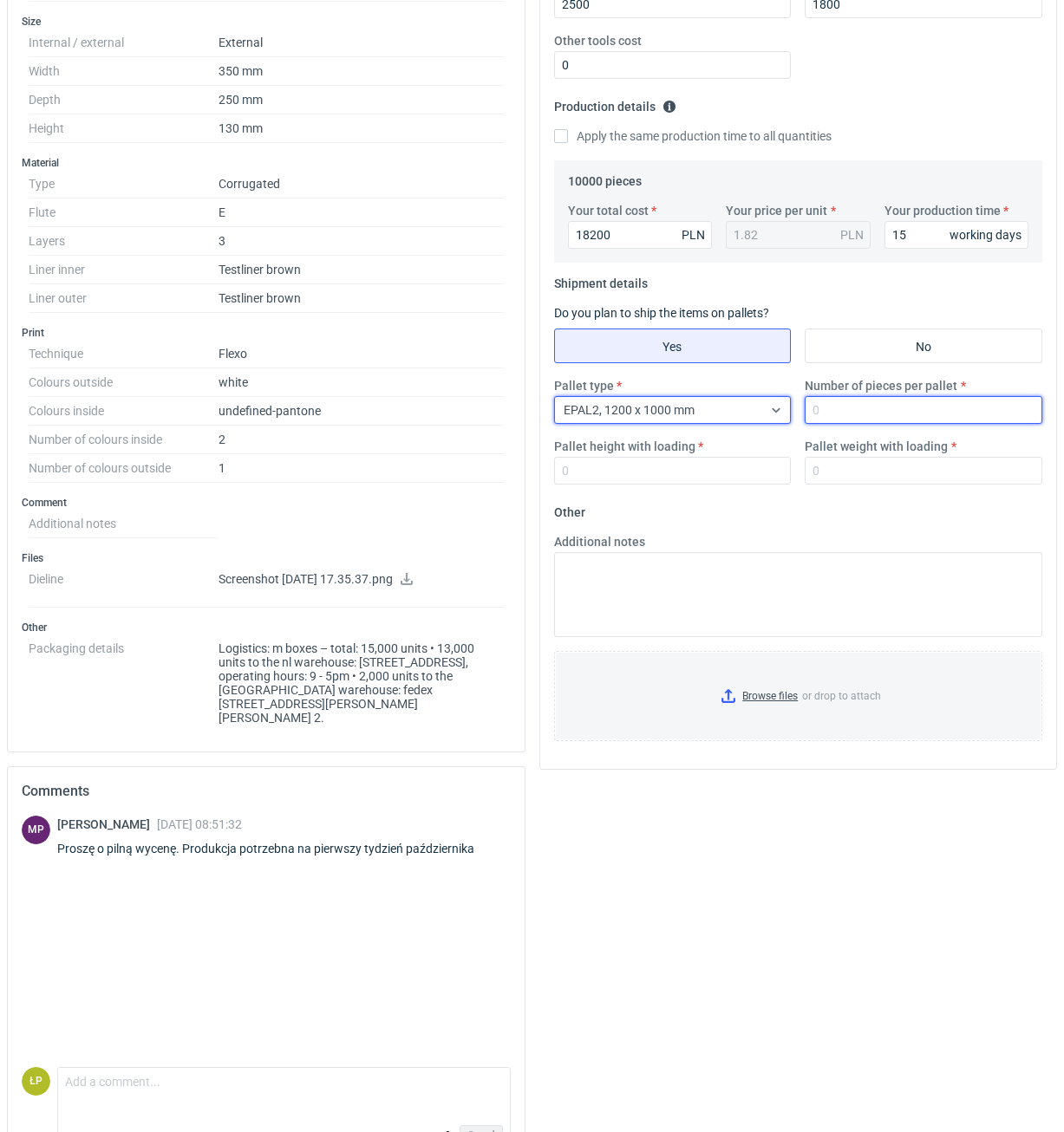
click at [852, 415] on input "Number of pieces per pallet" at bounding box center [923, 409] width 237 height 28
type input "1000"
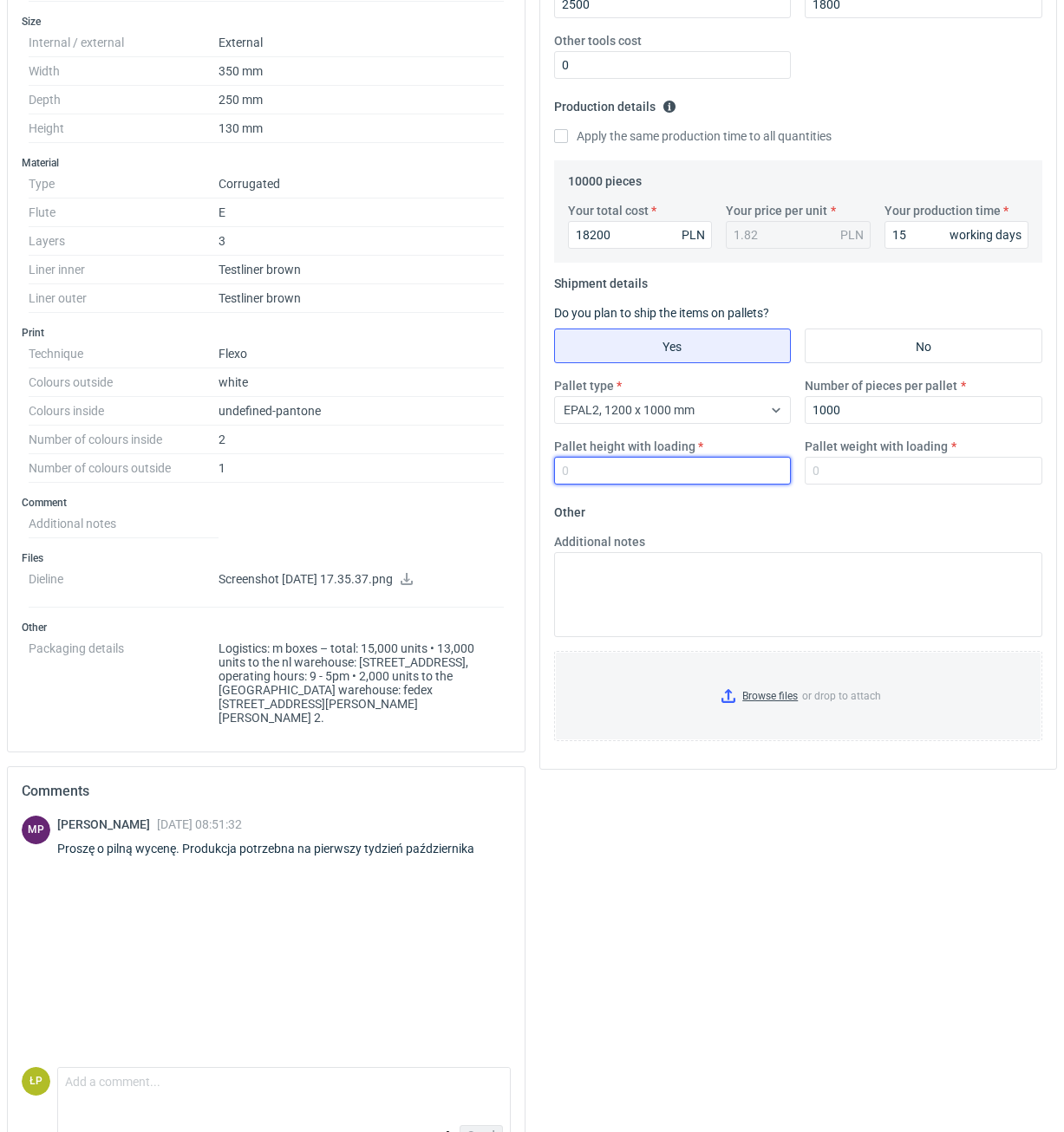
click at [731, 471] on input "Pallet height with loading" at bounding box center [672, 470] width 237 height 28
type input "1800"
click at [857, 473] on input "Pallet weight with loading" at bounding box center [923, 470] width 237 height 28
type input "500"
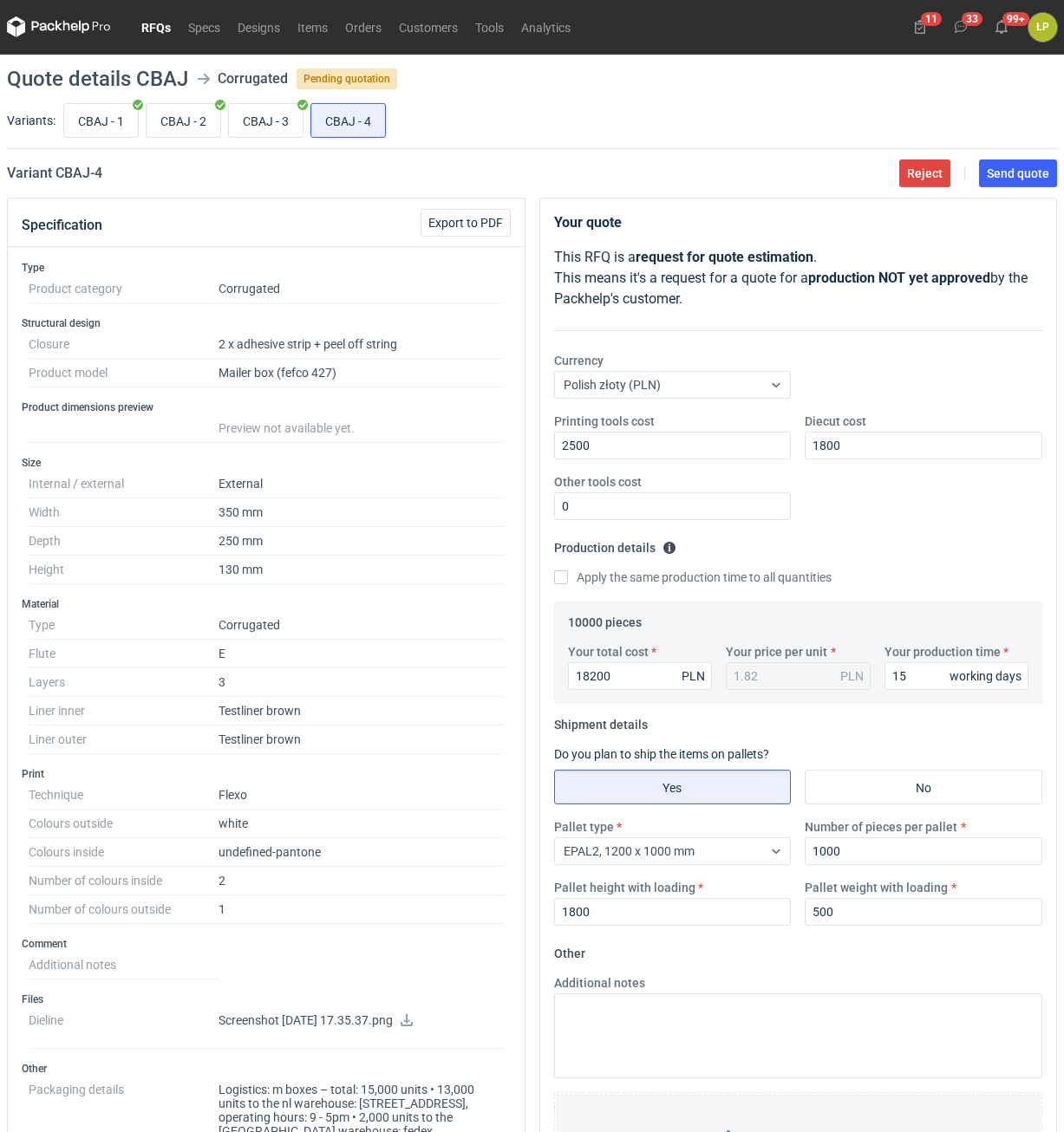
scroll to position [0, 0]
click at [1018, 170] on span "Send quote" at bounding box center [1017, 174] width 62 height 12
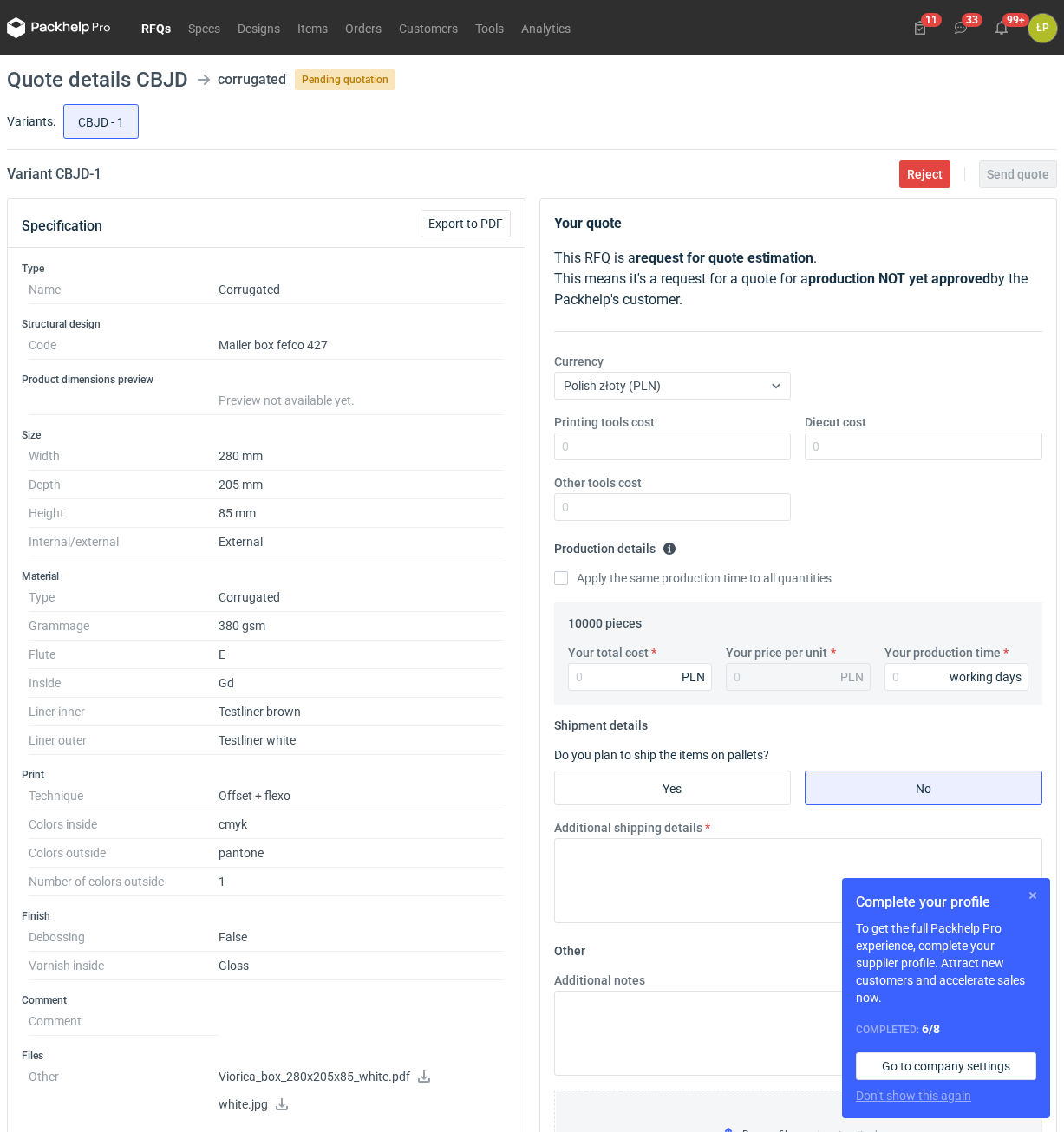
click at [1019, 893] on h1 "Complete your profile" at bounding box center [945, 903] width 180 height 21
click at [1026, 893] on button "button" at bounding box center [1033, 895] width 21 height 21
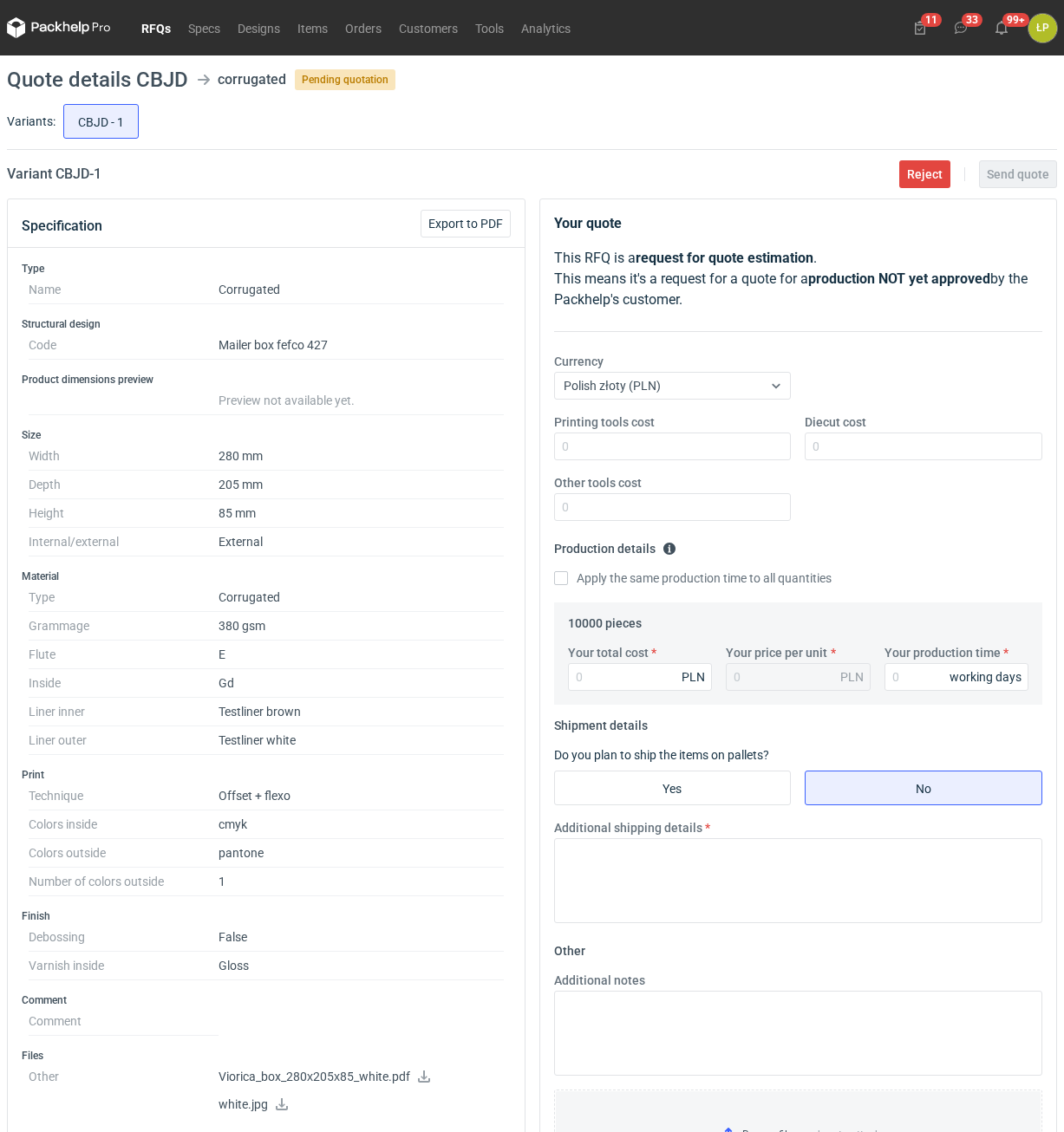
scroll to position [295, 0]
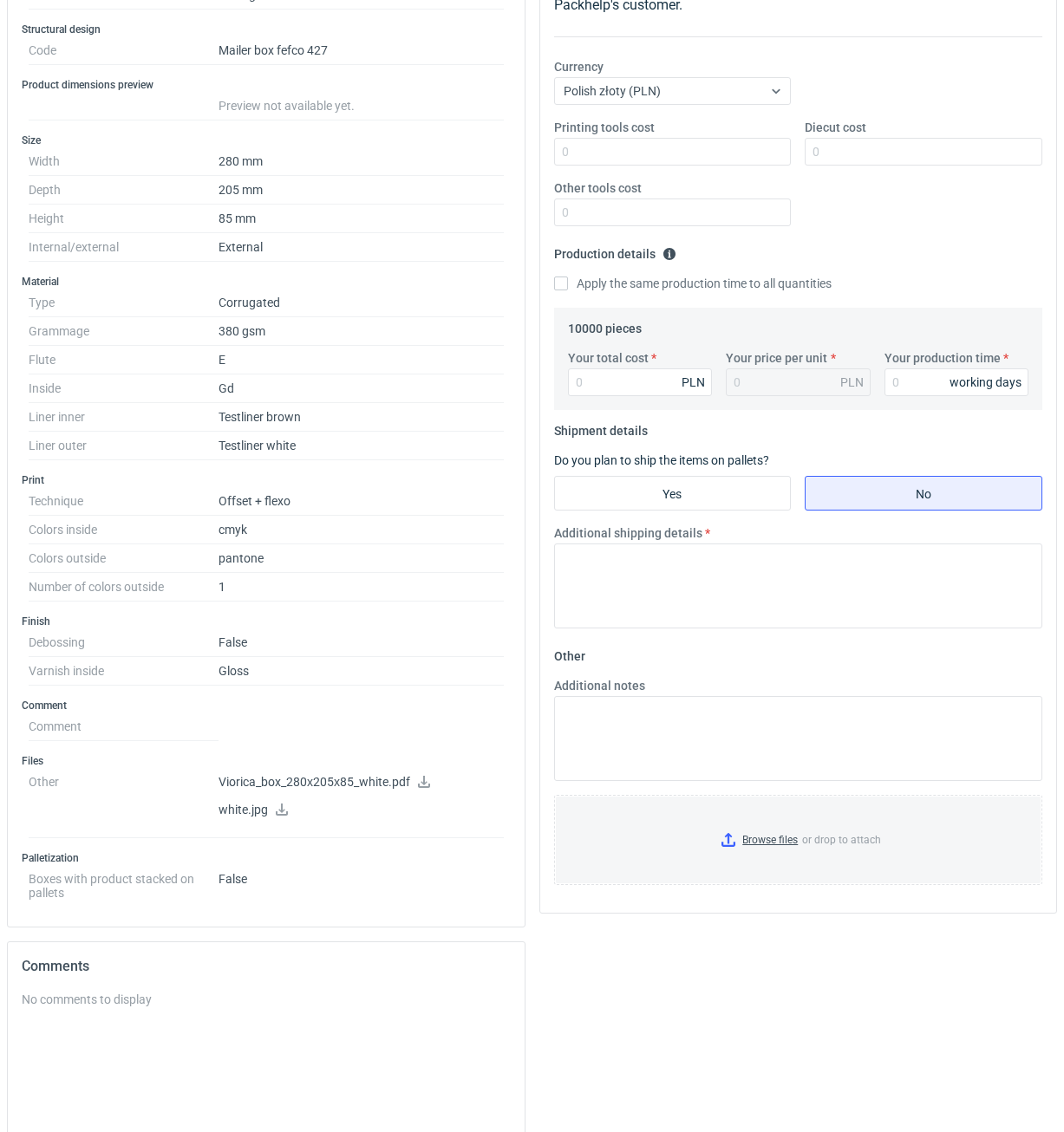
click at [425, 783] on icon at bounding box center [423, 782] width 12 height 12
click at [283, 812] on icon at bounding box center [281, 810] width 14 height 12
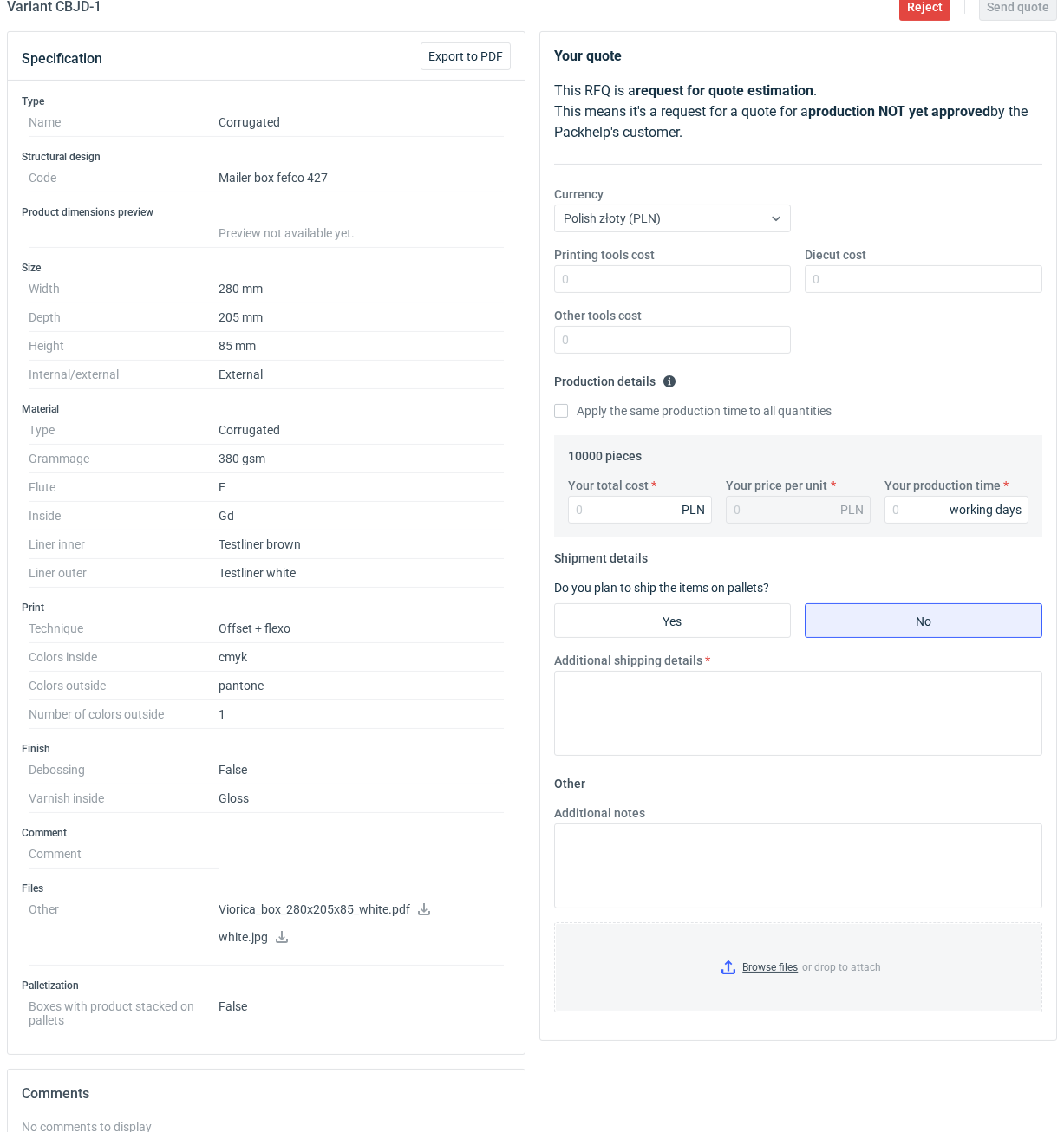
scroll to position [0, 0]
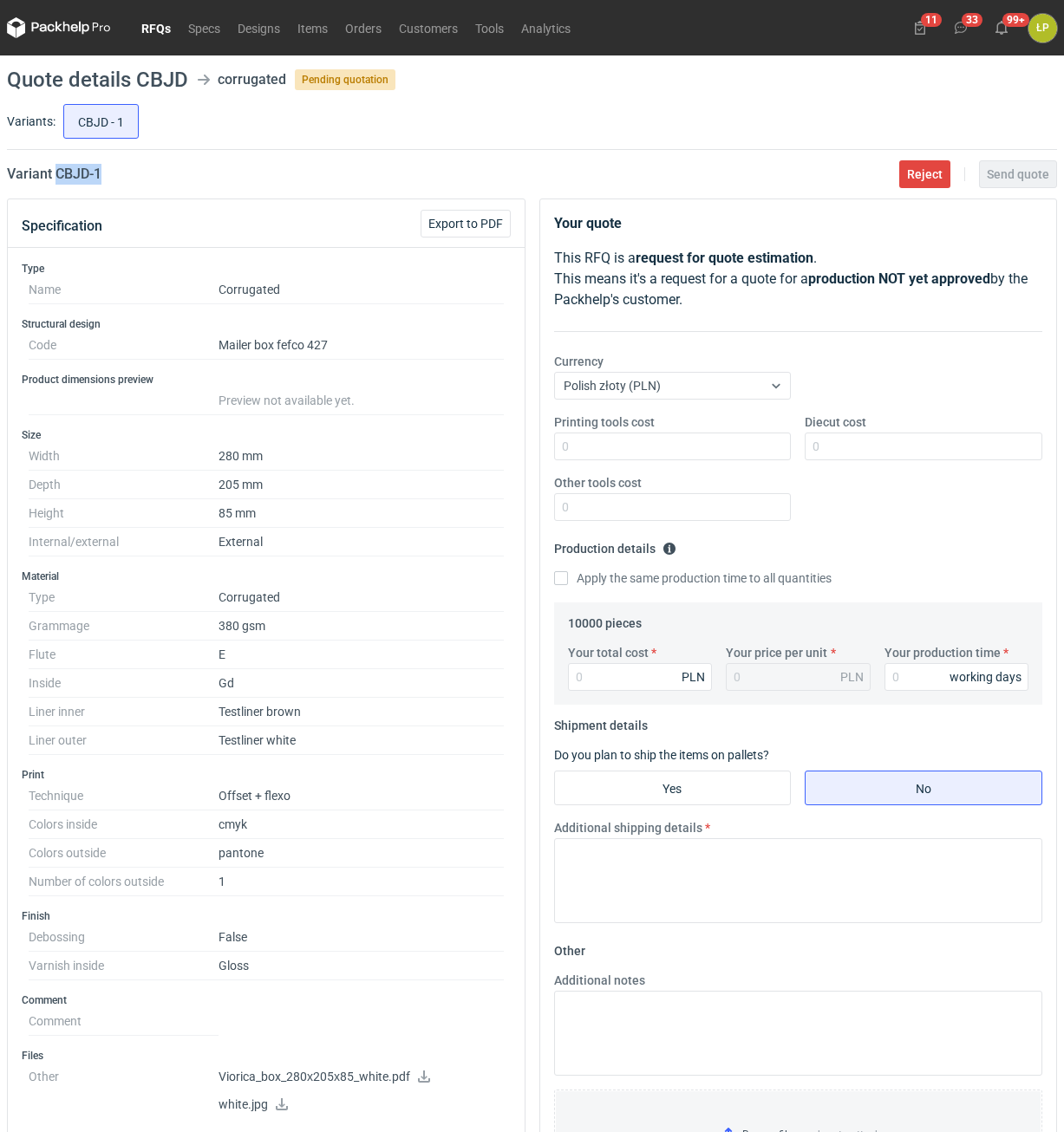
drag, startPoint x: 134, startPoint y: 175, endPoint x: 56, endPoint y: 182, distance: 78.3
click at [56, 182] on div "Variant CBJD - 1 Reject Send quote" at bounding box center [531, 175] width 1050 height 21
copy h2 "CBJD - 1"
click at [733, 462] on div "Printing tools cost Diecut cost Other tools cost" at bounding box center [798, 474] width 502 height 121
click at [730, 455] on input "Printing tools cost" at bounding box center [672, 446] width 237 height 28
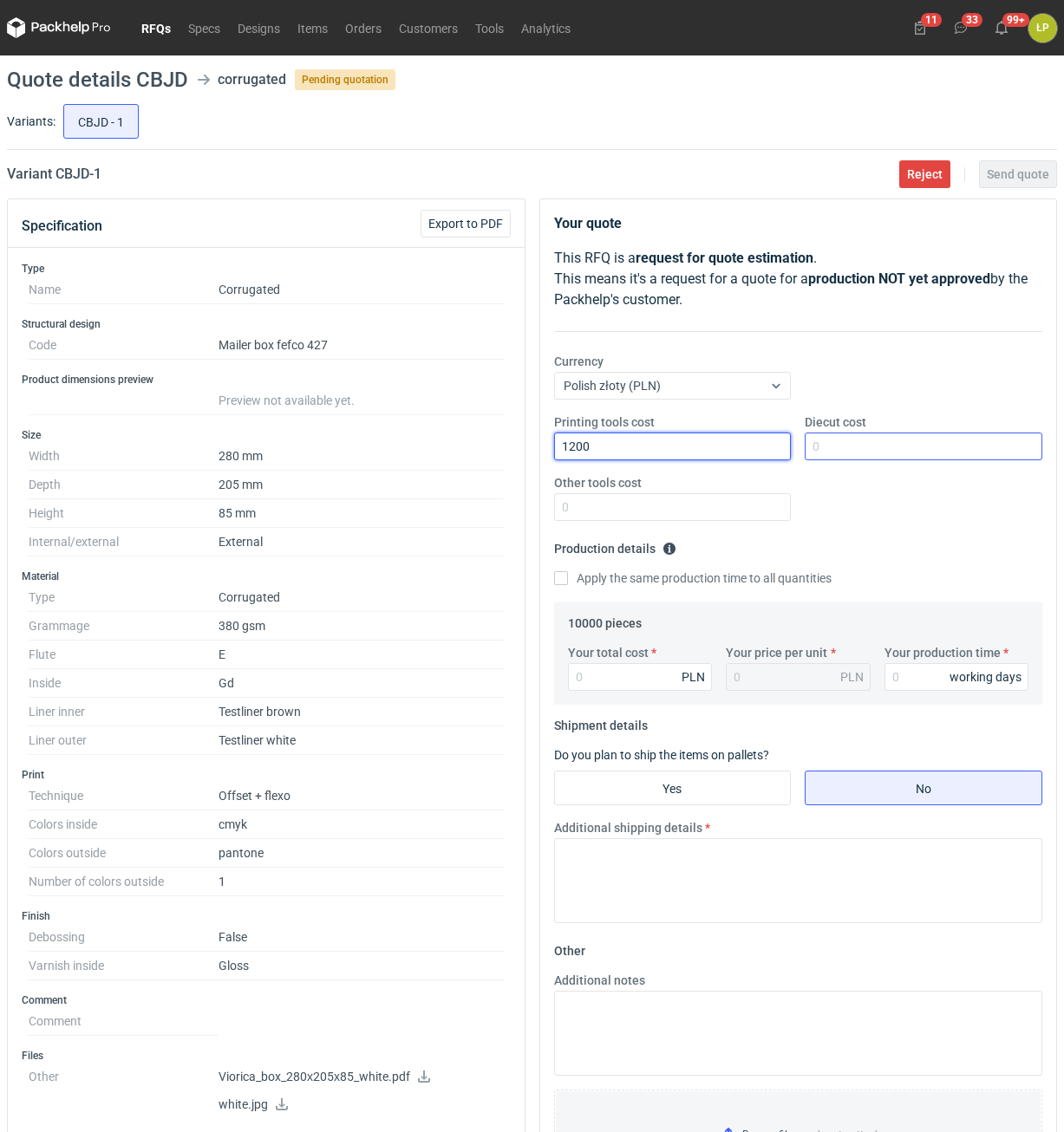
type input "1200"
click at [848, 445] on input "Diecut cost" at bounding box center [923, 446] width 237 height 28
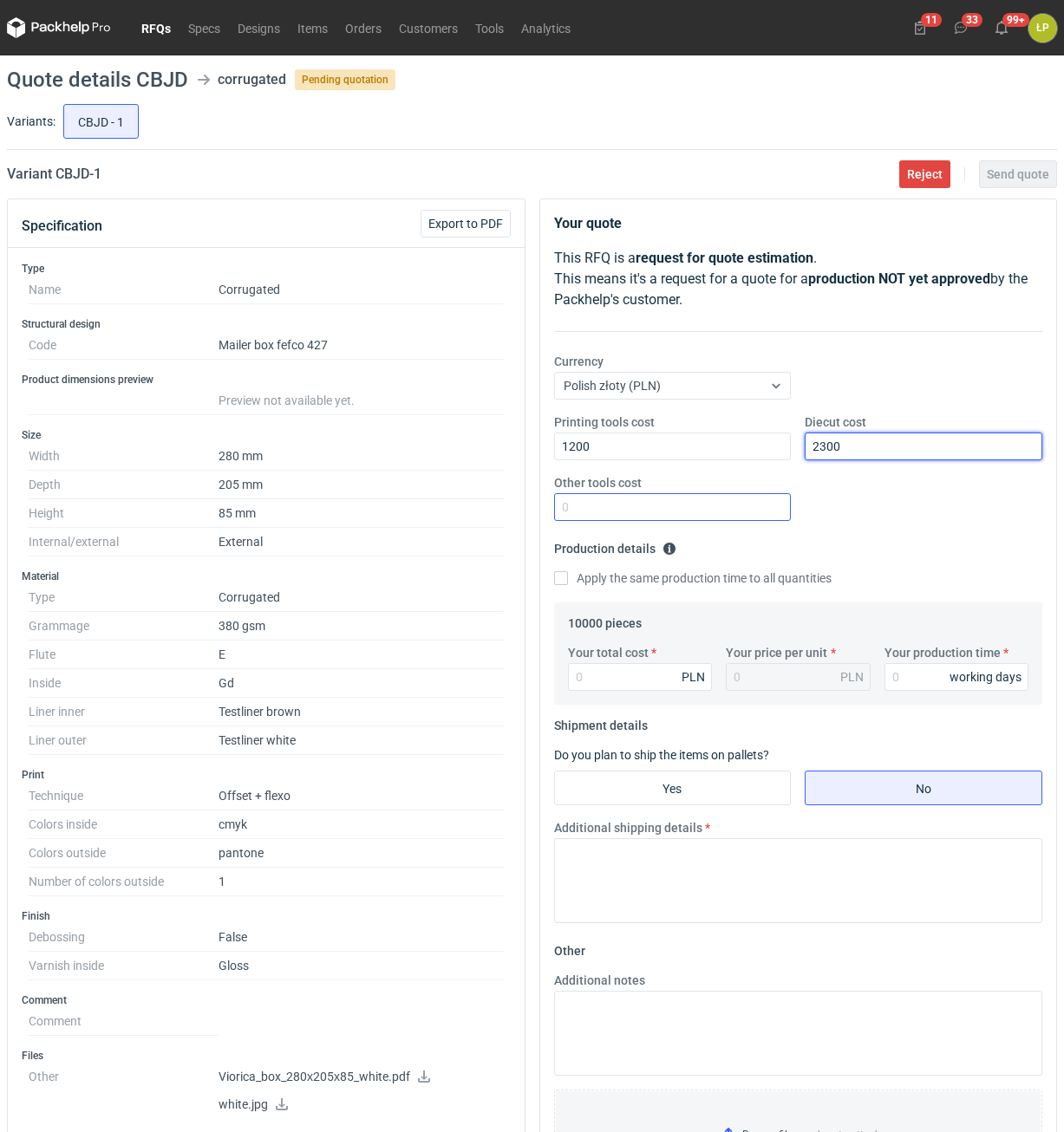
type input "2300"
click at [730, 504] on input "Other tools cost" at bounding box center [672, 506] width 237 height 28
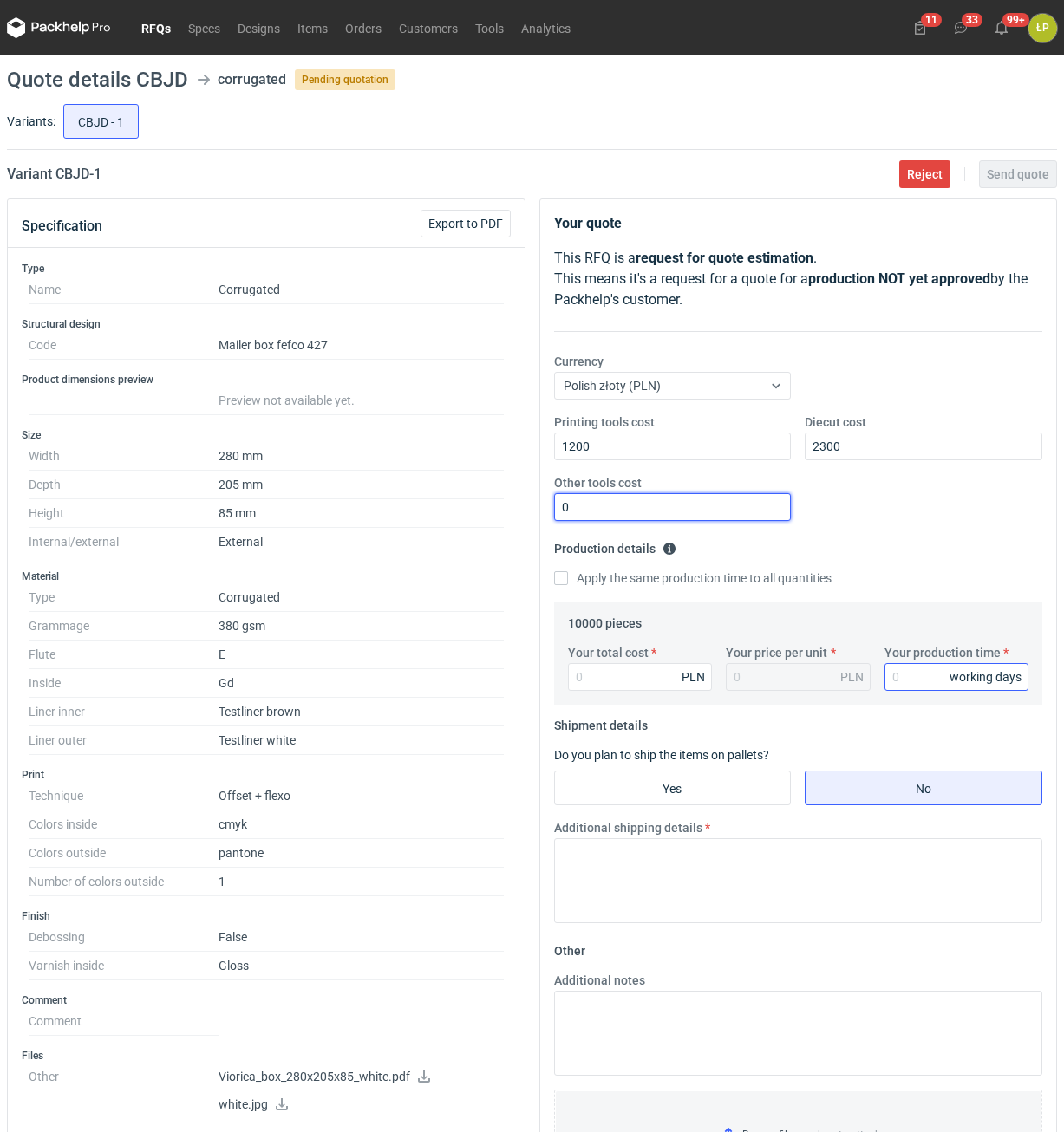
type input "0"
click at [908, 679] on input "Your production time" at bounding box center [956, 677] width 145 height 28
type input "15"
click at [639, 682] on input "Your total cost" at bounding box center [641, 677] width 145 height 28
type input "19500"
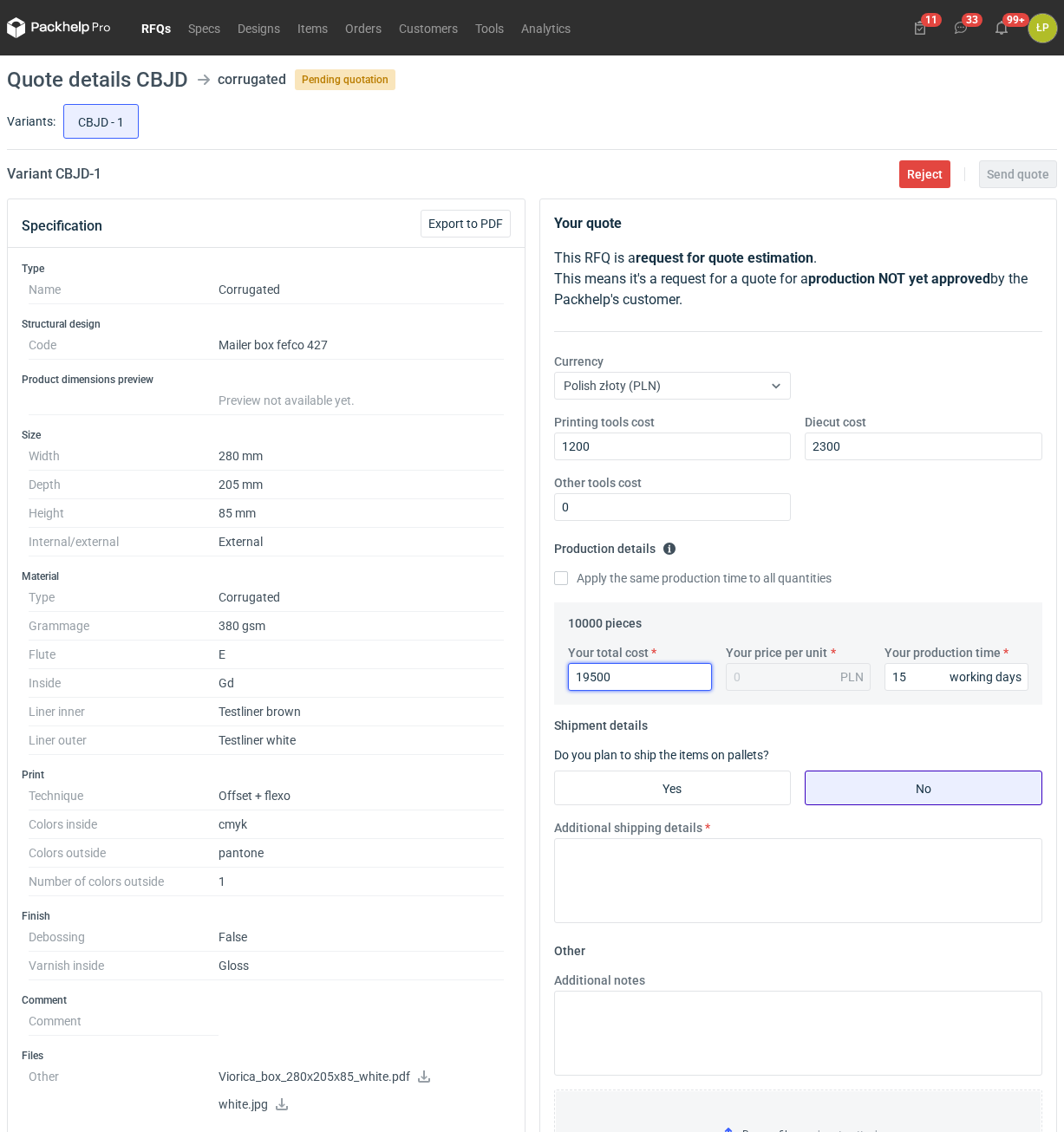
type input "1.95"
type input "19500"
click at [716, 792] on input "Yes" at bounding box center [672, 788] width 235 height 33
radio input "true"
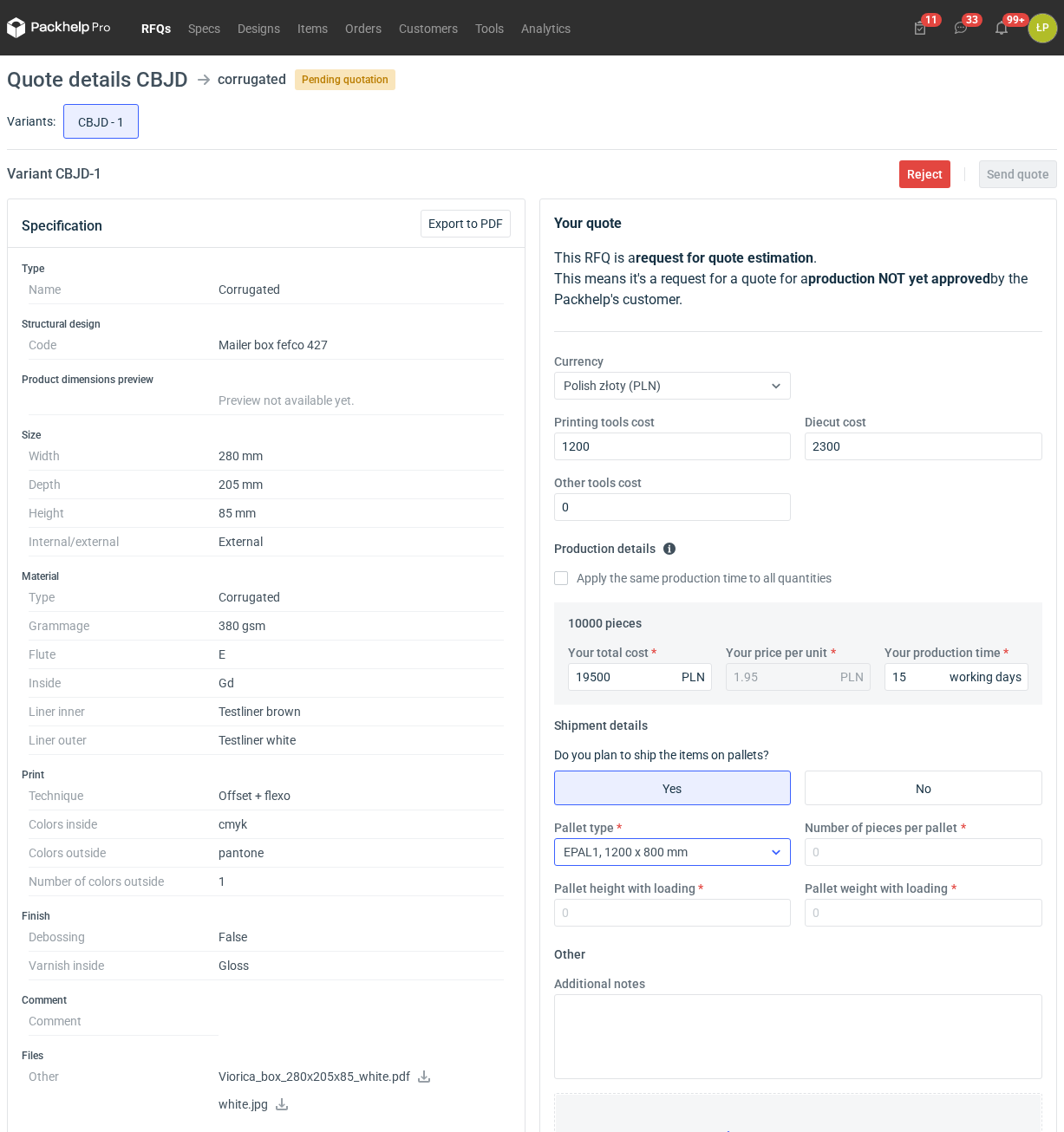
click at [770, 864] on div at bounding box center [775, 852] width 28 height 26
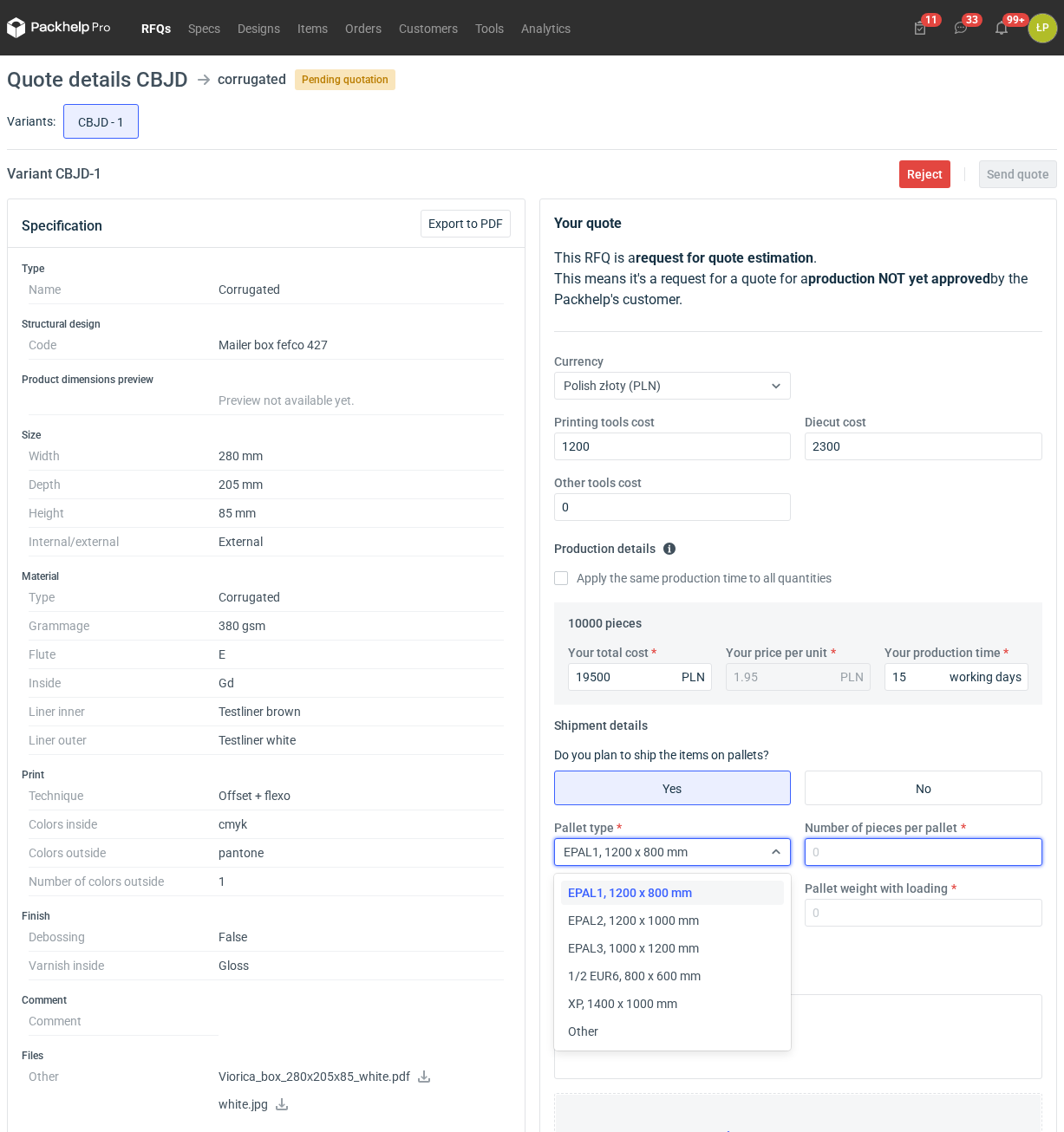
click at [826, 855] on input "Number of pieces per pallet" at bounding box center [923, 852] width 237 height 28
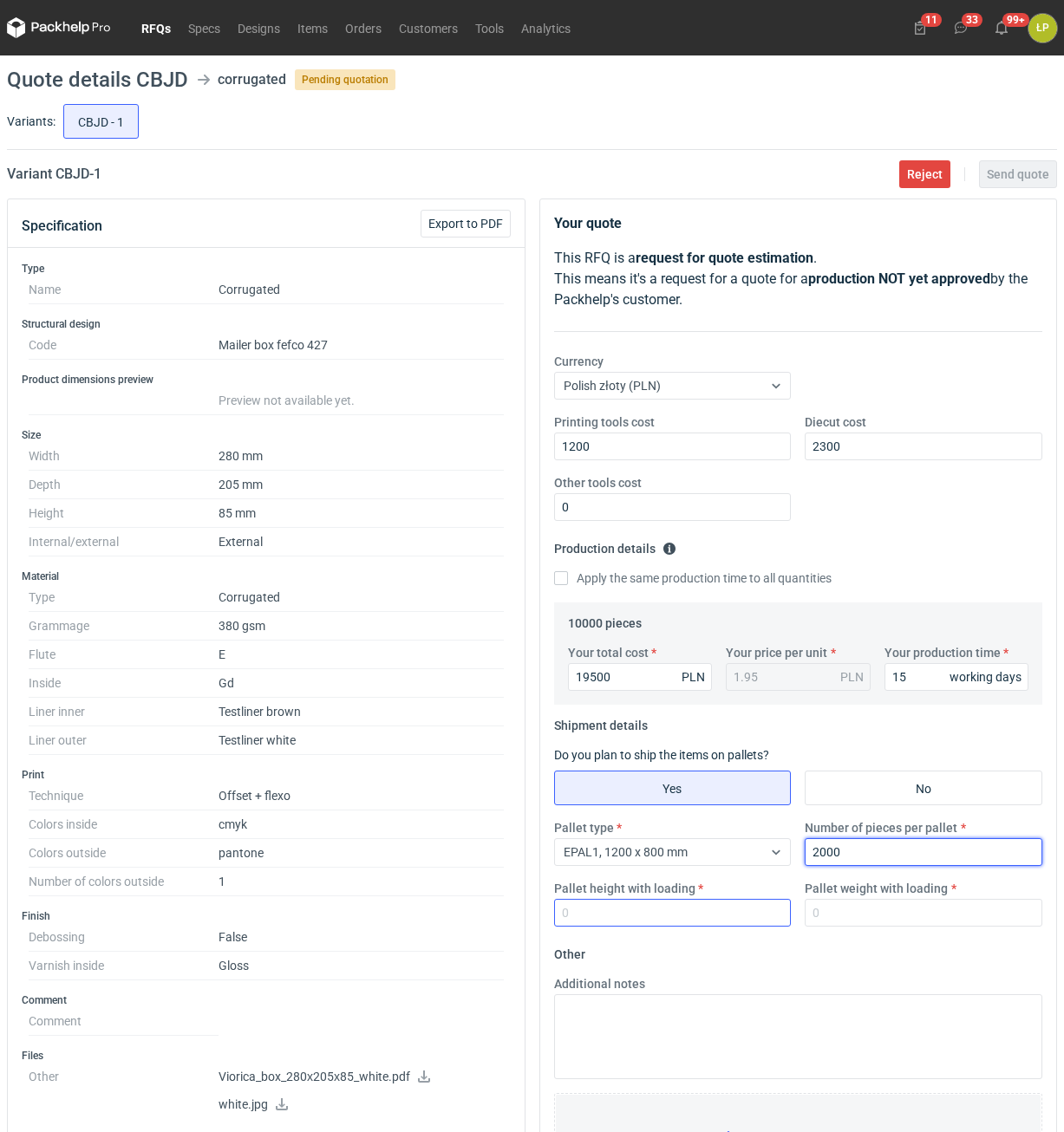
type input "2000"
click at [719, 908] on input "Pallet height with loading" at bounding box center [672, 913] width 237 height 28
type input "1800"
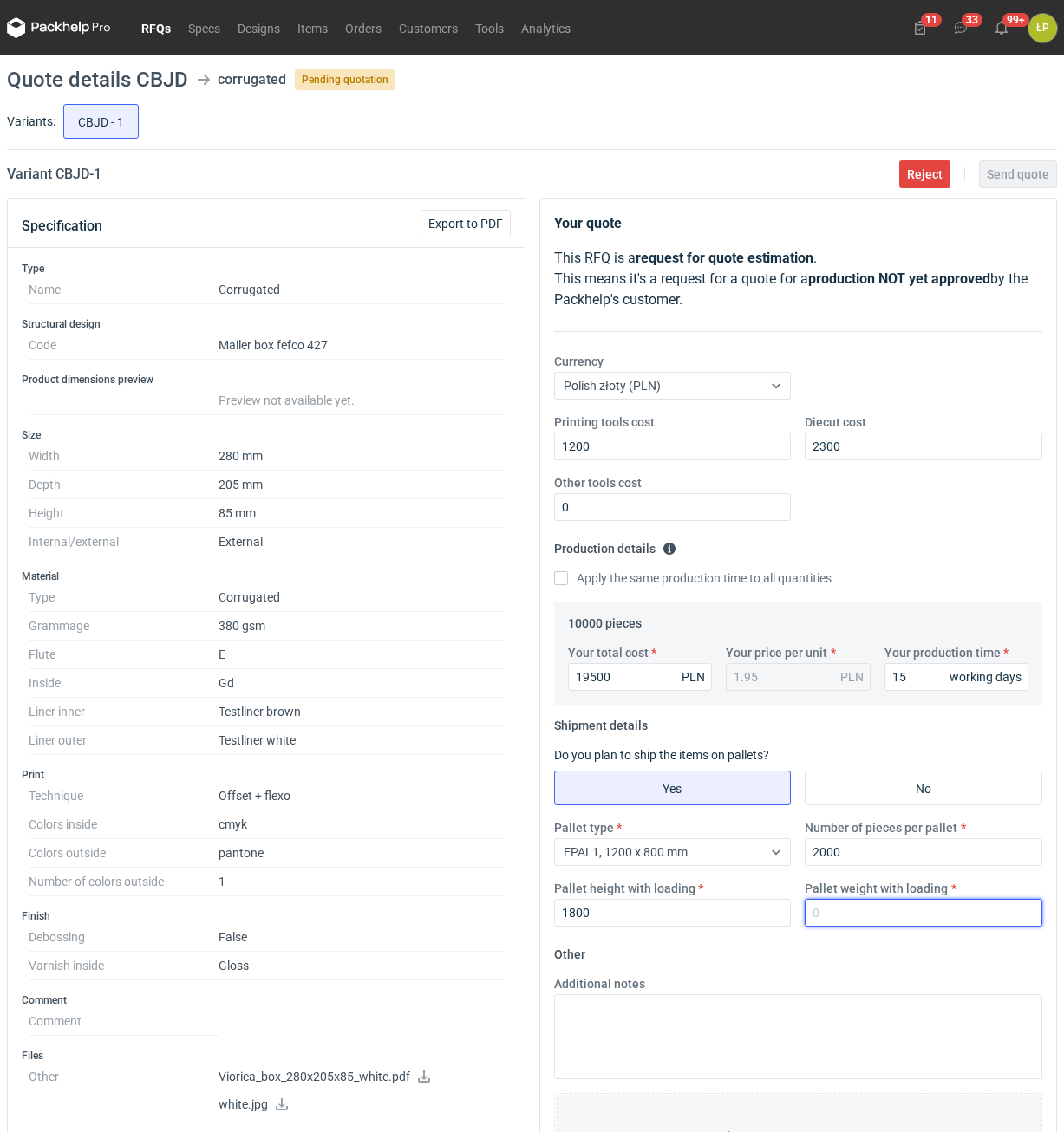
click at [827, 917] on input "Pallet weight with loading" at bounding box center [923, 913] width 237 height 28
click at [919, 902] on input "Pallet weight with loading" at bounding box center [923, 913] width 237 height 28
type input "505"
click at [912, 960] on fieldset "Other Additional notes Browse files or drop to attach" at bounding box center [798, 1068] width 489 height 257
click at [1011, 180] on span "Send quote" at bounding box center [1017, 174] width 62 height 12
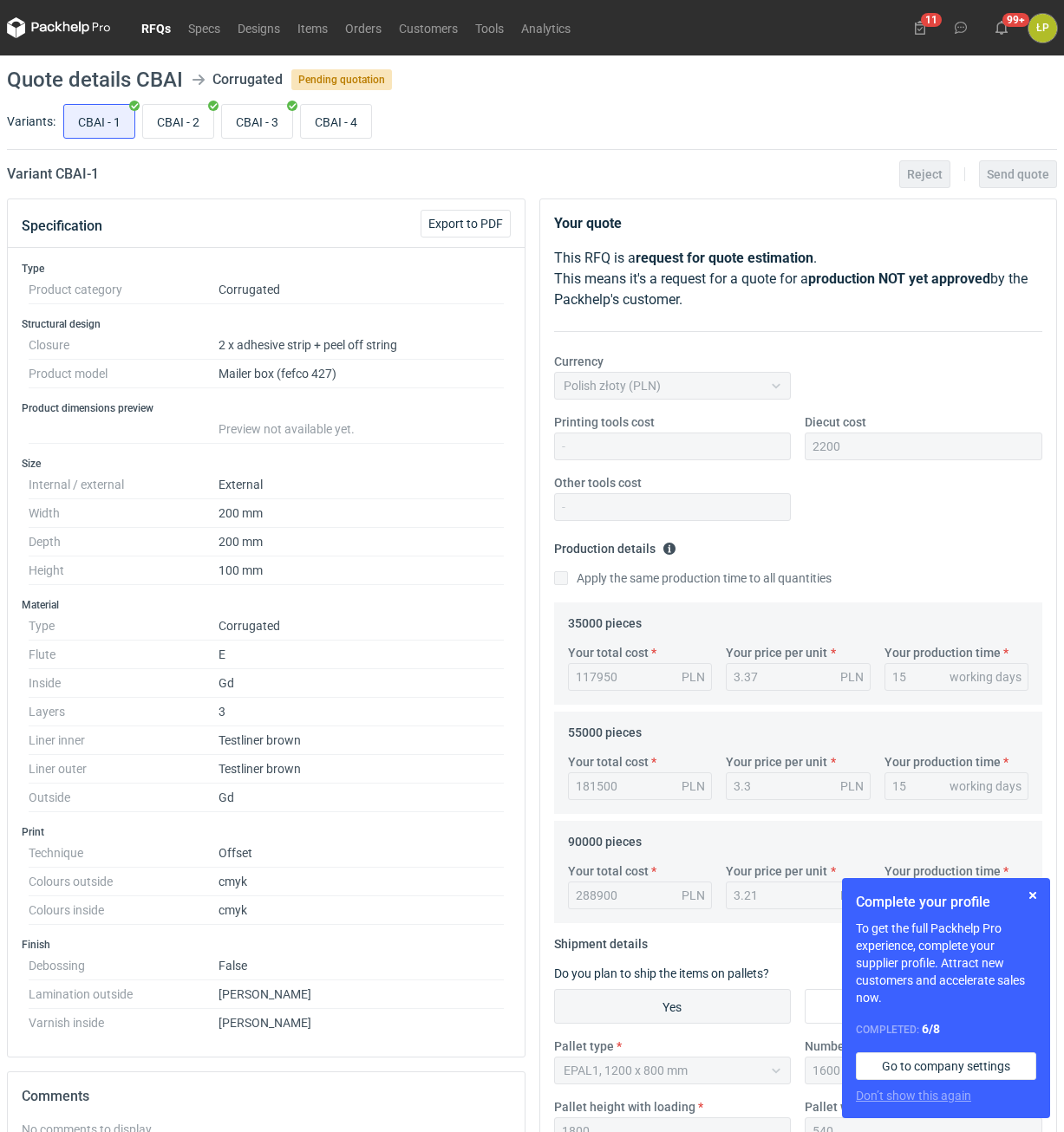
click at [1042, 907] on div "Complete your profile To get the full Packhelp Pro experience, complete your su…" at bounding box center [946, 998] width 208 height 240
click at [1034, 902] on button "button" at bounding box center [1033, 895] width 21 height 21
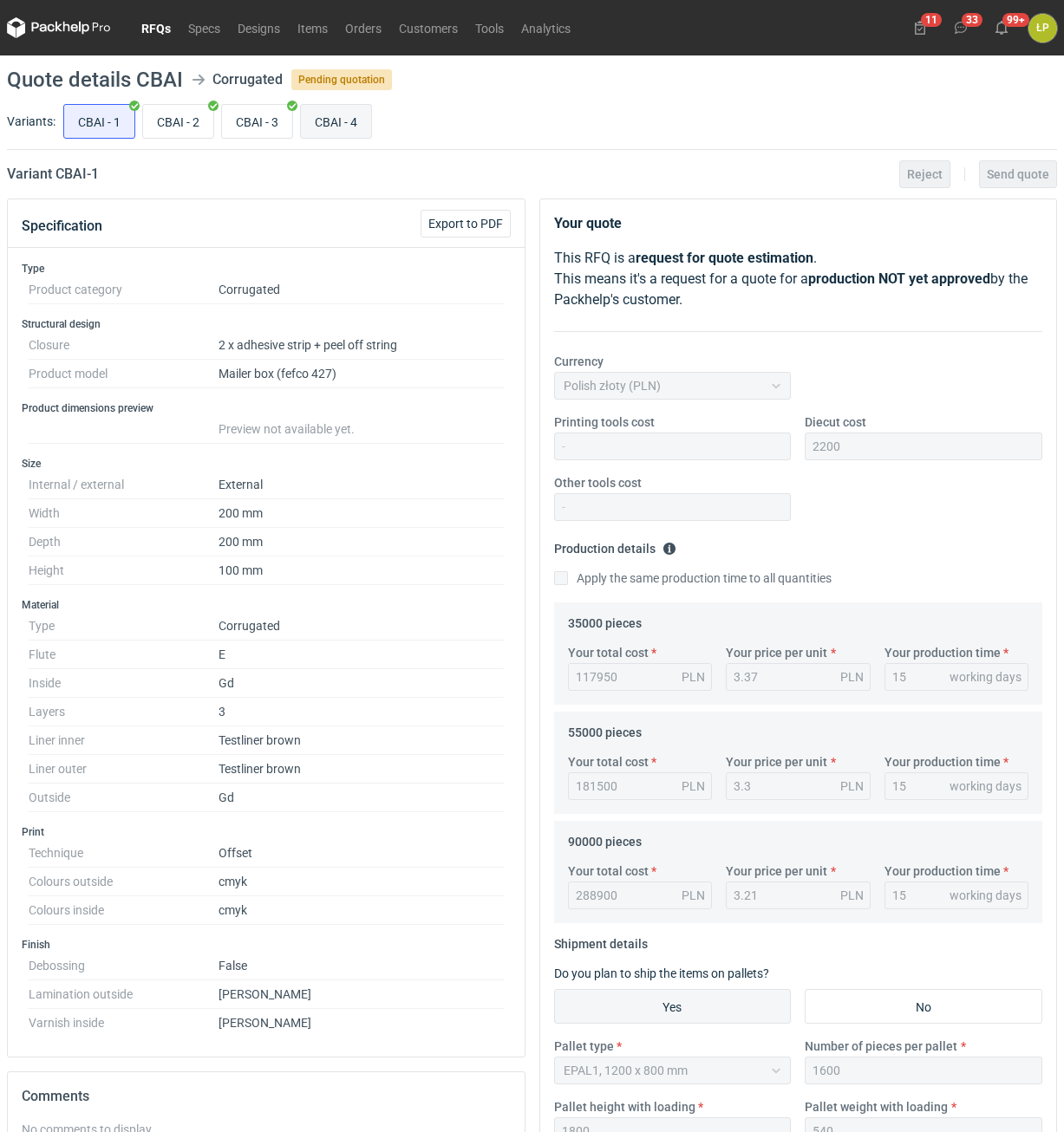
click at [358, 131] on input "CBAI - 4" at bounding box center [336, 121] width 71 height 33
radio input "true"
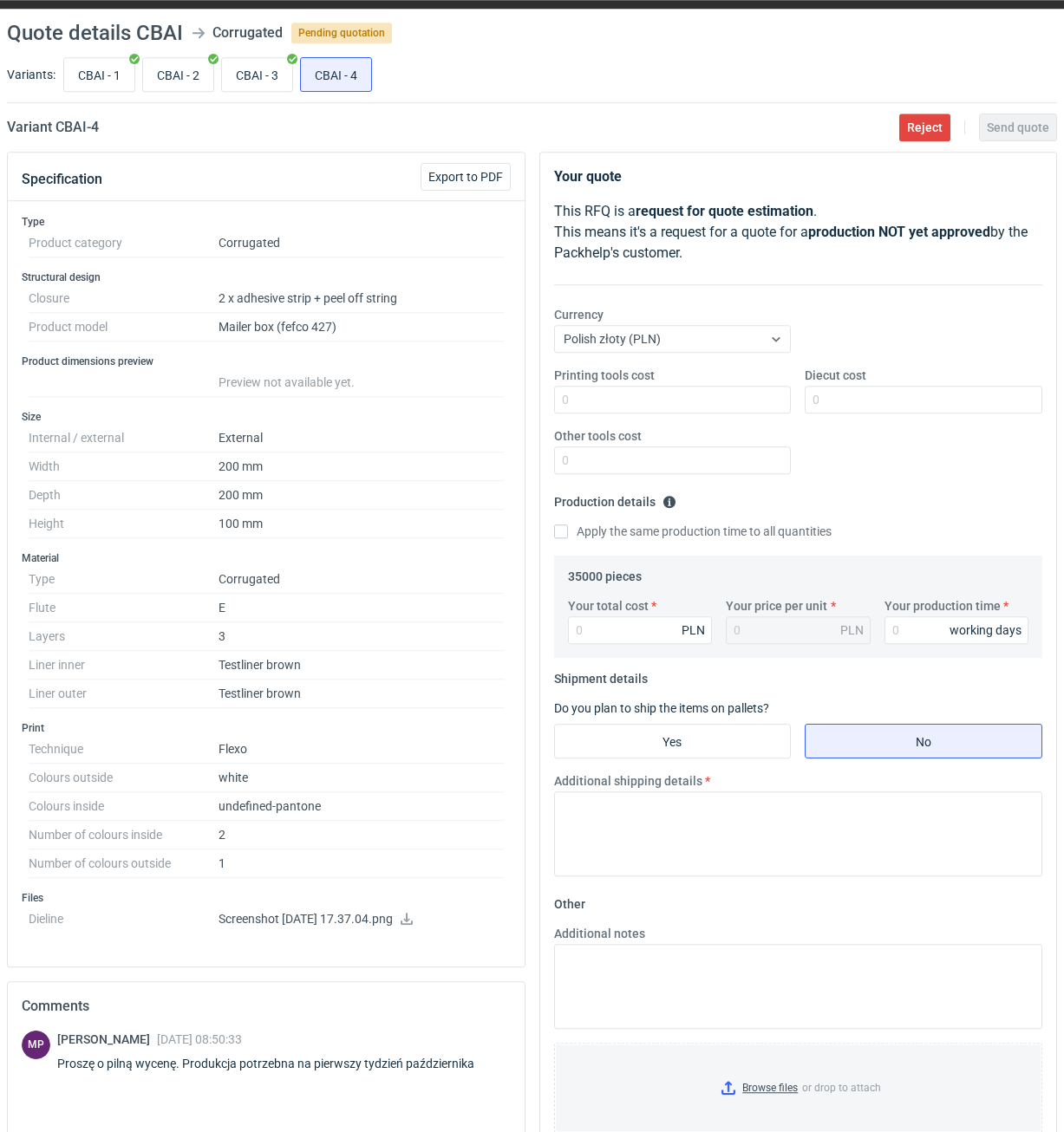
scroll to position [17, 0]
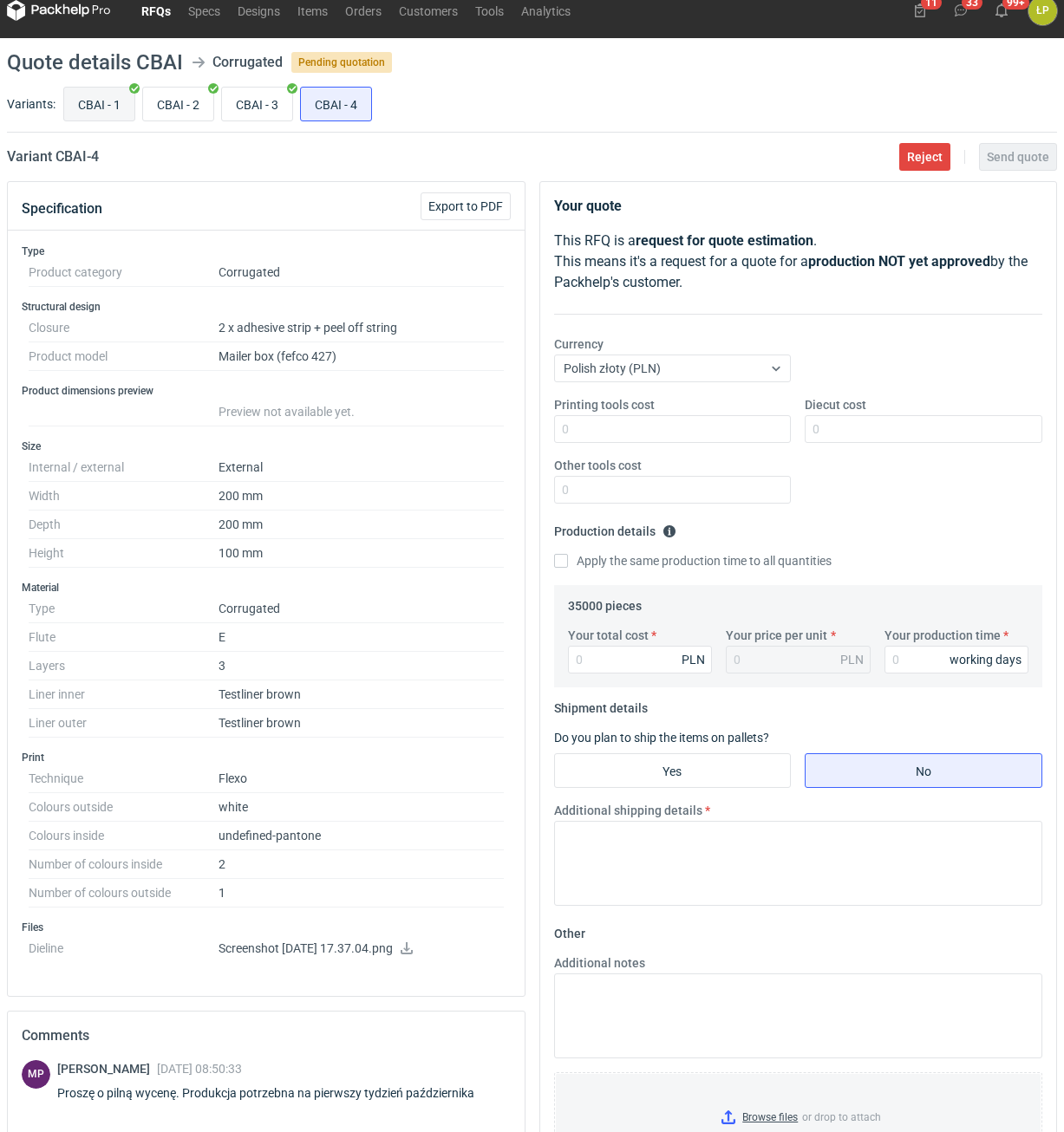
click at [105, 107] on input "CBAI - 1" at bounding box center [99, 104] width 71 height 33
radio input "true"
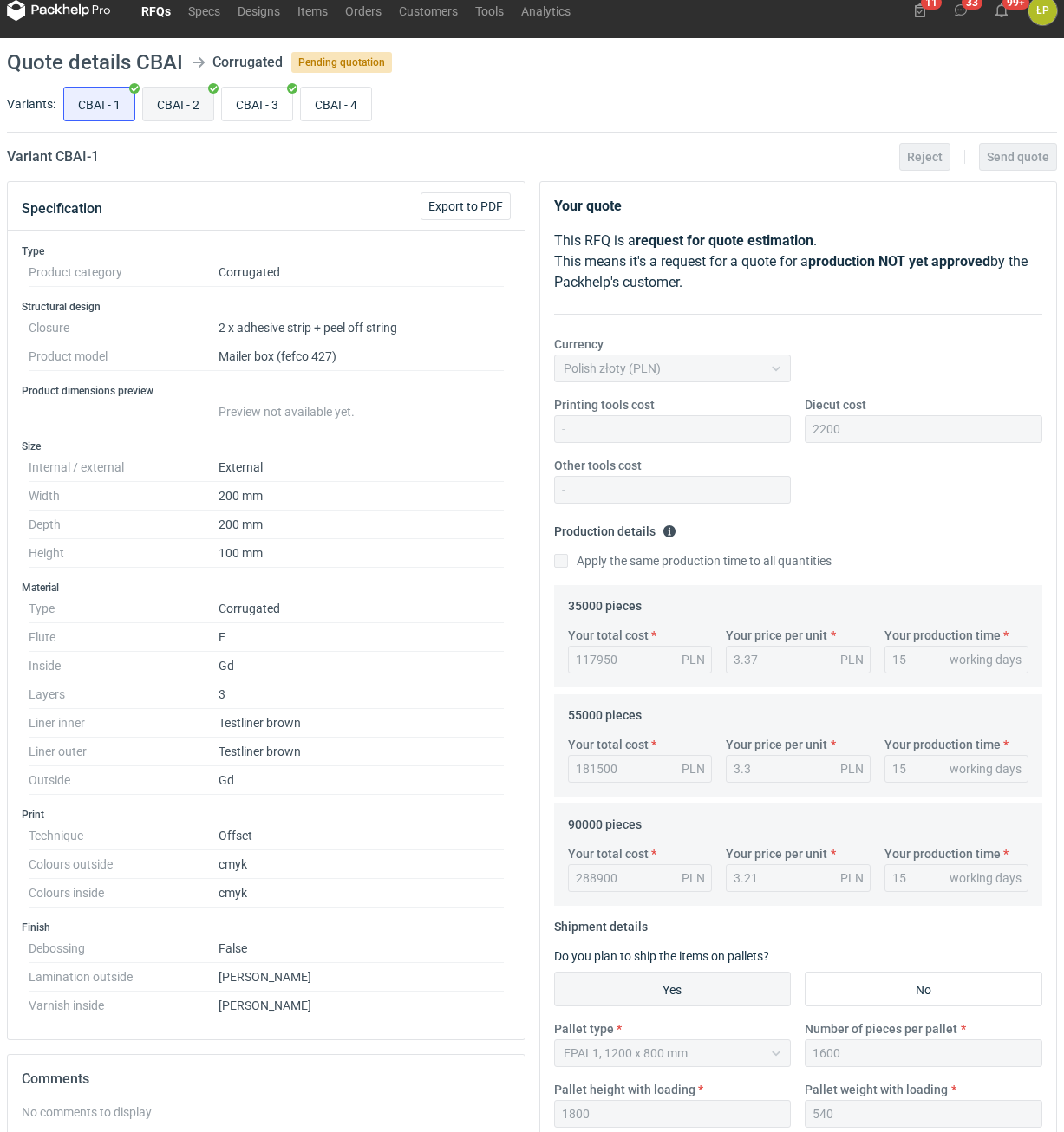
click at [188, 103] on input "CBAI - 2" at bounding box center [178, 104] width 71 height 33
radio input "true"
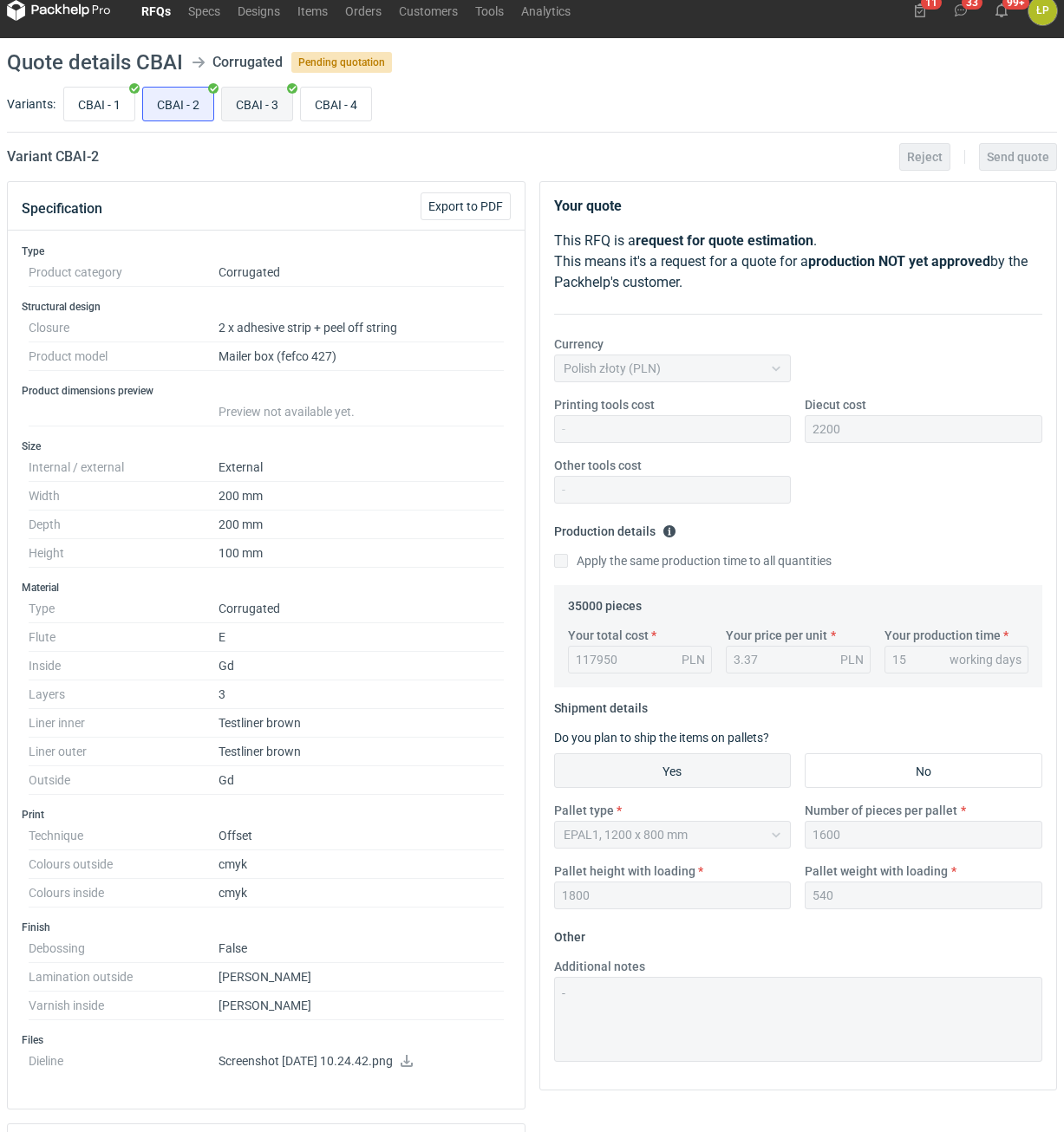
click at [265, 99] on input "CBAI - 3" at bounding box center [257, 104] width 71 height 33
radio input "true"
click at [351, 107] on input "CBAI - 4" at bounding box center [336, 104] width 71 height 33
radio input "true"
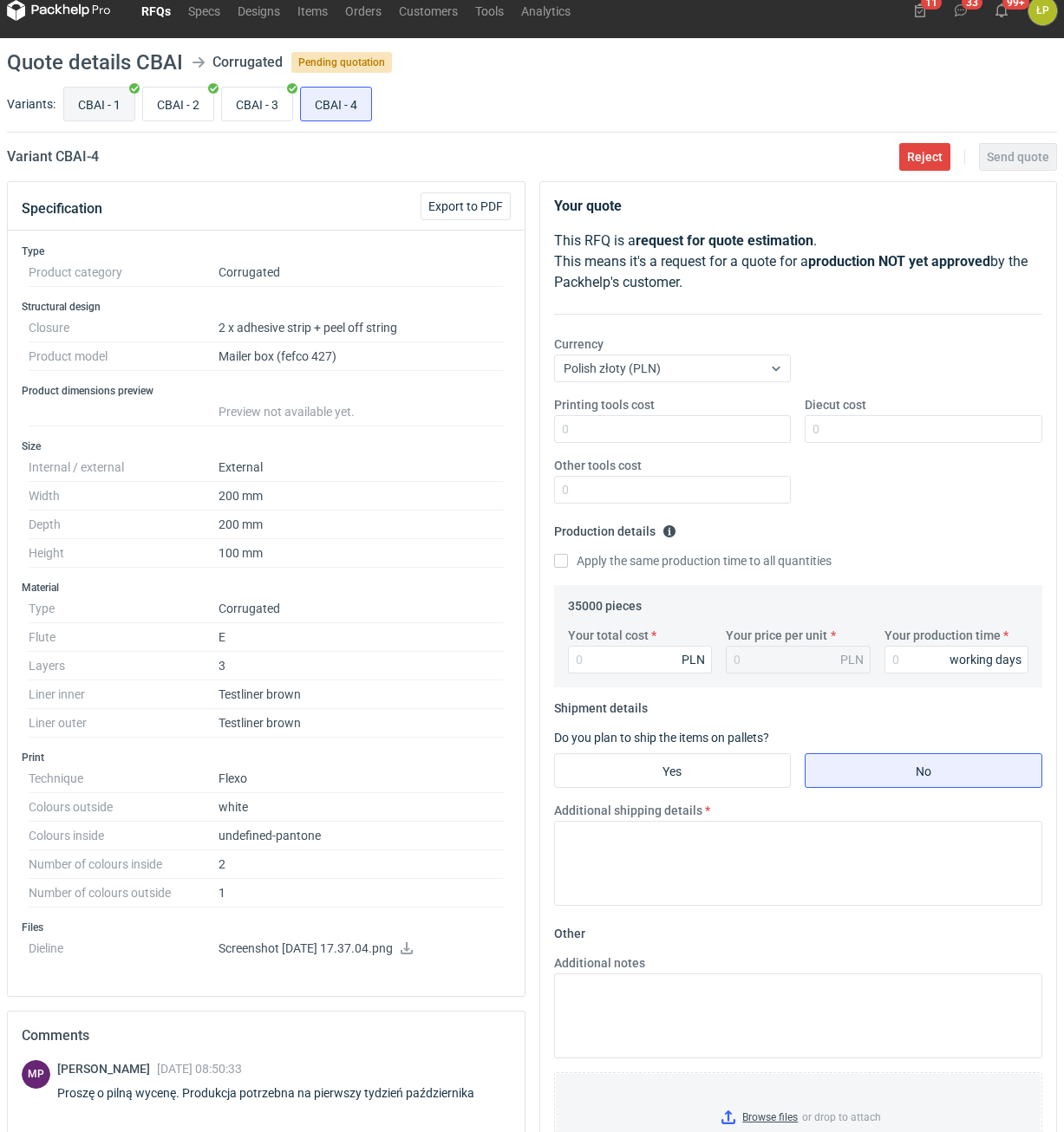
click at [91, 101] on input "CBAI - 1" at bounding box center [99, 104] width 71 height 33
radio input "true"
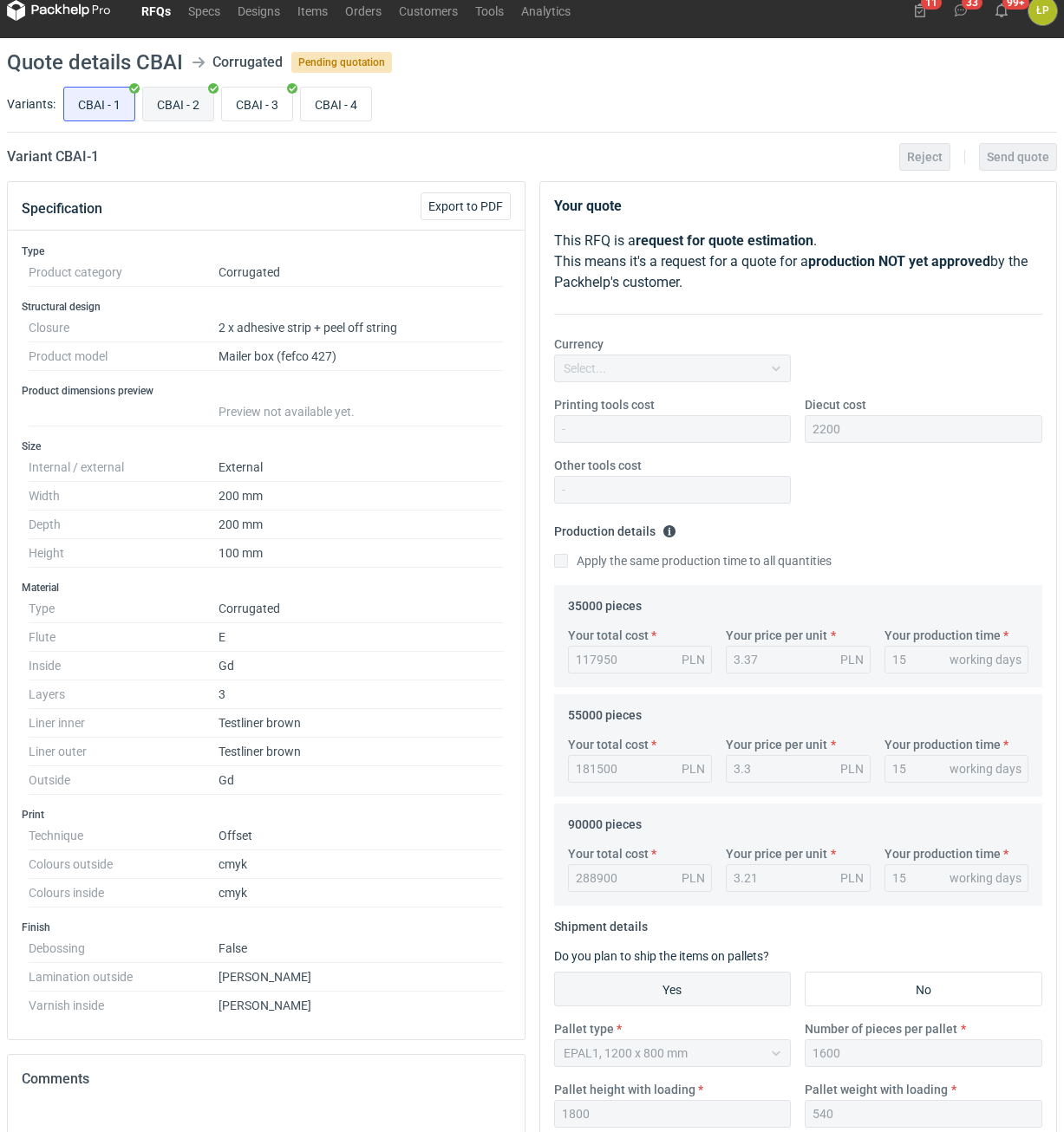
click at [178, 105] on input "CBAI - 2" at bounding box center [178, 104] width 71 height 33
radio input "true"
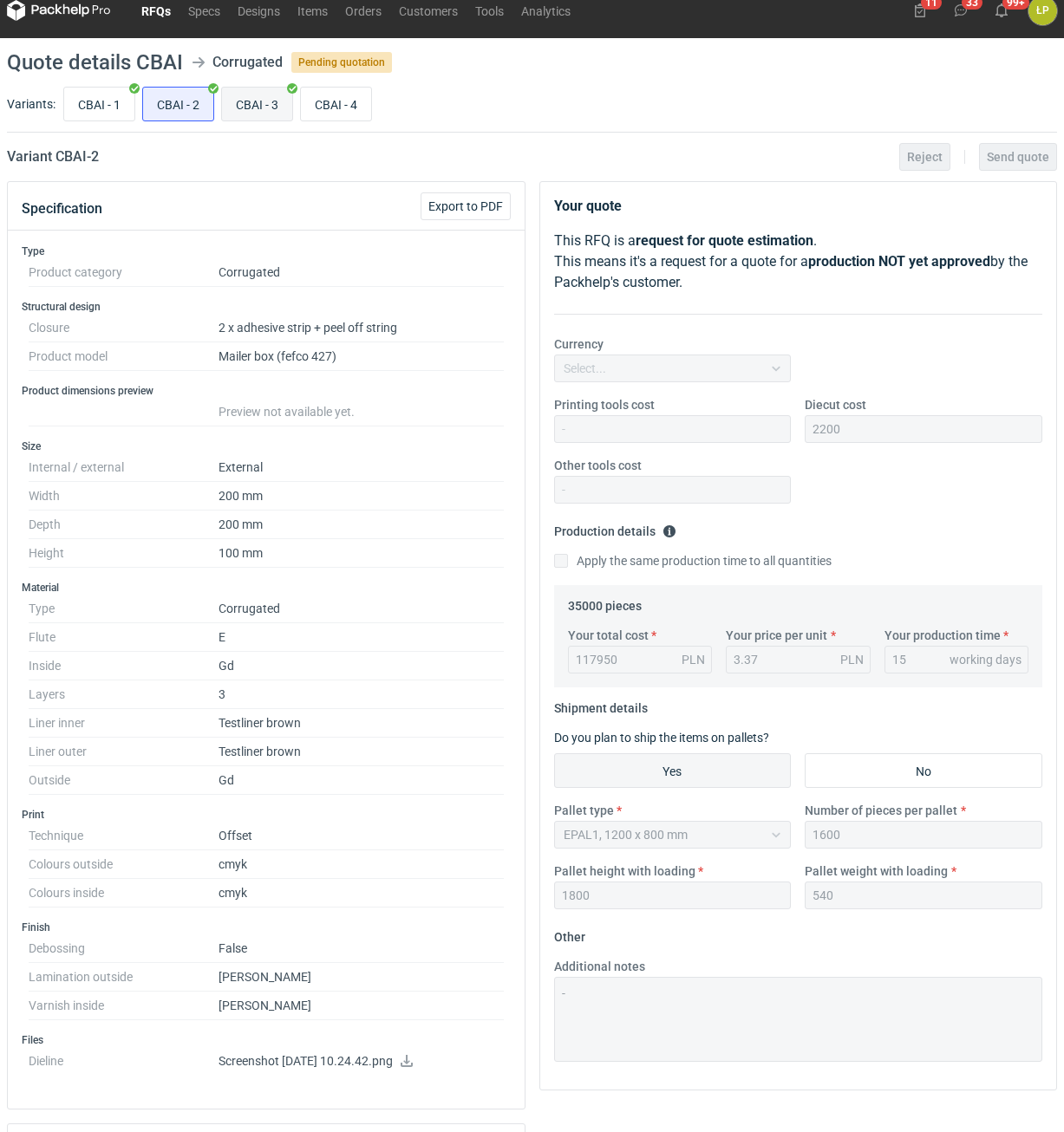
click at [258, 105] on input "CBAI - 3" at bounding box center [257, 104] width 71 height 33
radio input "true"
click at [332, 118] on input "CBAI - 4" at bounding box center [336, 104] width 71 height 33
radio input "true"
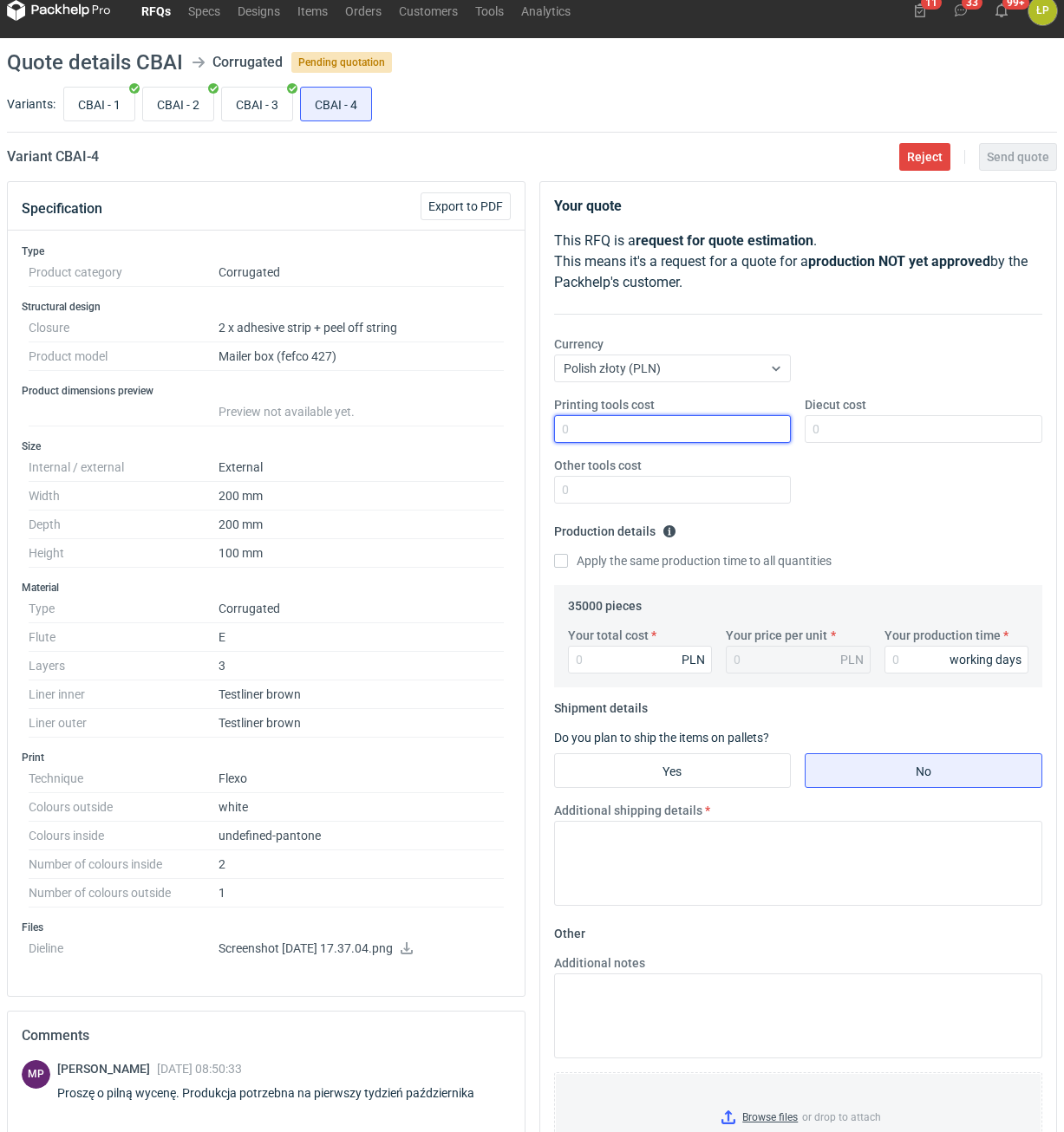
click at [706, 437] on input "Printing tools cost" at bounding box center [672, 429] width 237 height 28
type input "2200"
click at [870, 409] on div "Diecut cost" at bounding box center [923, 419] width 252 height 47
click at [870, 420] on input "Diecut cost" at bounding box center [923, 429] width 237 height 28
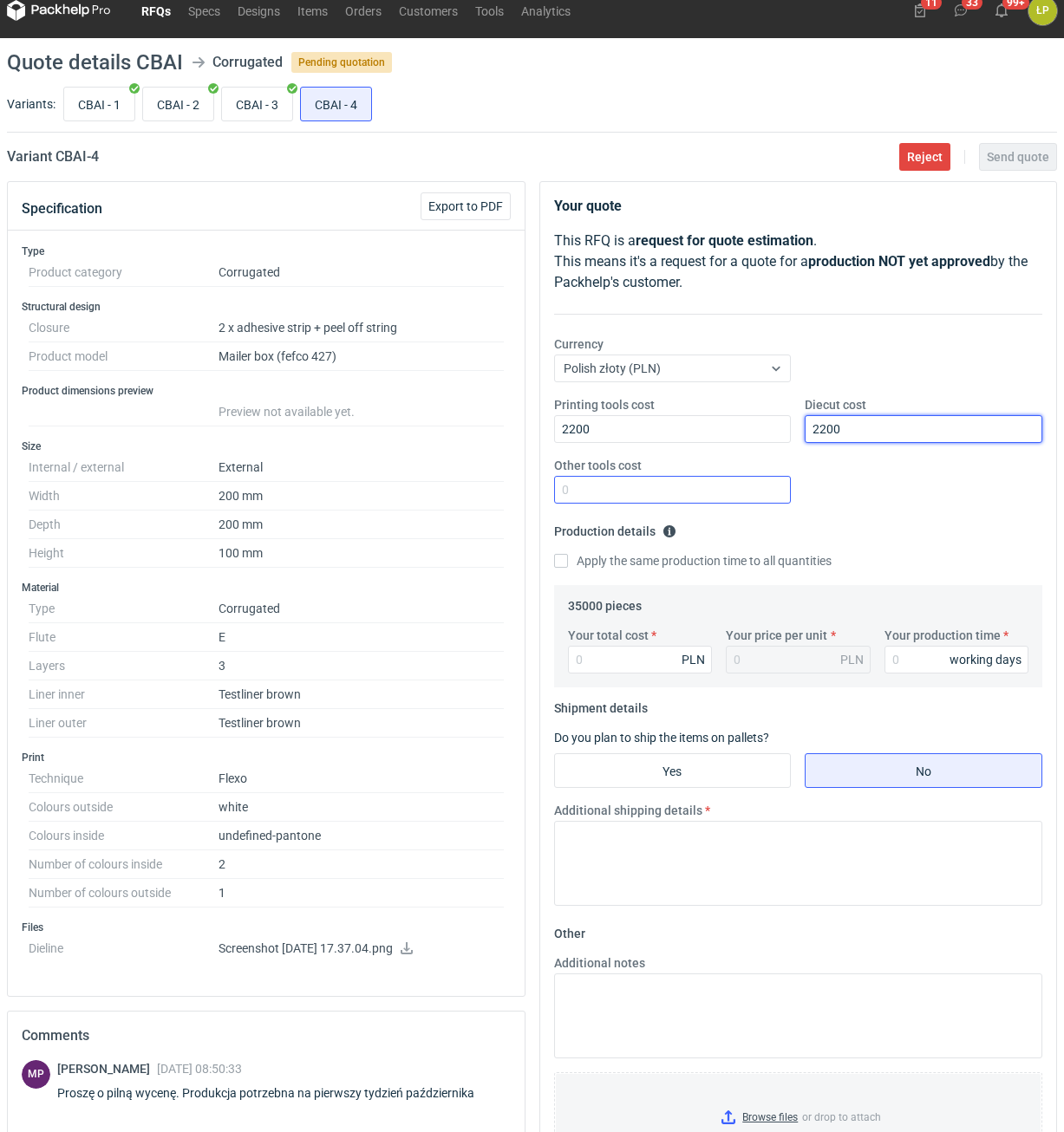
type input "2200"
click at [746, 491] on input "Other tools cost" at bounding box center [672, 489] width 237 height 28
type input "0"
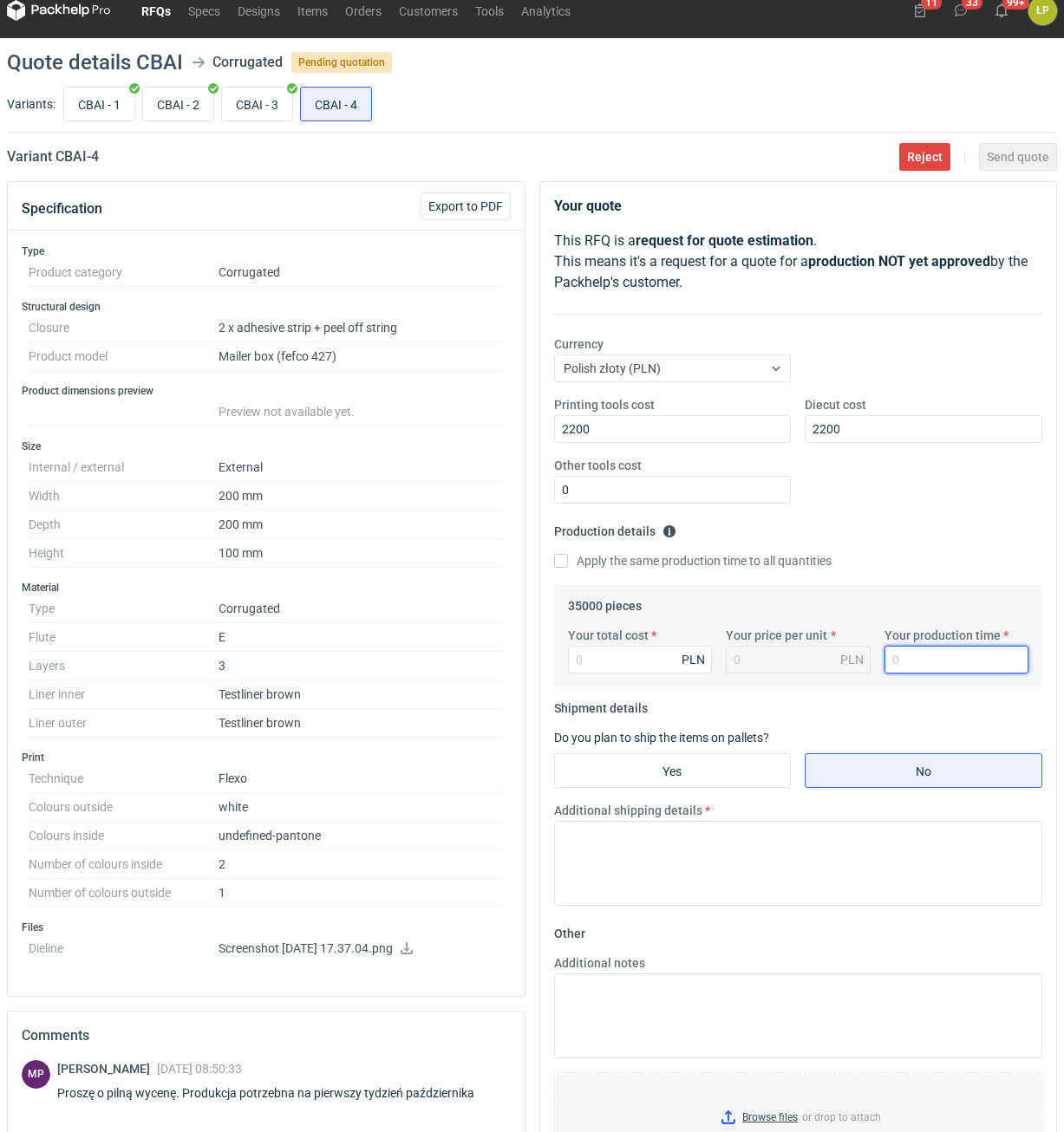
click at [932, 665] on input "Your production time" at bounding box center [956, 659] width 145 height 28
type input "15"
click at [621, 660] on input "Your total cost" at bounding box center [641, 659] width 145 height 28
type input "34650"
type input "0.99"
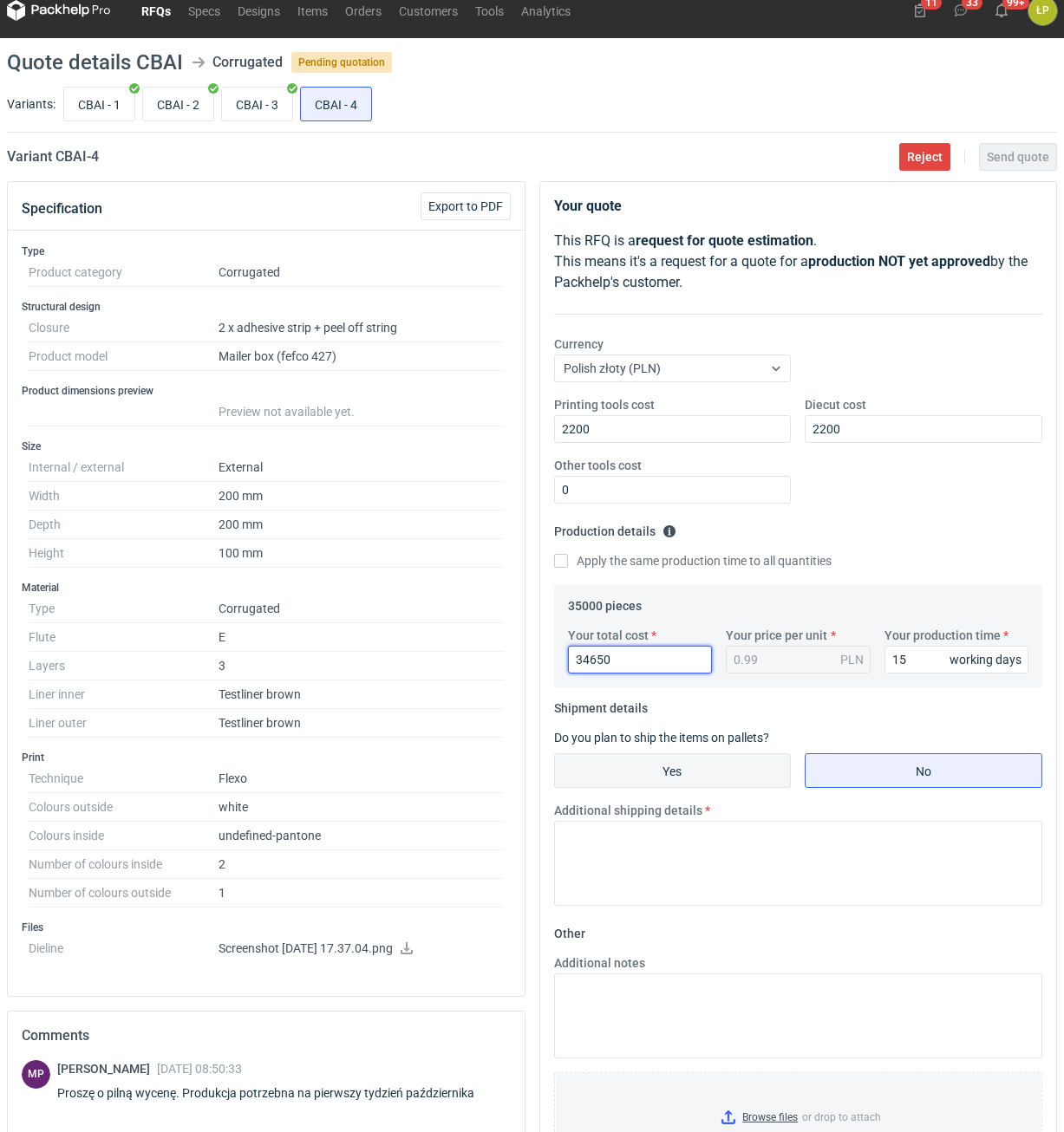
type input "34650"
click at [726, 769] on input "Yes" at bounding box center [672, 771] width 235 height 33
radio input "true"
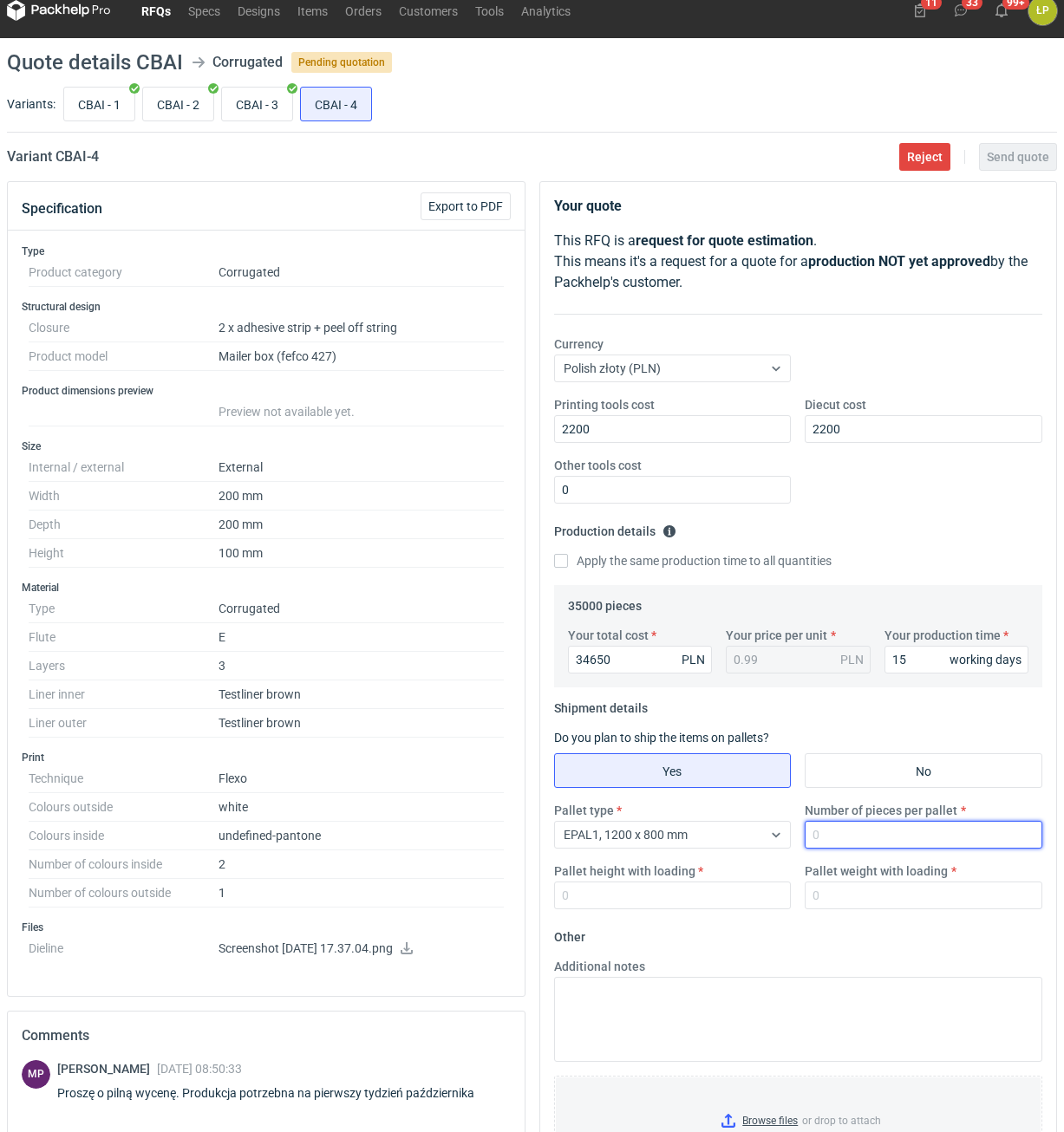
click at [838, 838] on input "Number of pieces per pallet" at bounding box center [923, 834] width 237 height 28
type input "2000"
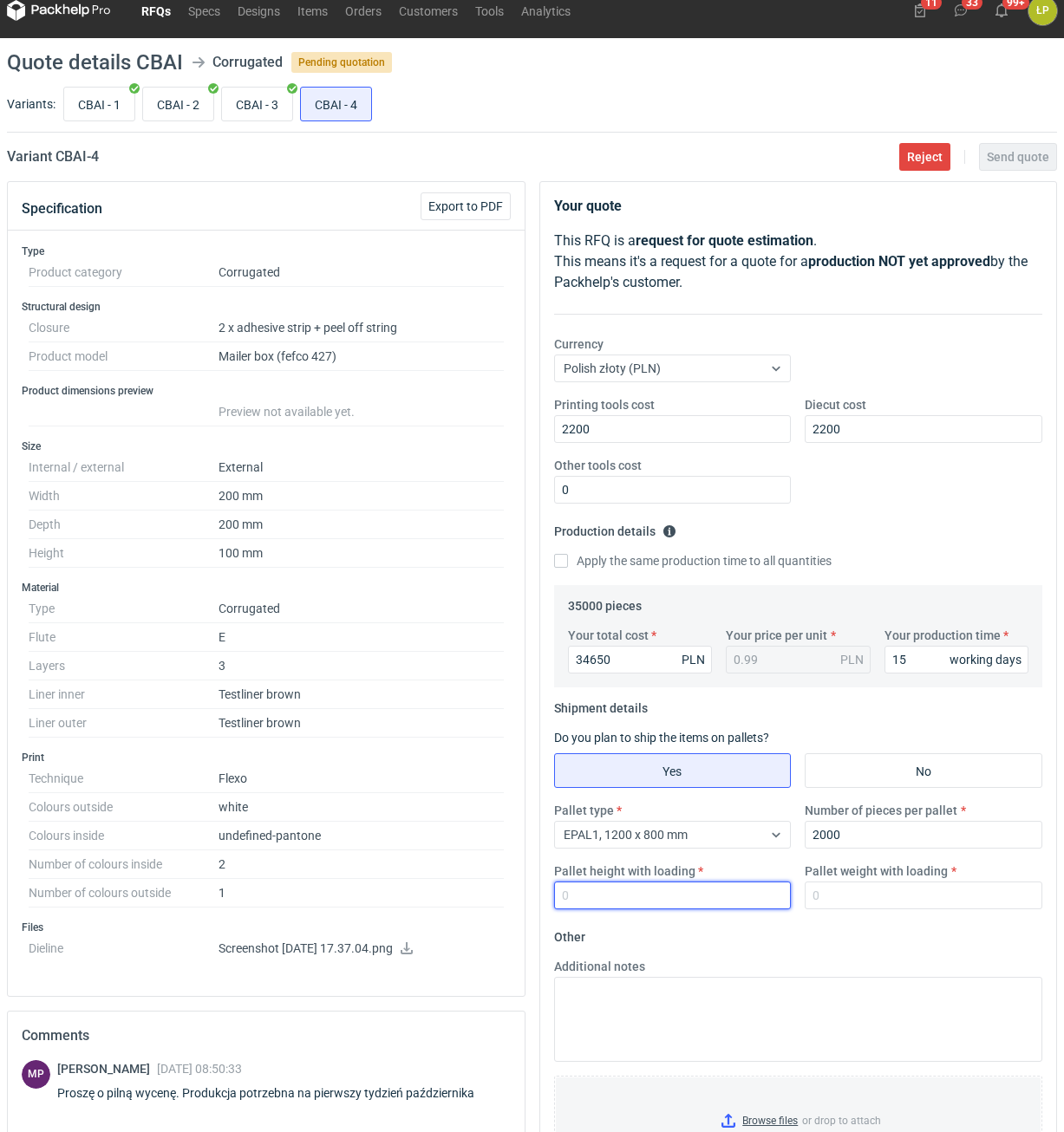
click at [715, 884] on input "Pallet height with loading" at bounding box center [672, 895] width 237 height 28
type input "1800"
click at [863, 901] on input "Pallet weight with loading" at bounding box center [923, 895] width 237 height 28
click at [860, 907] on input "Pallet weight with loading" at bounding box center [923, 895] width 237 height 28
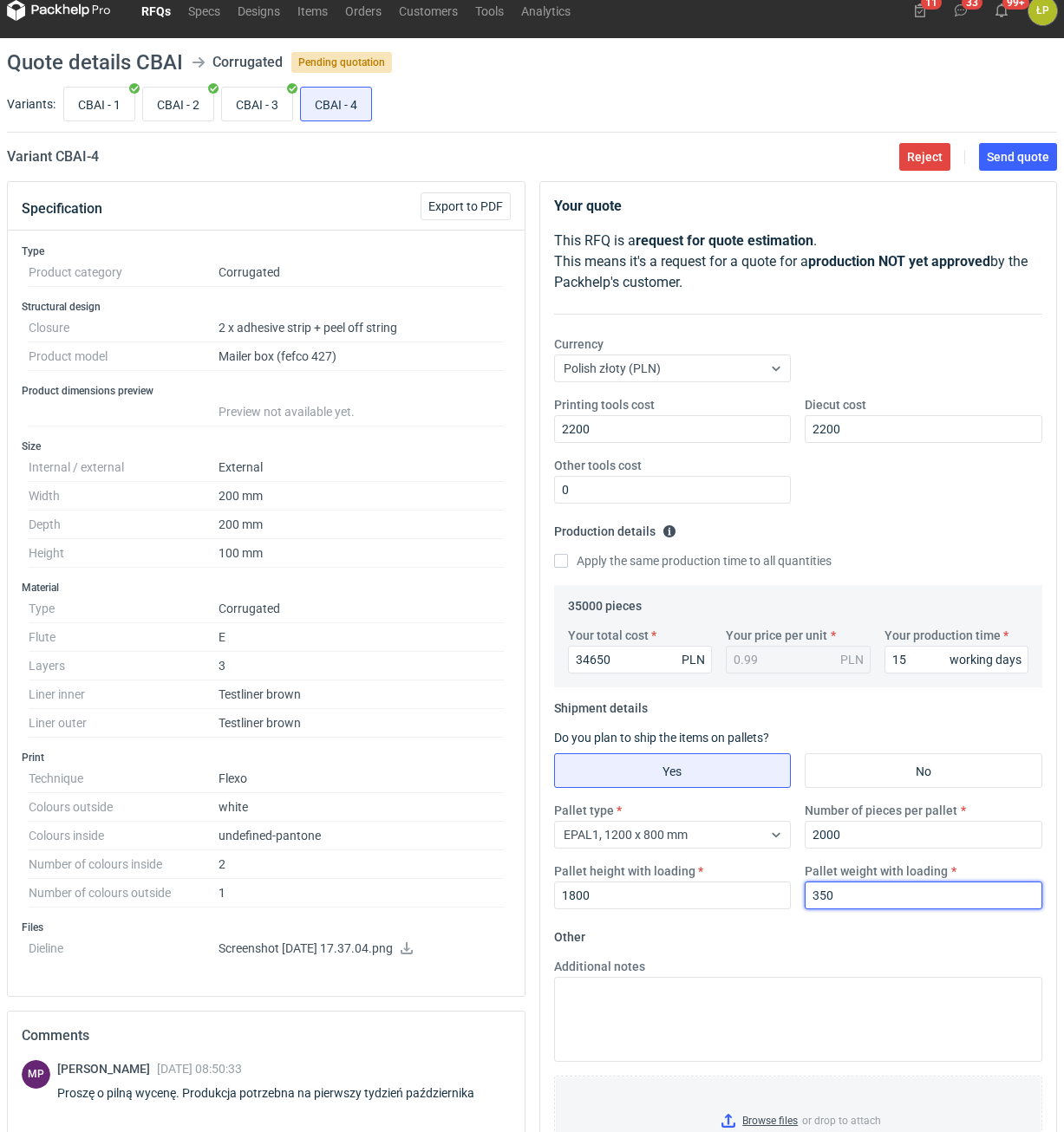
type input "350"
click at [867, 954] on fieldset "Other Additional notes Browse files or drop to attach" at bounding box center [798, 1051] width 489 height 257
click at [983, 172] on main "Quote details CBAI Corrugated Pending quotation Variants: CBAI - 1 CBAI - 2 CBA…" at bounding box center [532, 732] width 1064 height 1389
click at [992, 157] on span "Send quote" at bounding box center [1017, 156] width 62 height 12
